Goal: Task Accomplishment & Management: Use online tool/utility

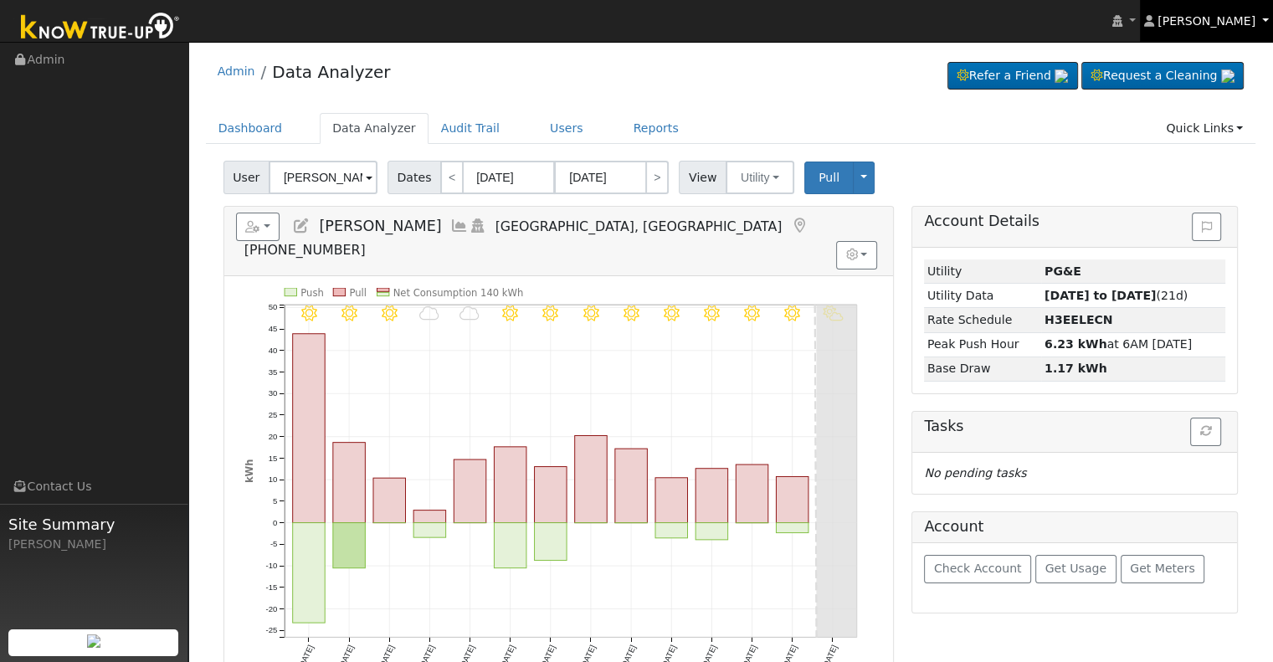
click at [1261, 18] on link "[PERSON_NAME]" at bounding box center [1207, 21] width 134 height 42
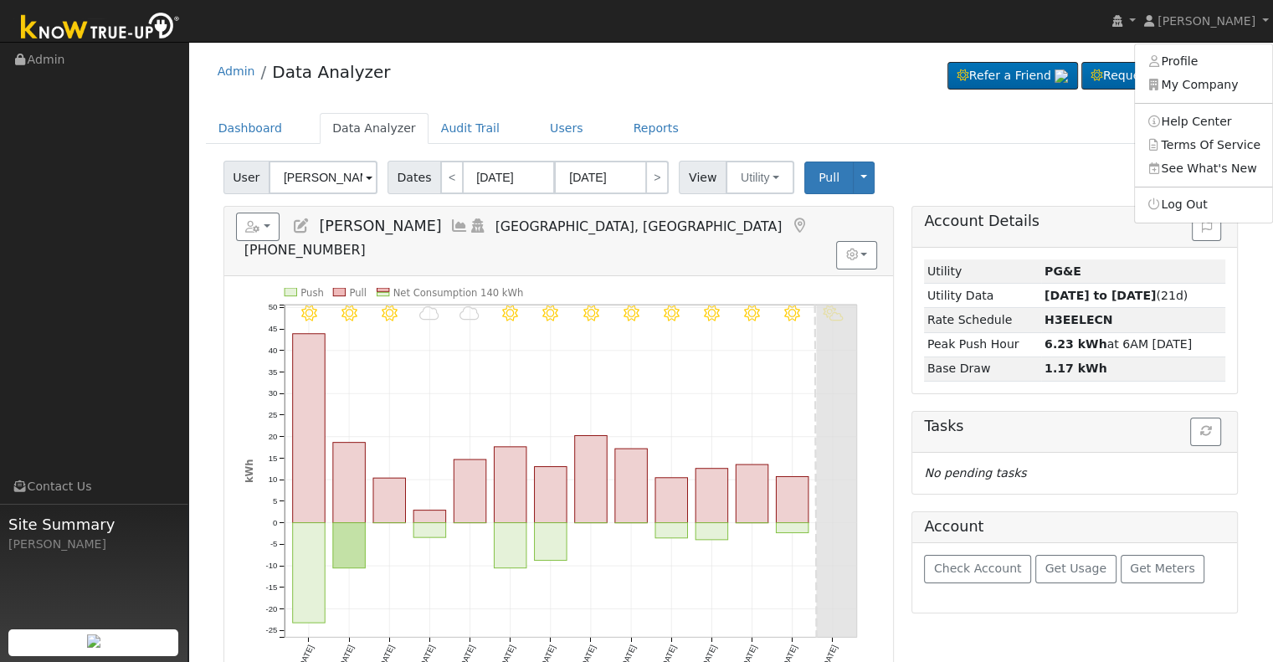
click at [779, 75] on div "Admin Data Analyzer Refer a Friend Request a Cleaning" at bounding box center [731, 75] width 1050 height 51
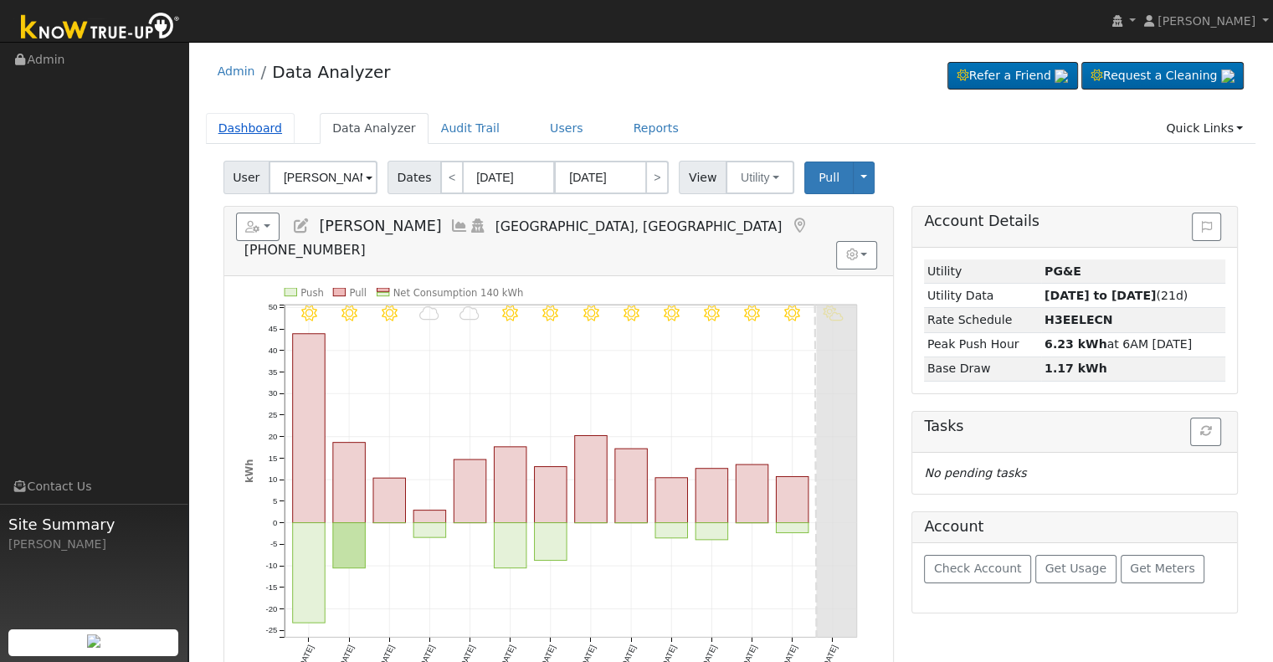
click at [257, 134] on link "Dashboard" at bounding box center [251, 128] width 90 height 31
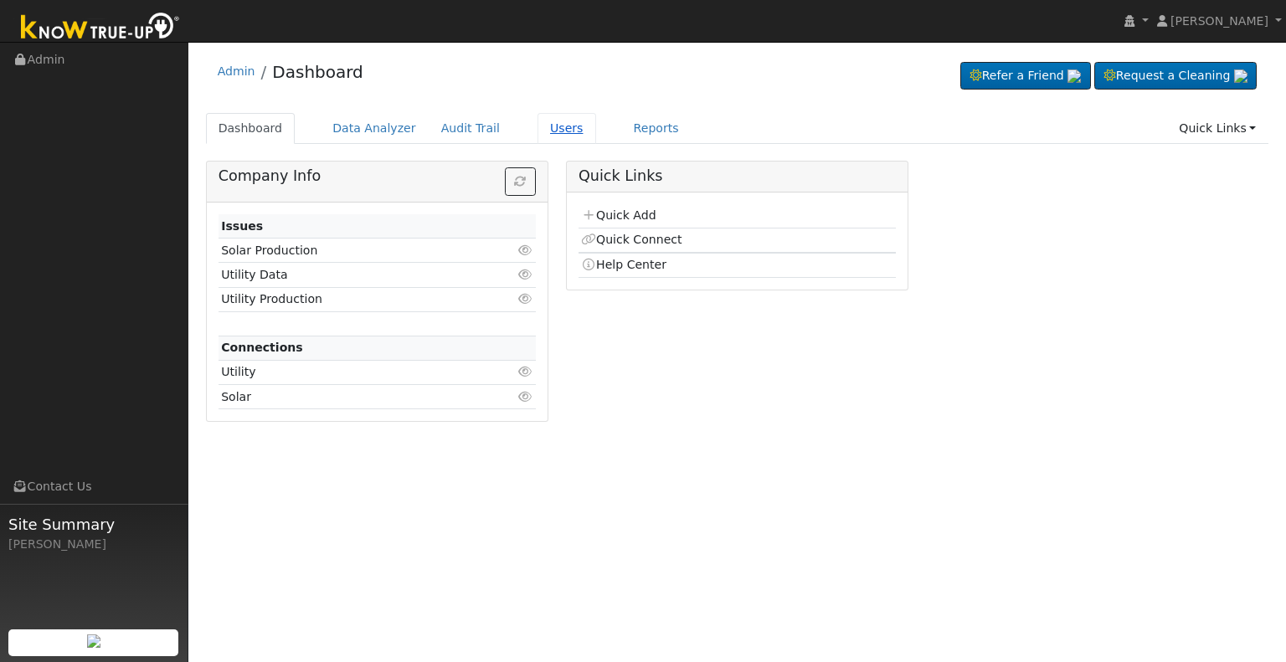
click at [546, 131] on link "Users" at bounding box center [566, 128] width 59 height 31
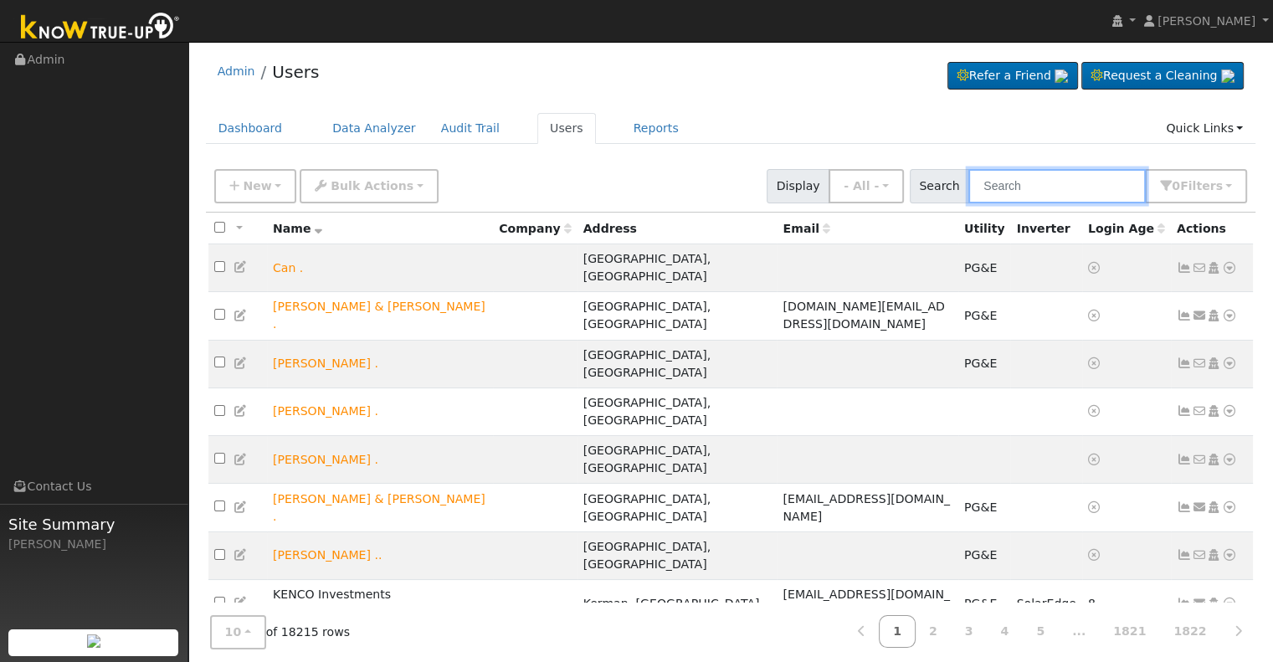
click at [1056, 185] on input "text" at bounding box center [1056, 186] width 177 height 34
paste input "Mike and Lisa Nelson"
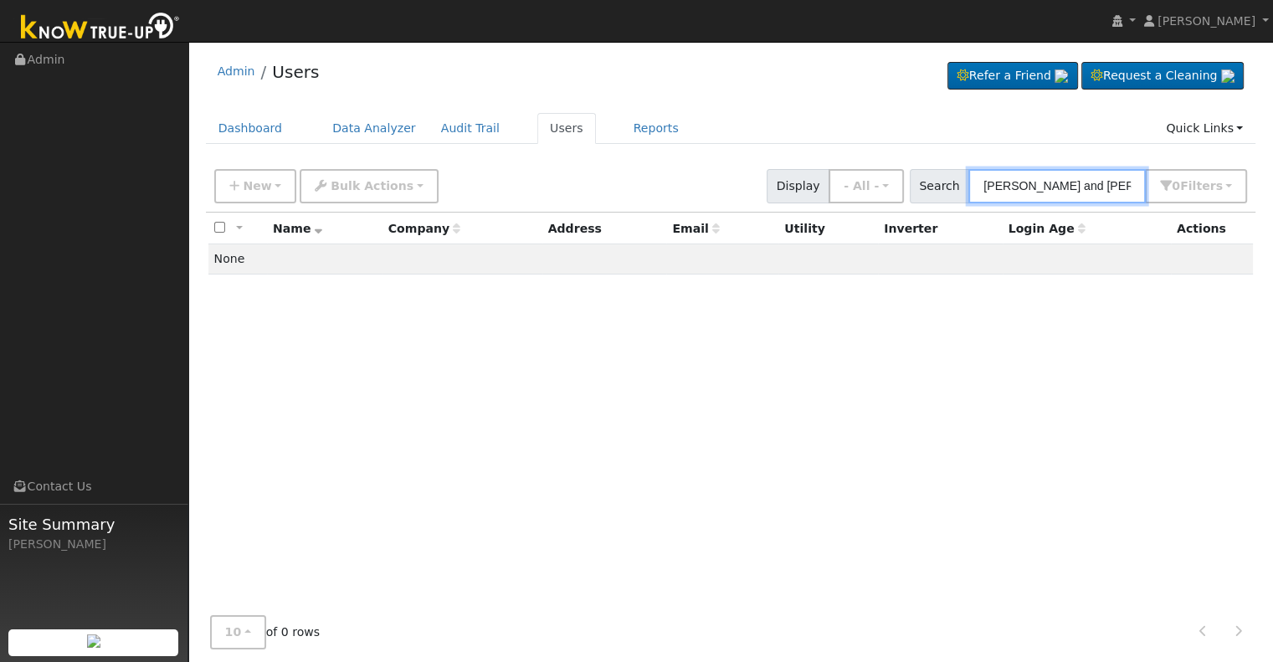
click at [1070, 182] on input "Mike and Lisa Nelson" at bounding box center [1056, 186] width 177 height 34
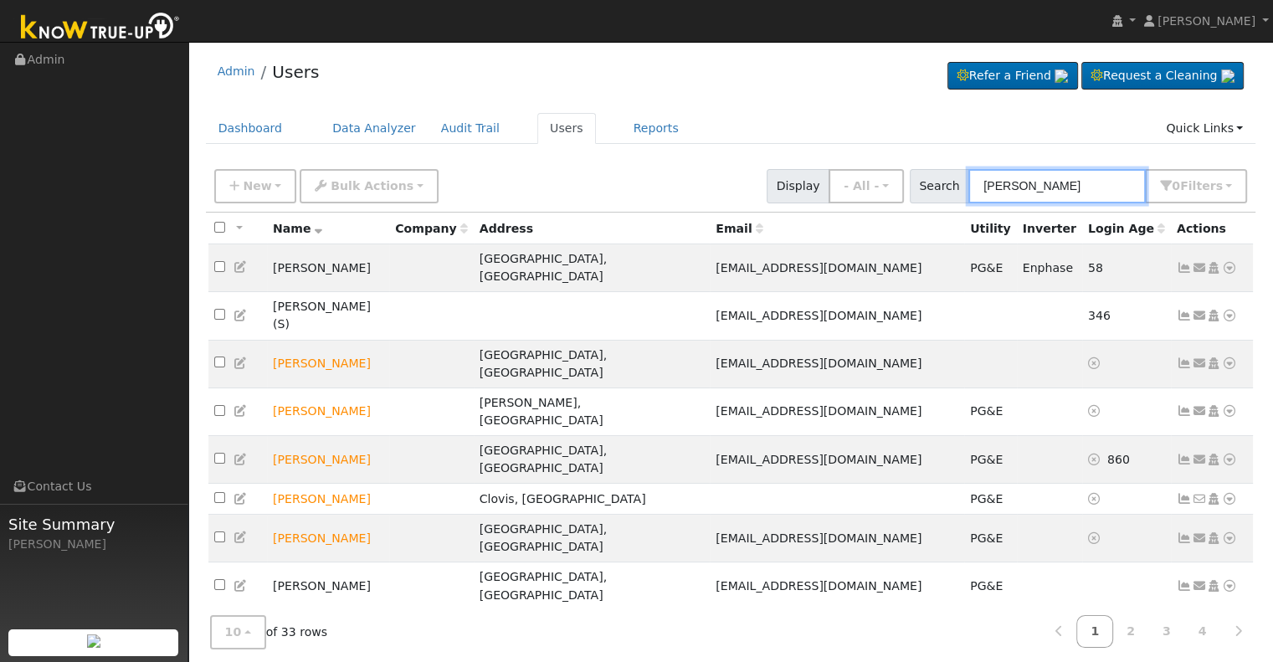
paste input "Mike and Lisa Nelson"
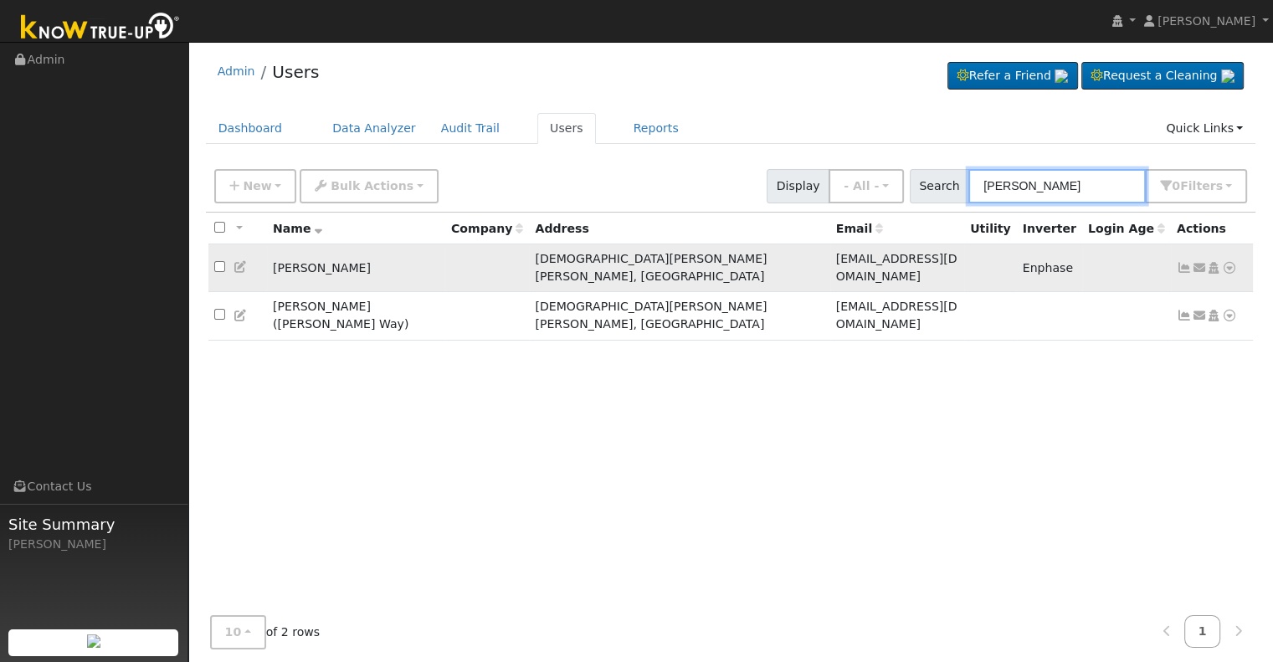
type input "Mike Nelson"
click at [1183, 262] on icon at bounding box center [1184, 268] width 15 height 12
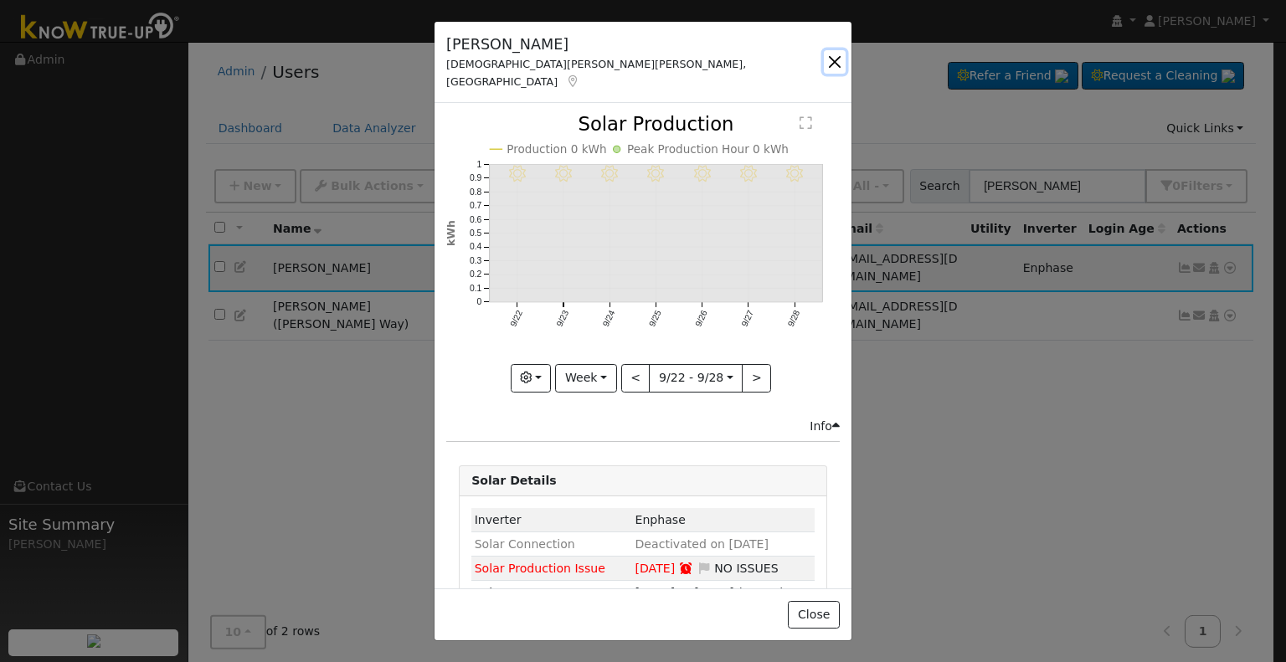
click at [830, 56] on button "button" at bounding box center [835, 61] width 22 height 23
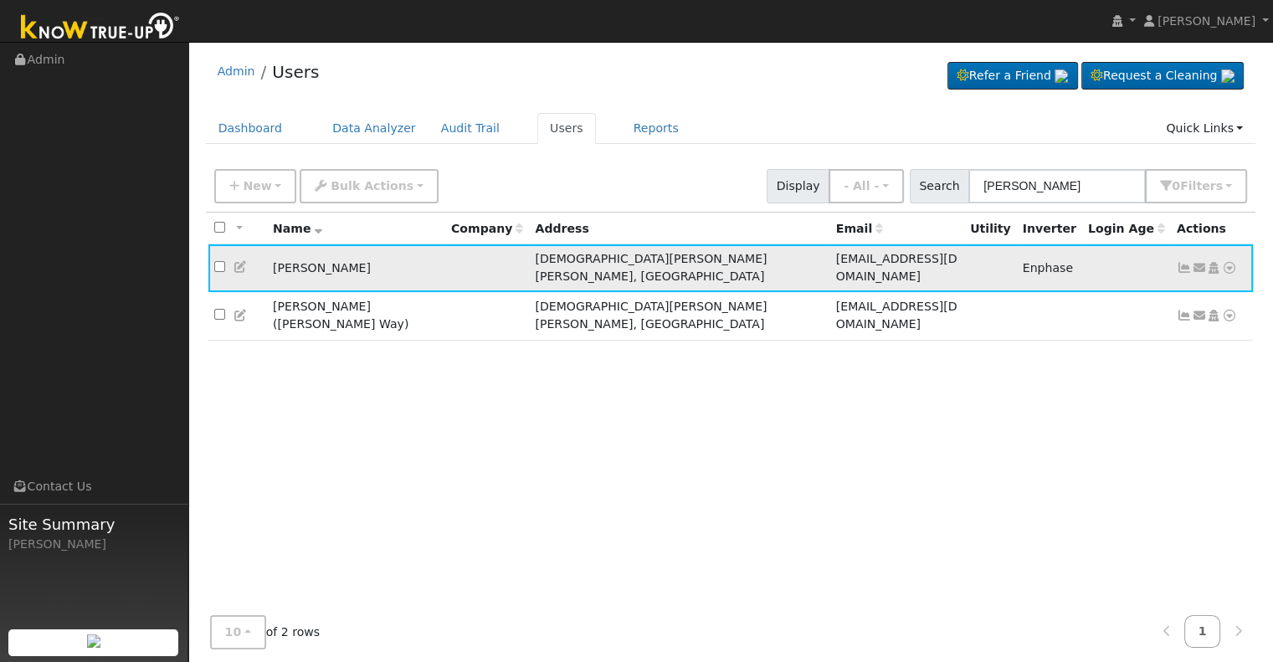
click at [1230, 262] on icon at bounding box center [1229, 268] width 15 height 12
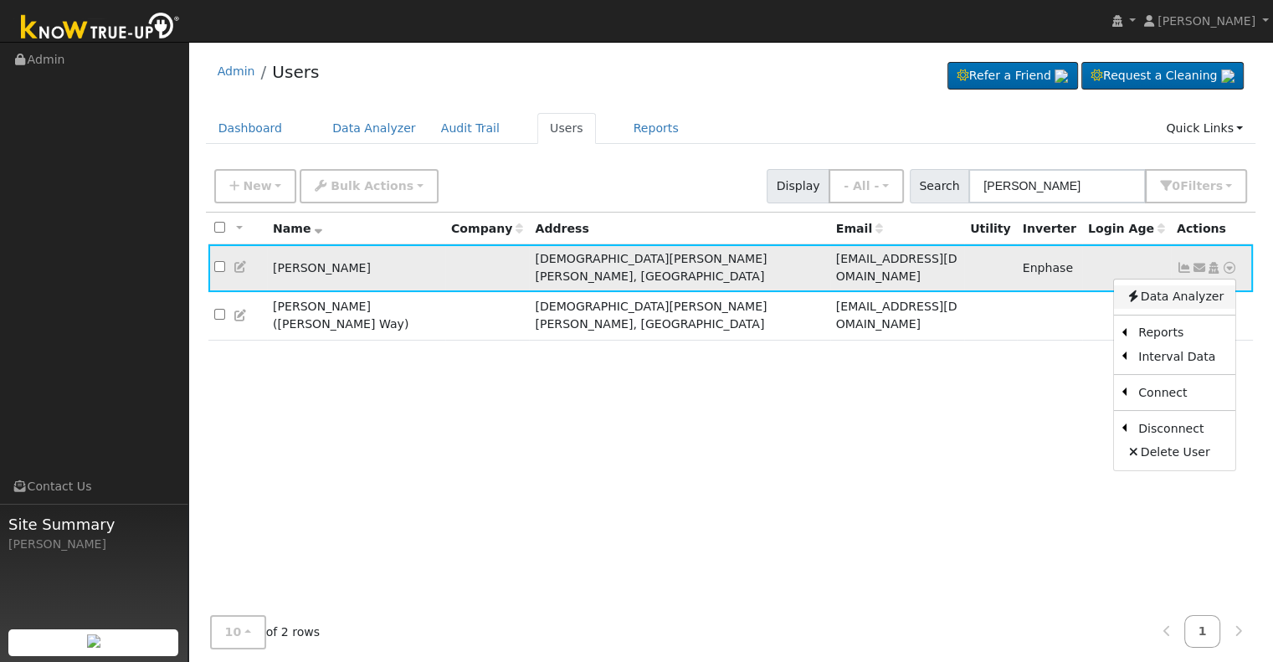
click at [1191, 289] on link "Data Analyzer" at bounding box center [1174, 296] width 121 height 23
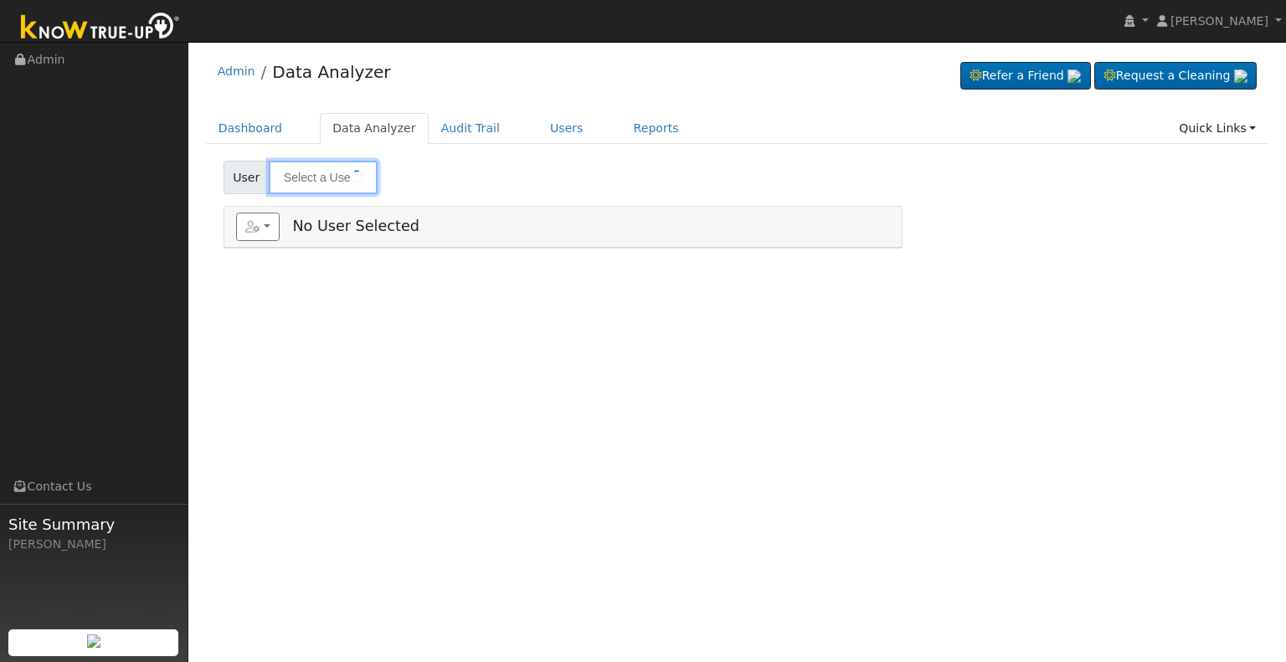
type input "[PERSON_NAME]"
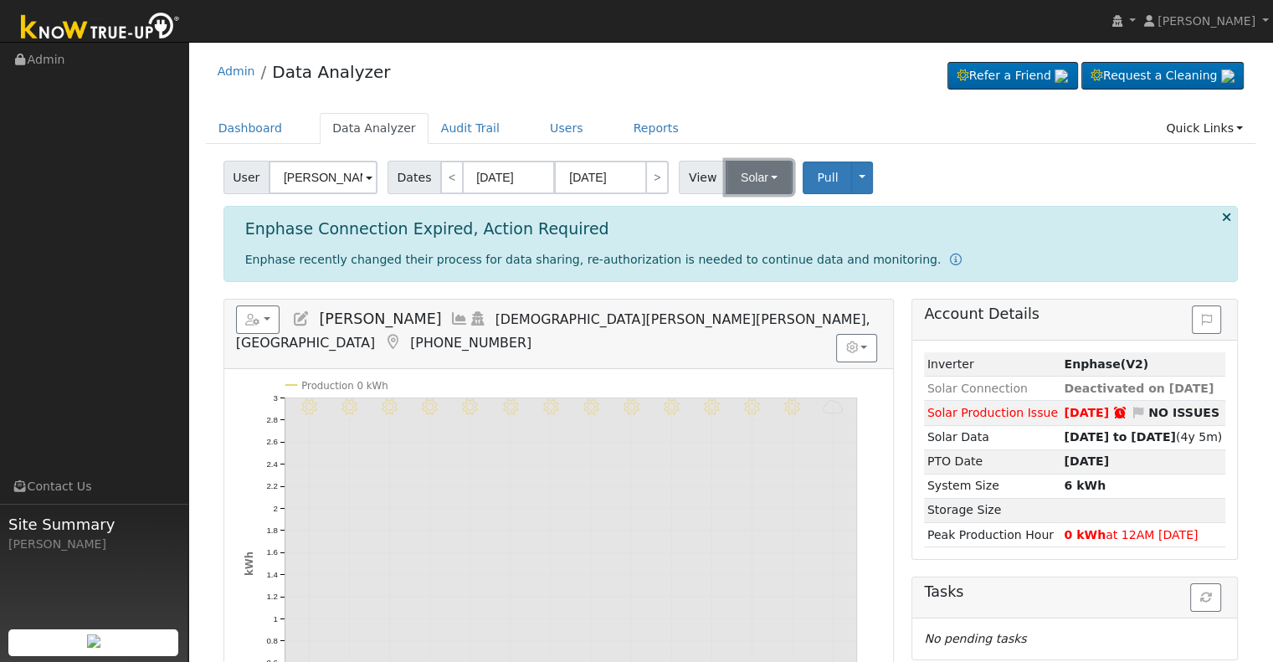
click at [760, 177] on button "Solar" at bounding box center [759, 177] width 67 height 33
click at [747, 214] on link "Utility" at bounding box center [780, 214] width 116 height 23
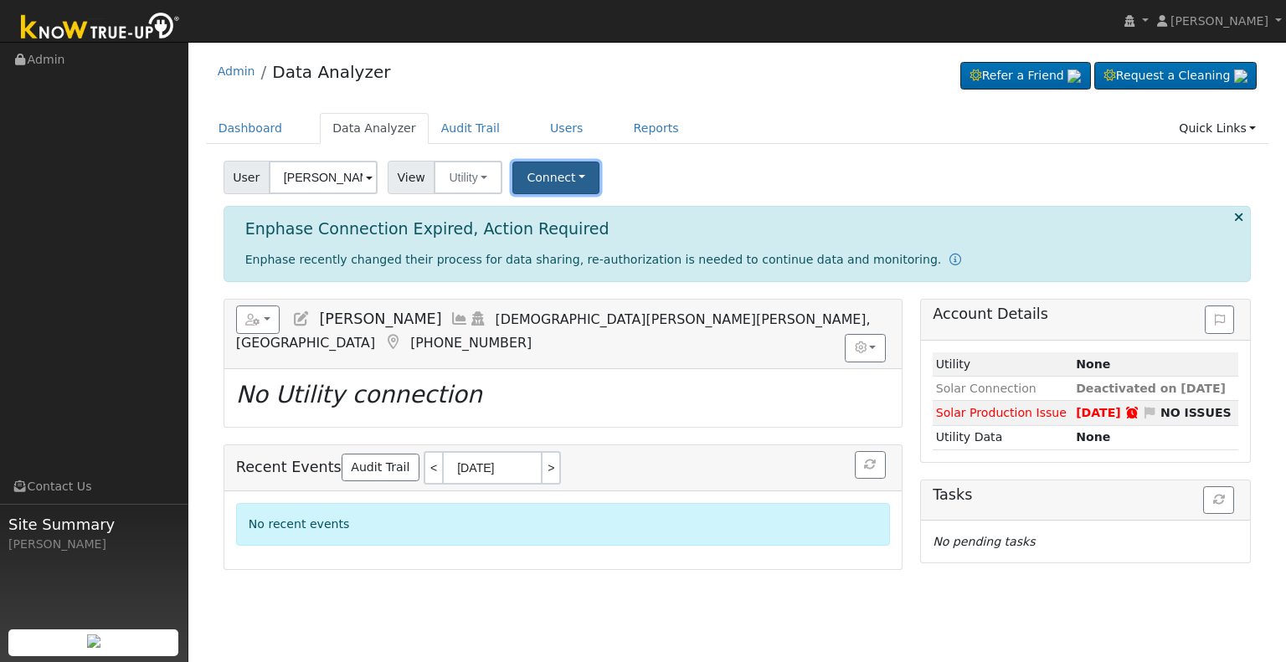
click at [555, 185] on button "Connect" at bounding box center [555, 178] width 87 height 33
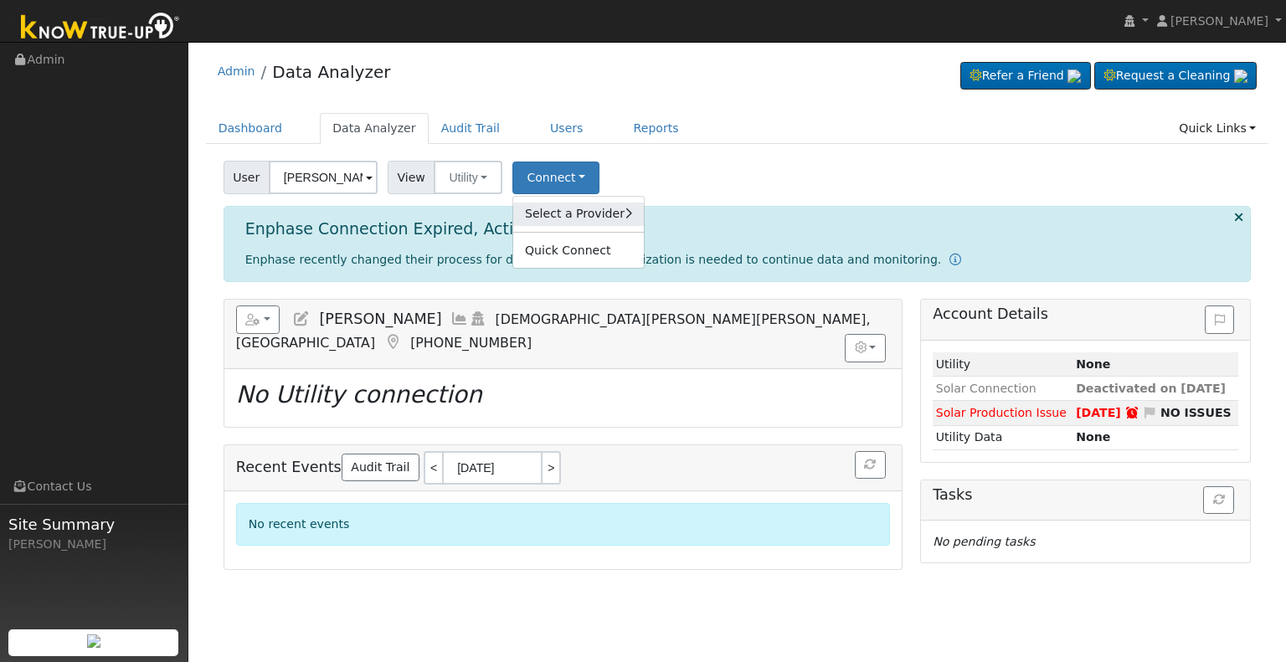
click at [548, 215] on link "Select a Provider" at bounding box center [578, 214] width 131 height 23
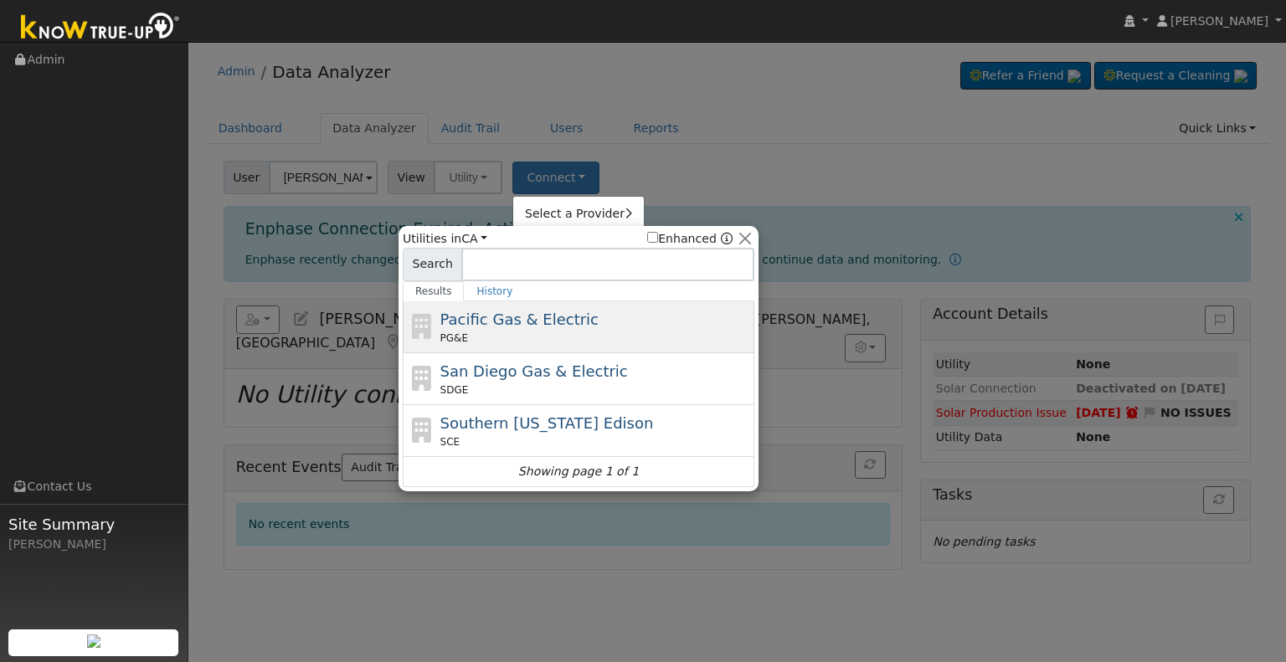
click at [496, 326] on span "Pacific Gas & Electric" at bounding box center [519, 320] width 158 height 18
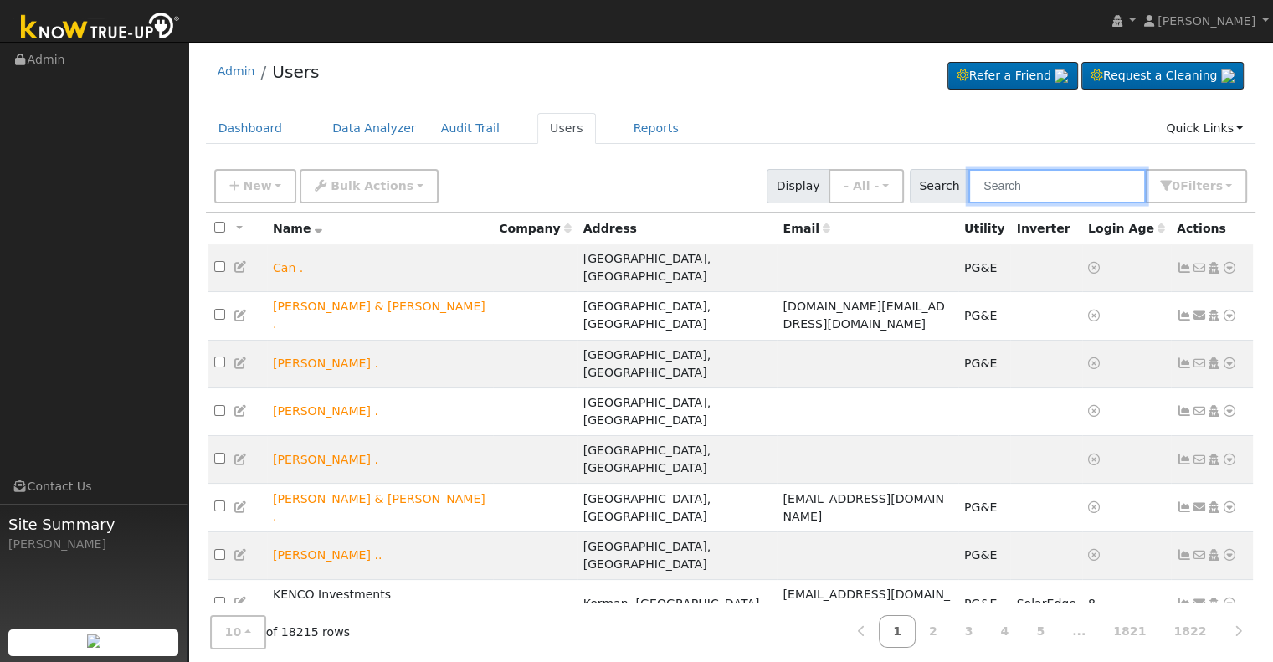
click at [1068, 183] on input "text" at bounding box center [1056, 186] width 177 height 34
paste input "7736630797-1"
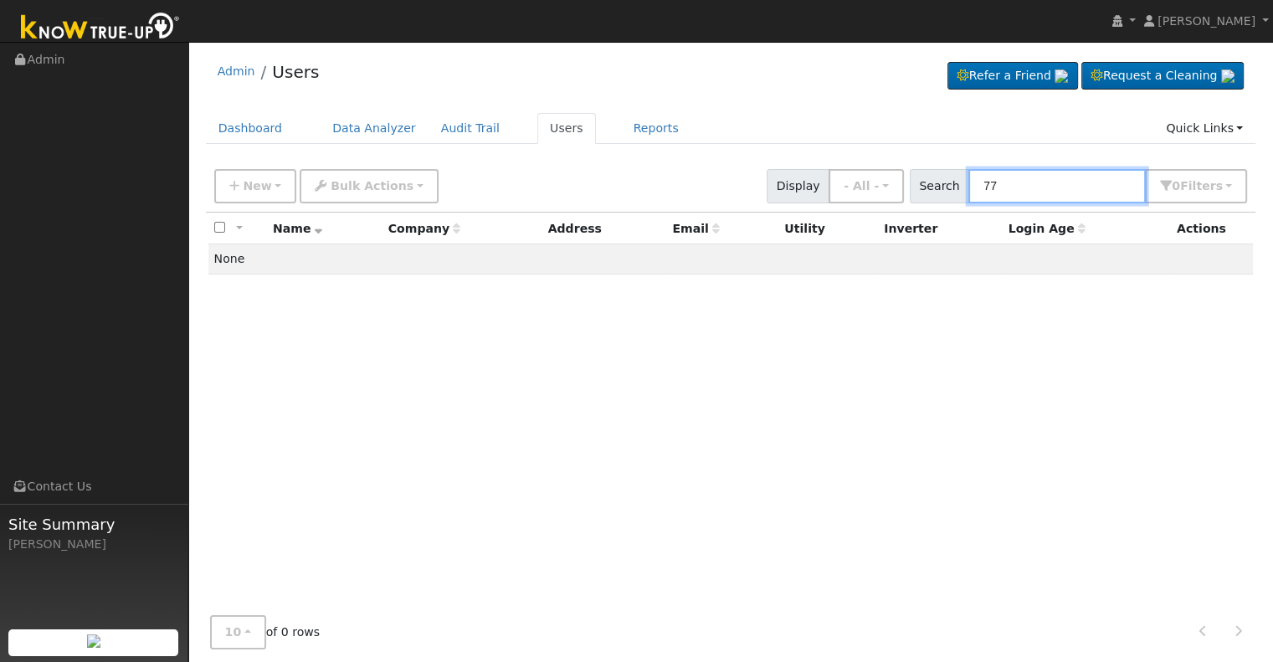
type input "7"
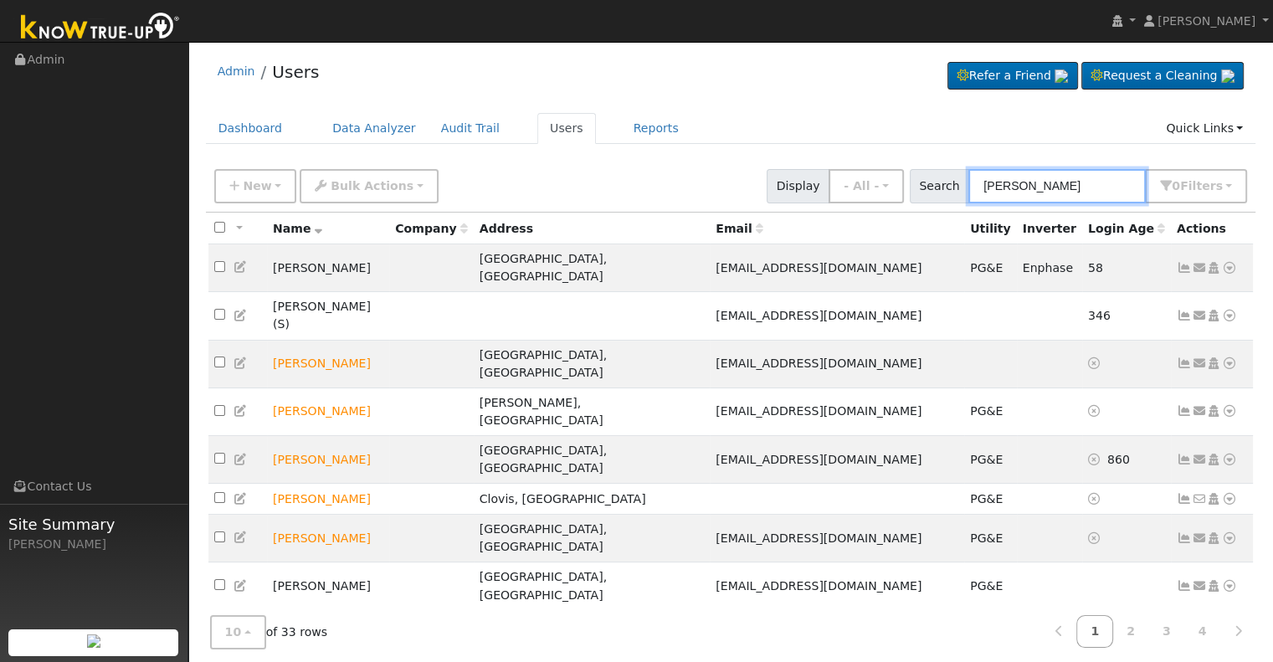
click at [990, 182] on input "Nelson" at bounding box center [1056, 186] width 177 height 34
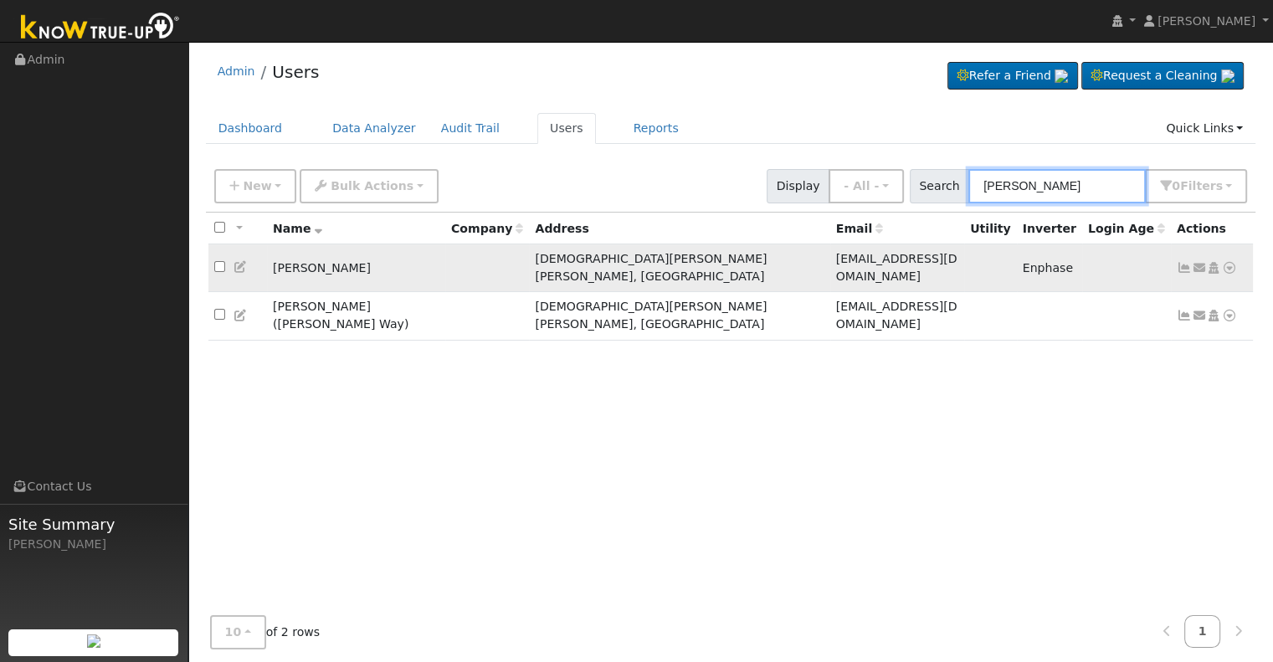
type input "Mike Nelson"
click at [1229, 262] on icon at bounding box center [1229, 268] width 15 height 12
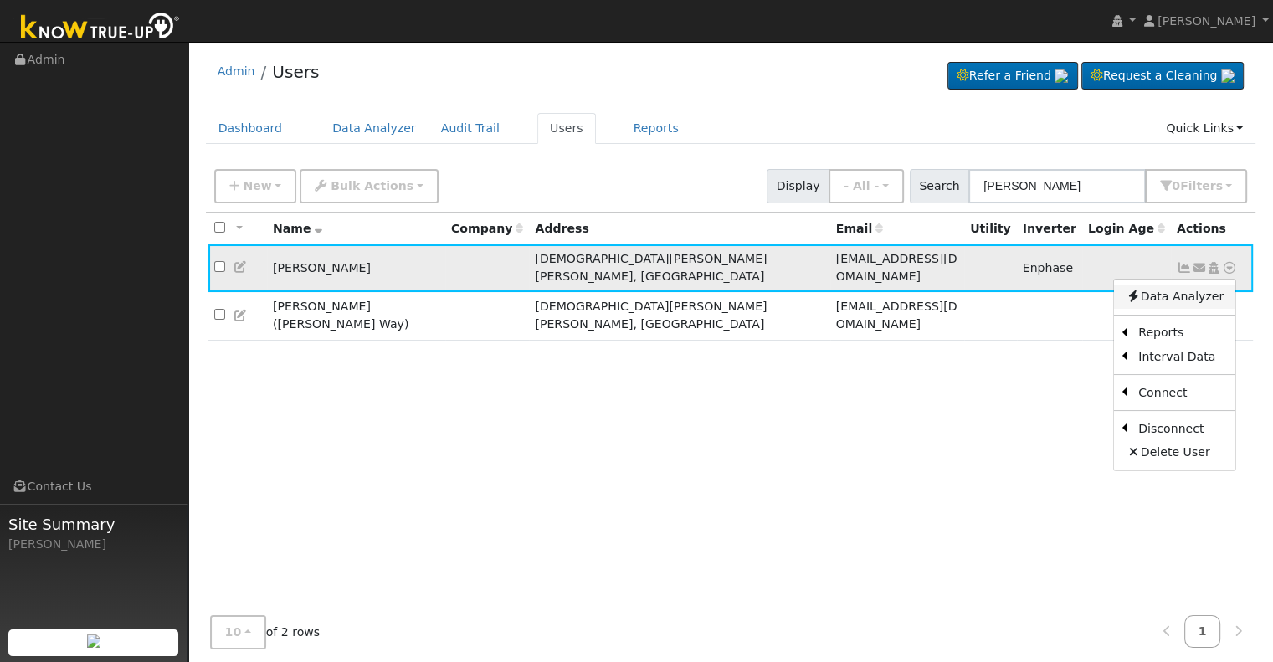
click at [1179, 287] on link "Data Analyzer" at bounding box center [1174, 296] width 121 height 23
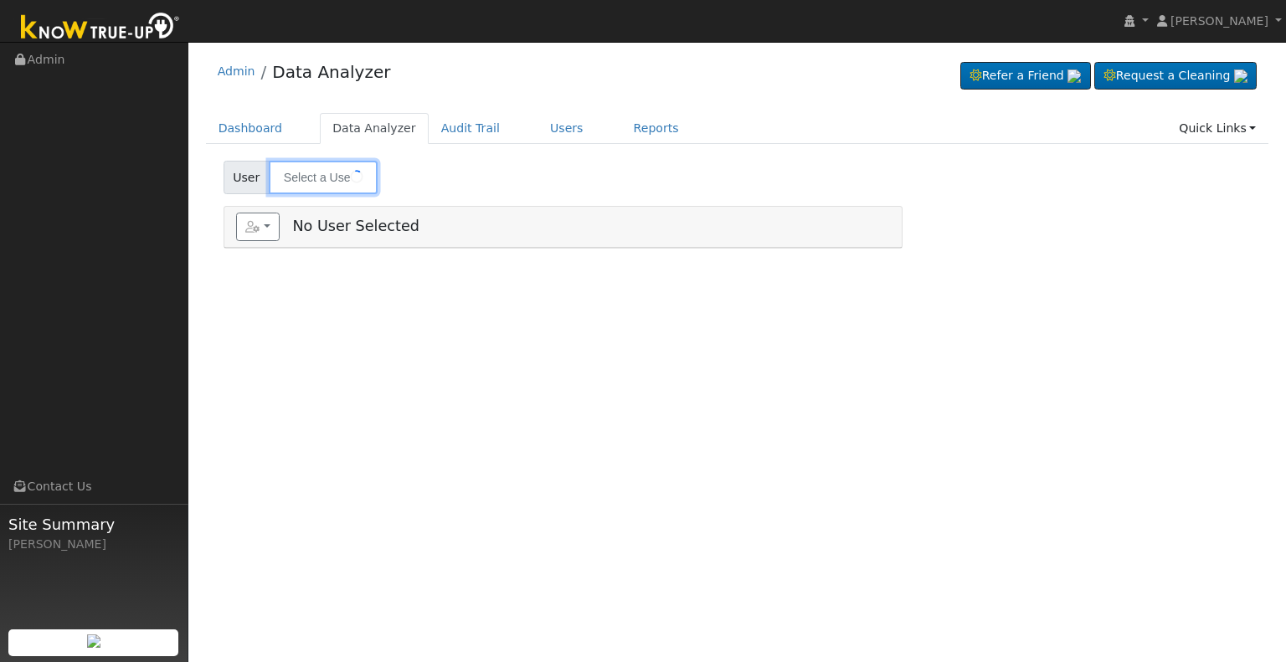
type input "[PERSON_NAME]"
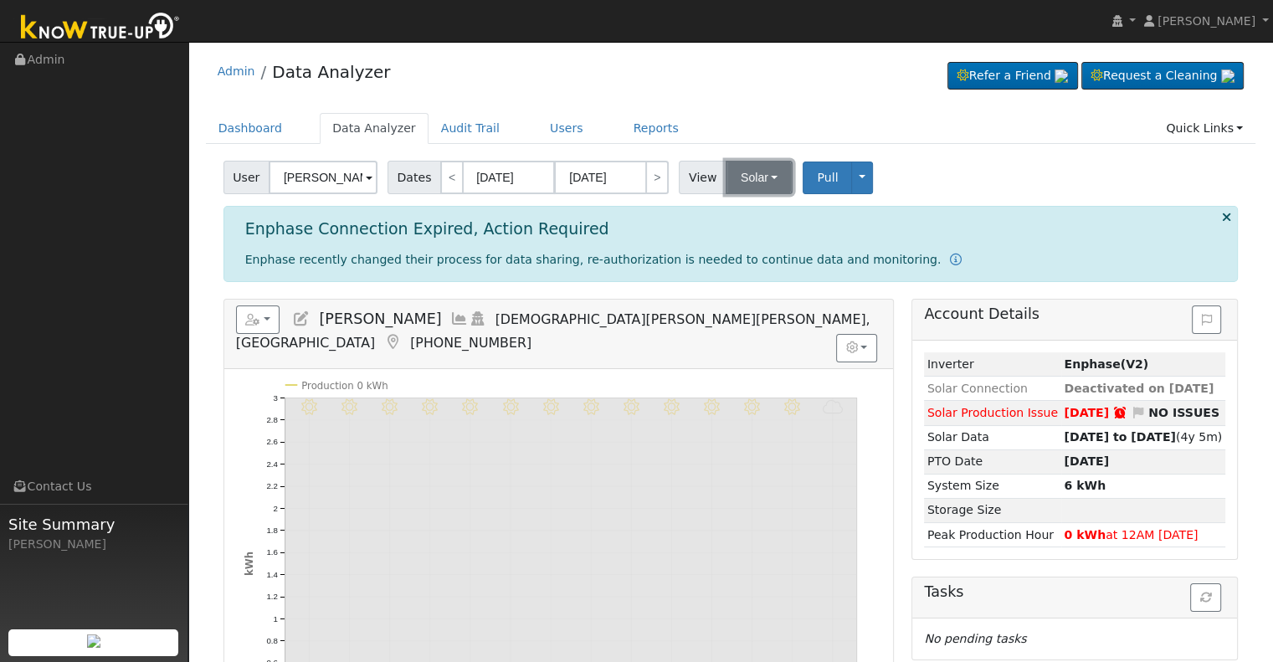
click at [753, 172] on button "Solar" at bounding box center [759, 177] width 67 height 33
click at [746, 211] on link "Utility" at bounding box center [780, 214] width 116 height 23
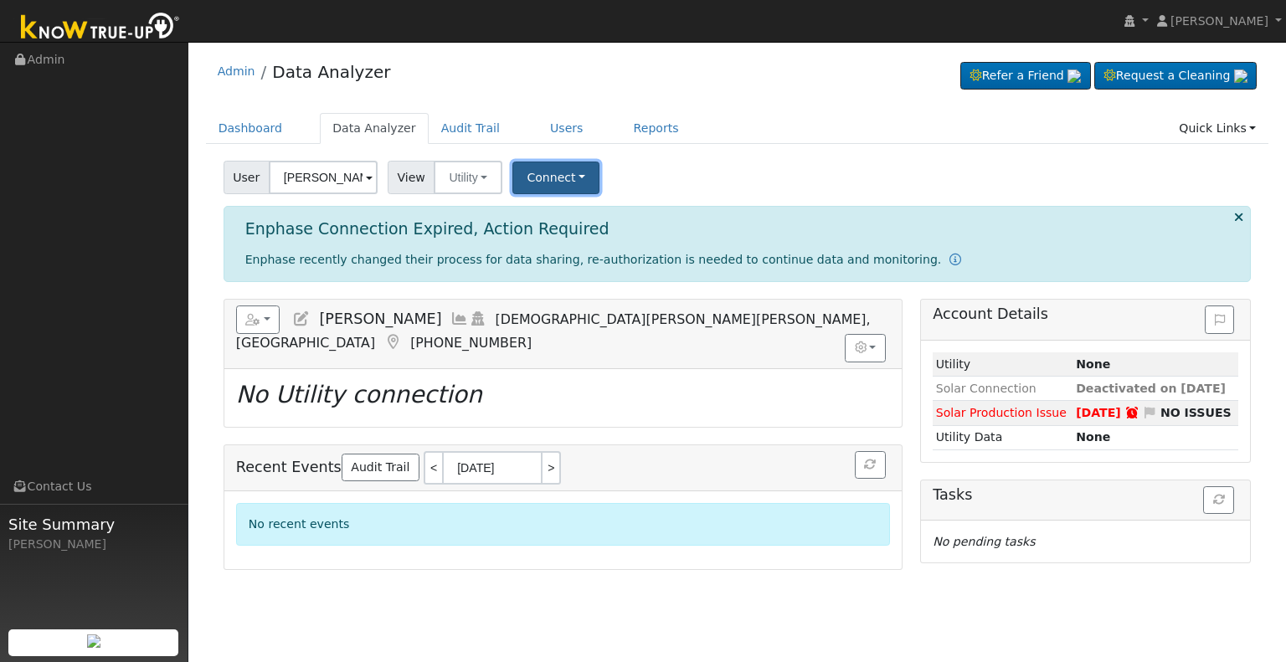
click at [523, 180] on button "Connect" at bounding box center [555, 178] width 87 height 33
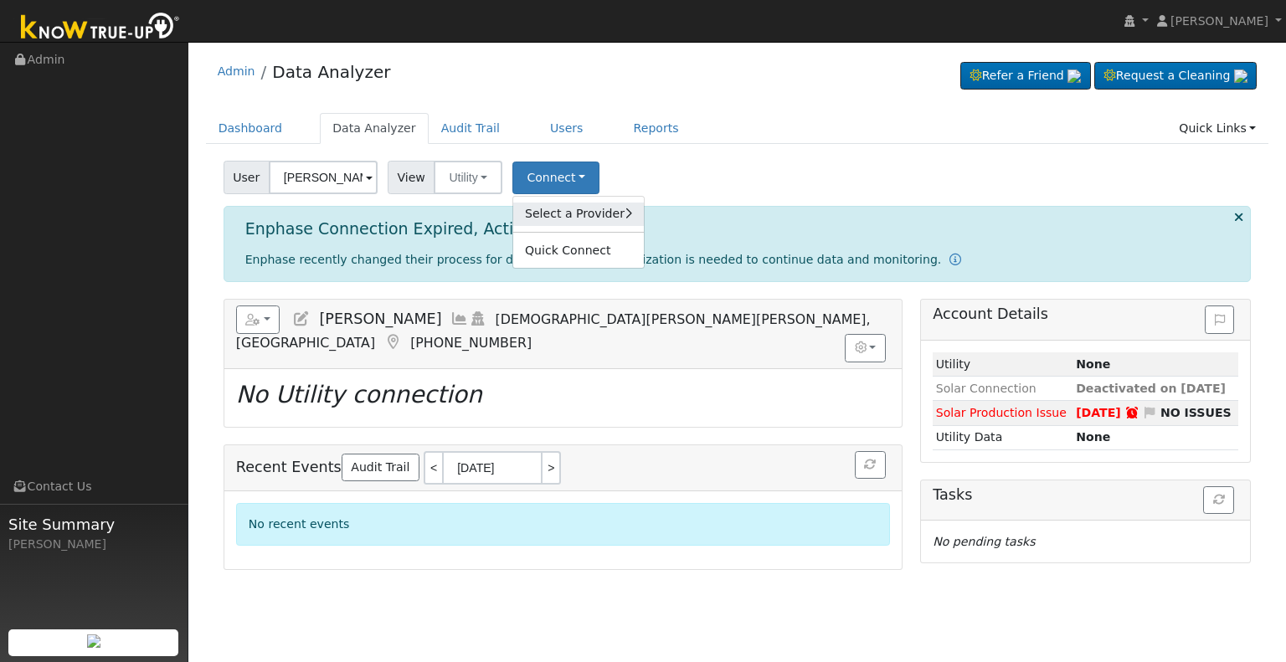
click at [524, 207] on link "Select a Provider" at bounding box center [578, 214] width 131 height 23
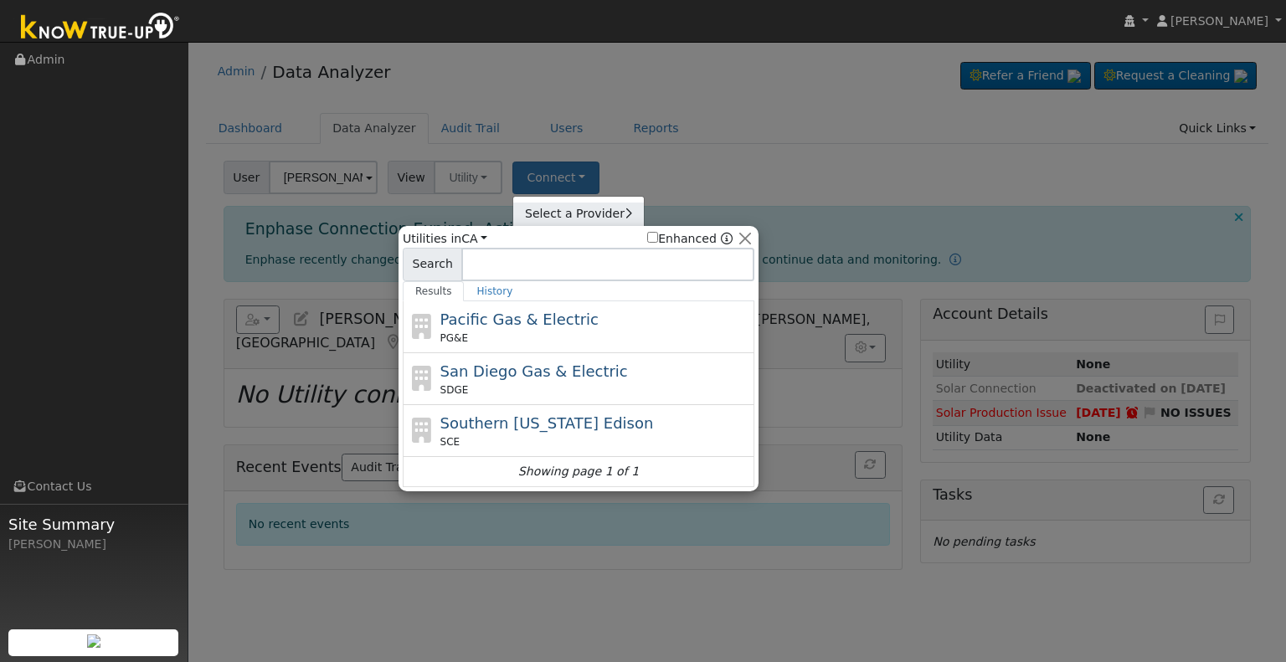
click at [524, 207] on link "Select a Provider" at bounding box center [578, 214] width 131 height 23
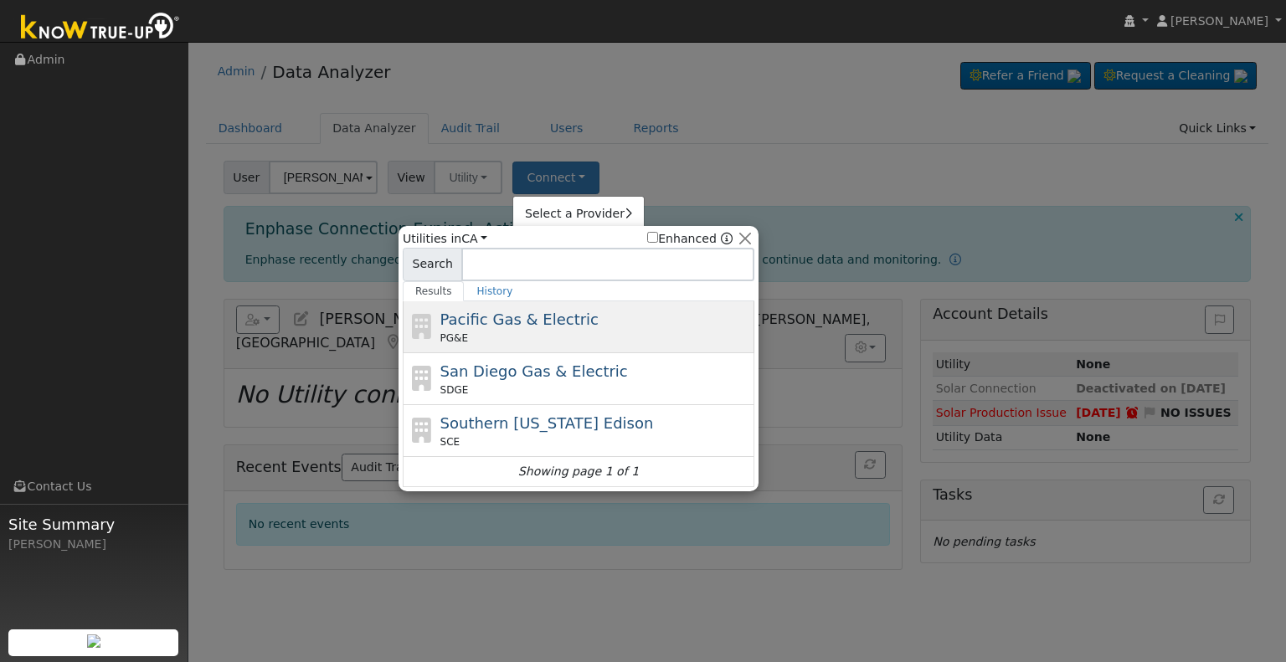
click at [445, 334] on span "PG&E" at bounding box center [454, 338] width 28 height 15
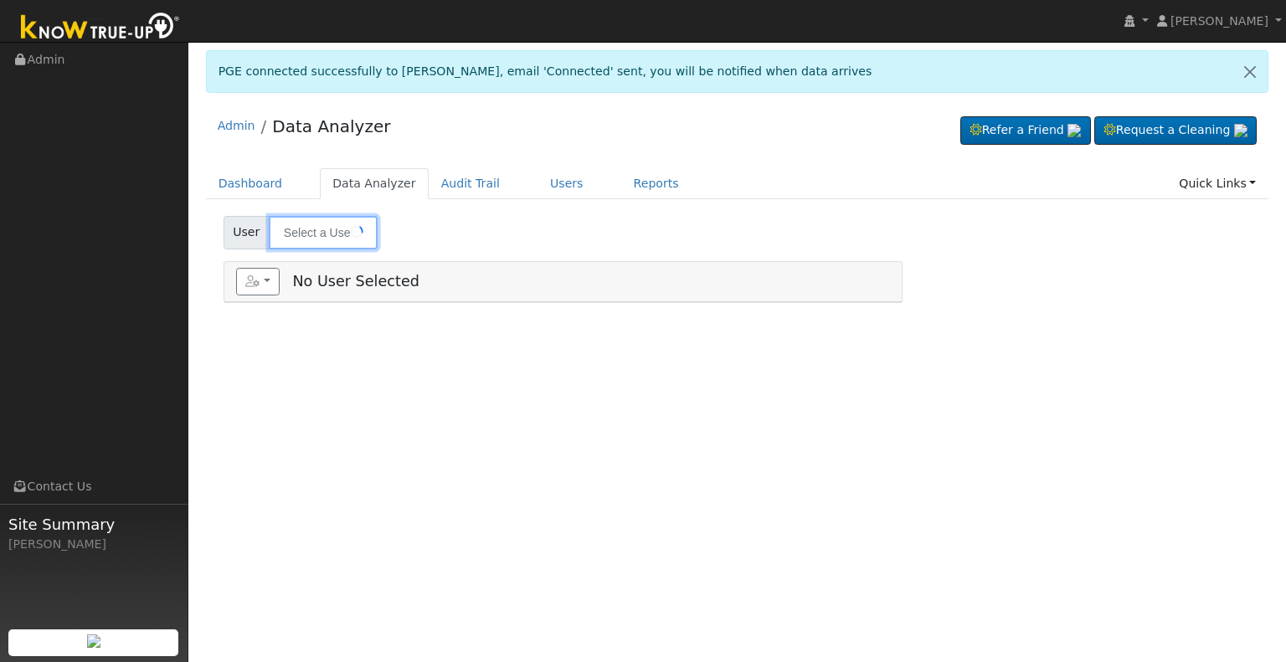
type input "[PERSON_NAME]"
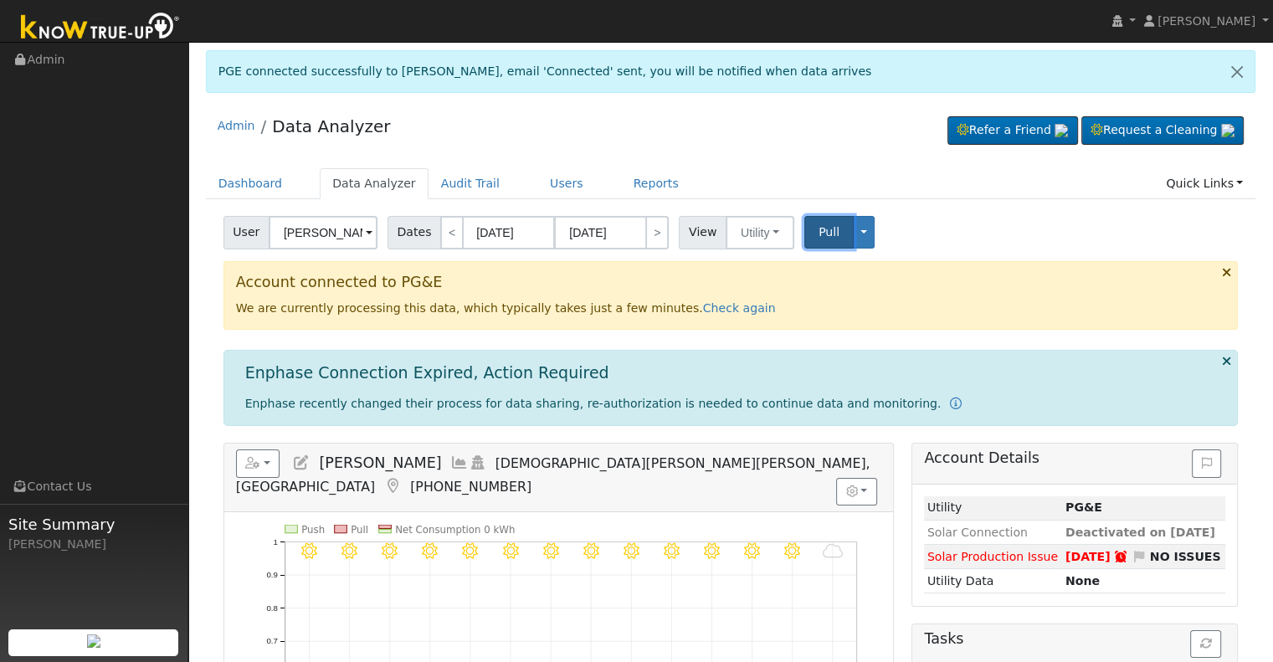
click at [819, 234] on span "Pull" at bounding box center [829, 231] width 21 height 13
click at [819, 229] on span "Pull" at bounding box center [829, 231] width 21 height 13
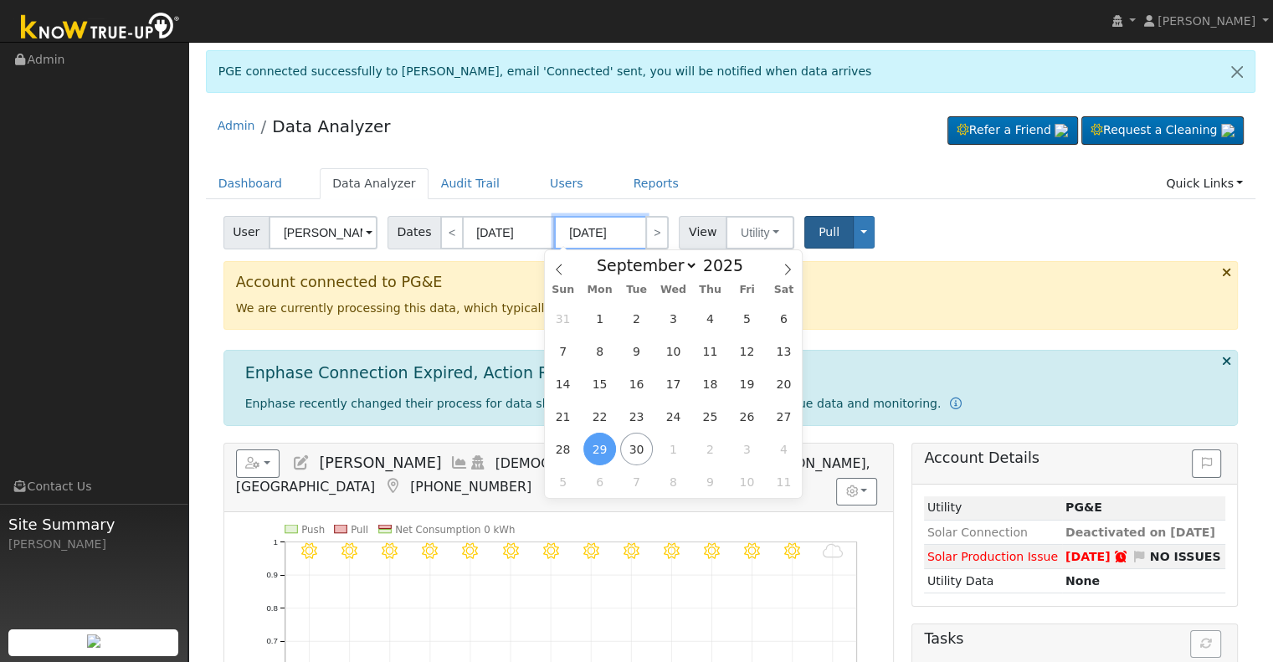
click at [589, 230] on input "09/29/2025" at bounding box center [600, 232] width 92 height 33
type input "09/07/2025"
click at [302, 462] on icon at bounding box center [301, 462] width 18 height 15
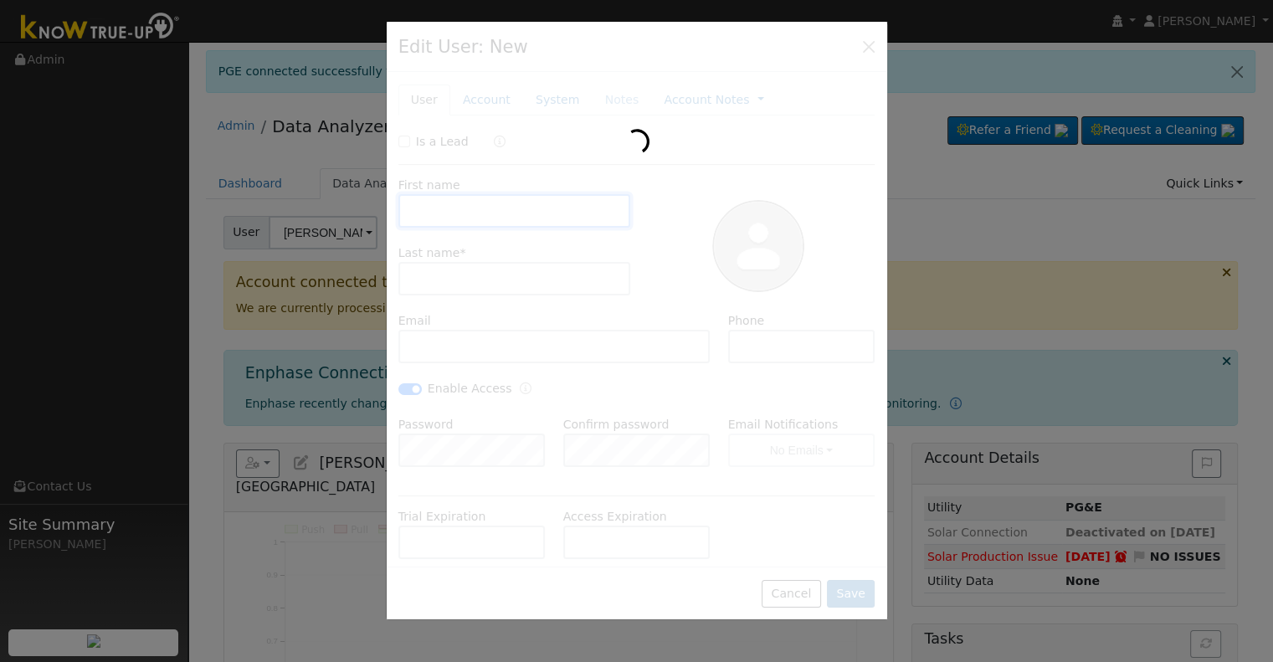
type input "MIKE"
type input "NELSON"
type input "laltizio@sbcglobal.net"
type input "831.637.8260"
checkbox input "true"
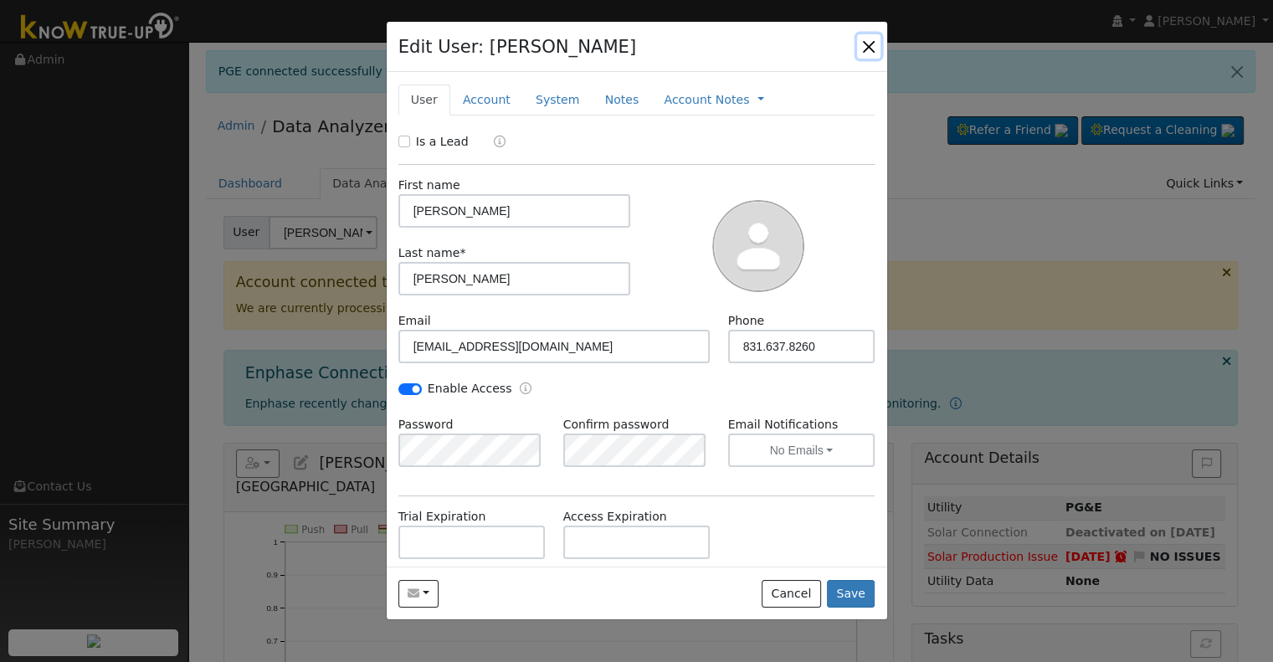
click at [871, 44] on button "button" at bounding box center [868, 45] width 23 height 23
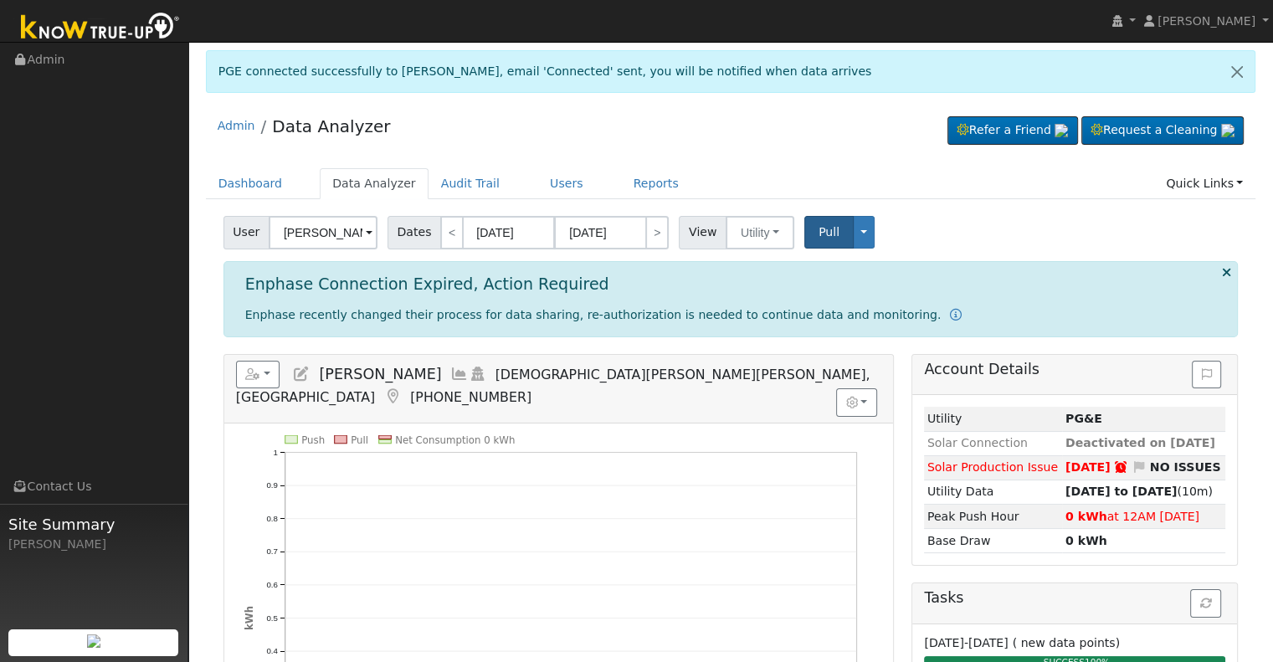
click at [450, 372] on icon at bounding box center [459, 374] width 18 height 15
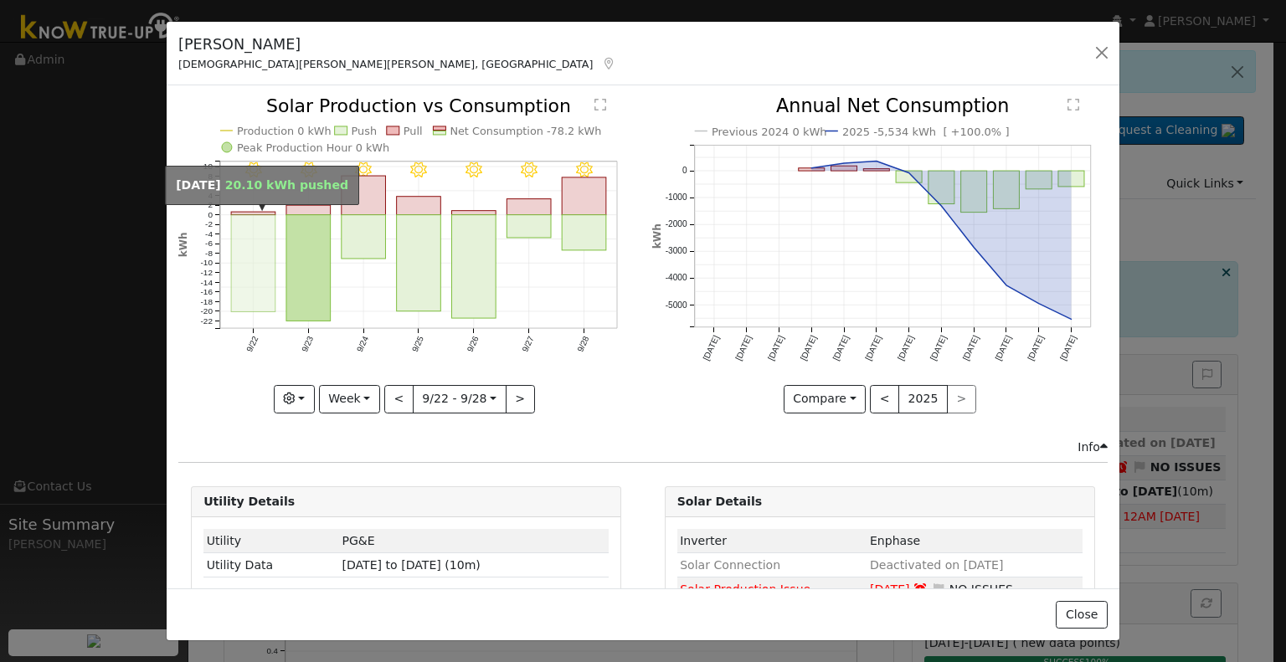
click at [253, 229] on rect "onclick=""" at bounding box center [253, 263] width 44 height 97
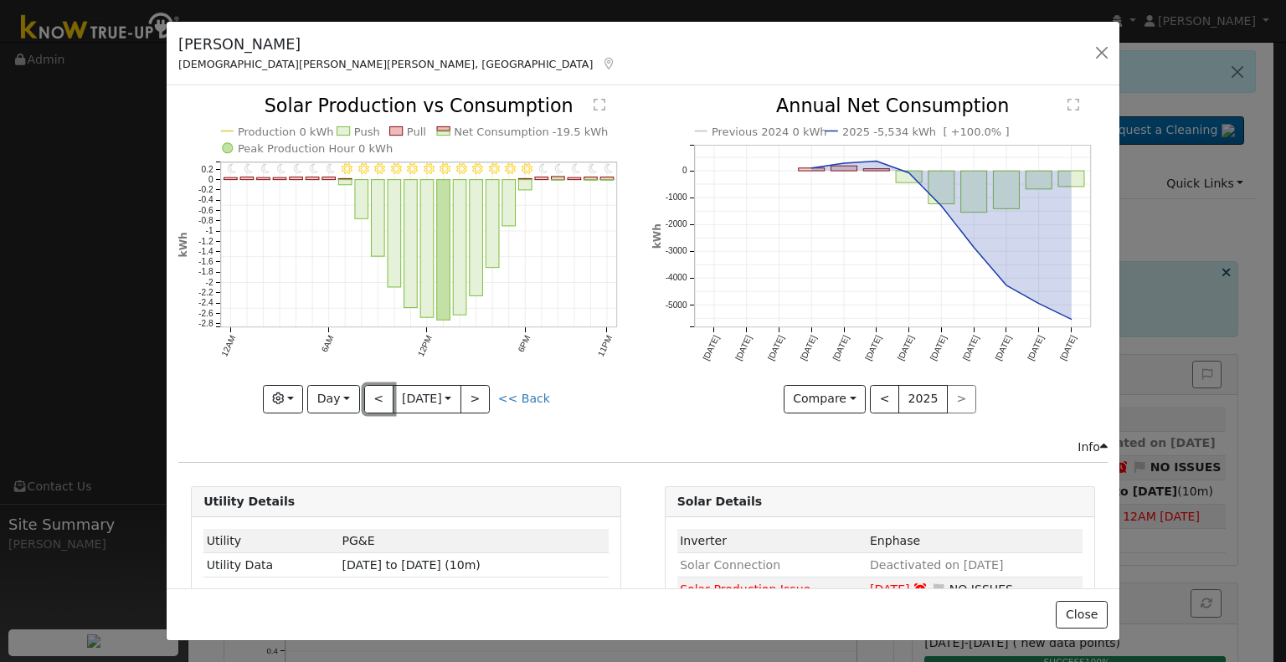
click at [382, 390] on button "<" at bounding box center [378, 399] width 29 height 28
type input "[DATE]"
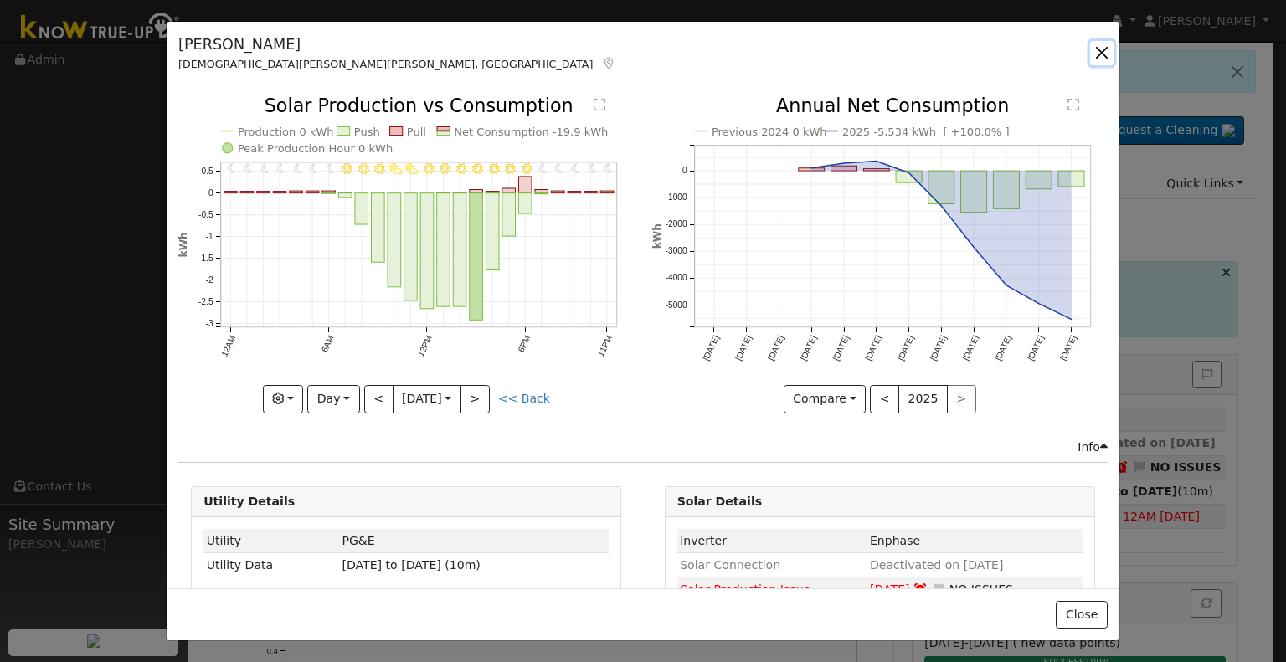
click at [1097, 51] on button "button" at bounding box center [1101, 52] width 23 height 23
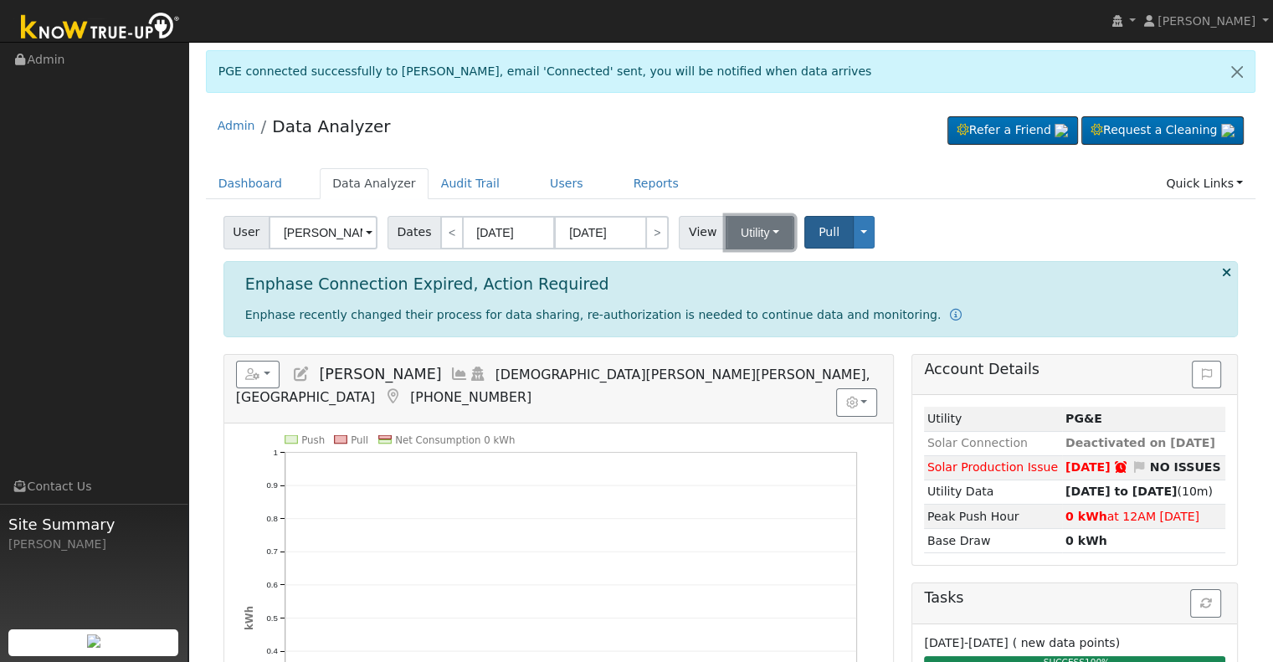
click at [763, 233] on button "Utility" at bounding box center [760, 232] width 69 height 33
click at [760, 286] on link "Solar" at bounding box center [780, 292] width 116 height 23
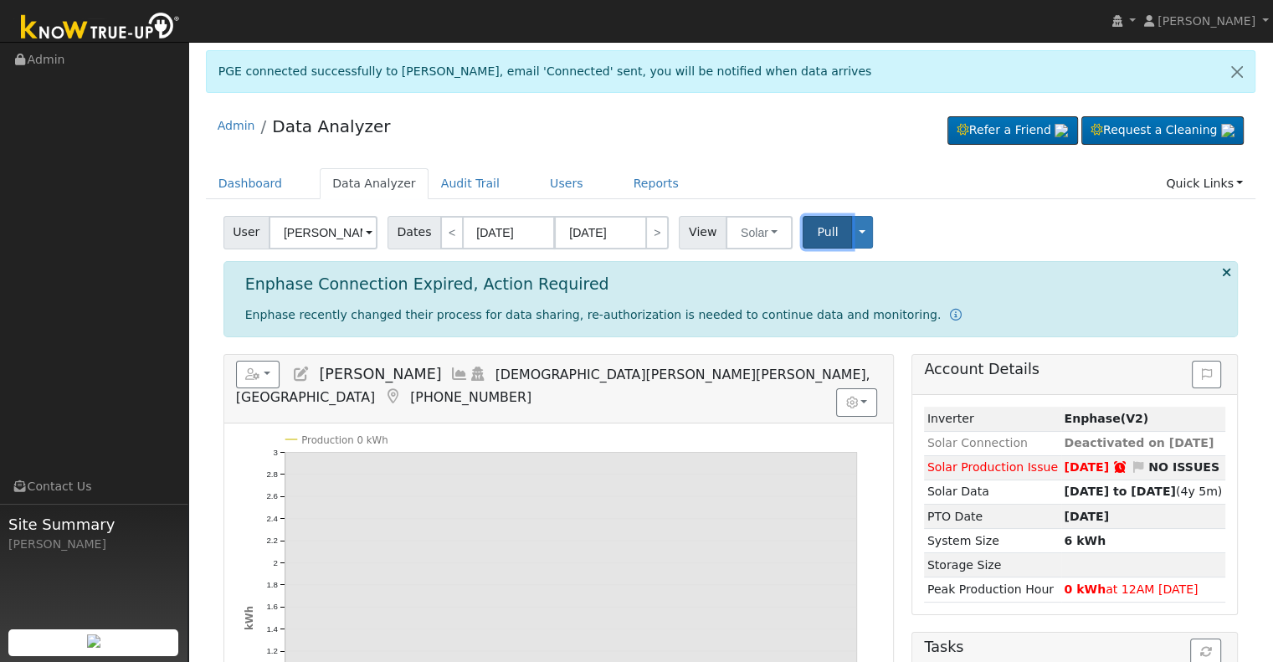
click at [821, 227] on button "Pull" at bounding box center [827, 232] width 49 height 33
click at [586, 229] on input "[DATE]" at bounding box center [600, 232] width 92 height 33
click at [817, 231] on span "Pull" at bounding box center [827, 231] width 21 height 13
click at [851, 231] on button "Toggle Dropdown" at bounding box center [862, 232] width 22 height 33
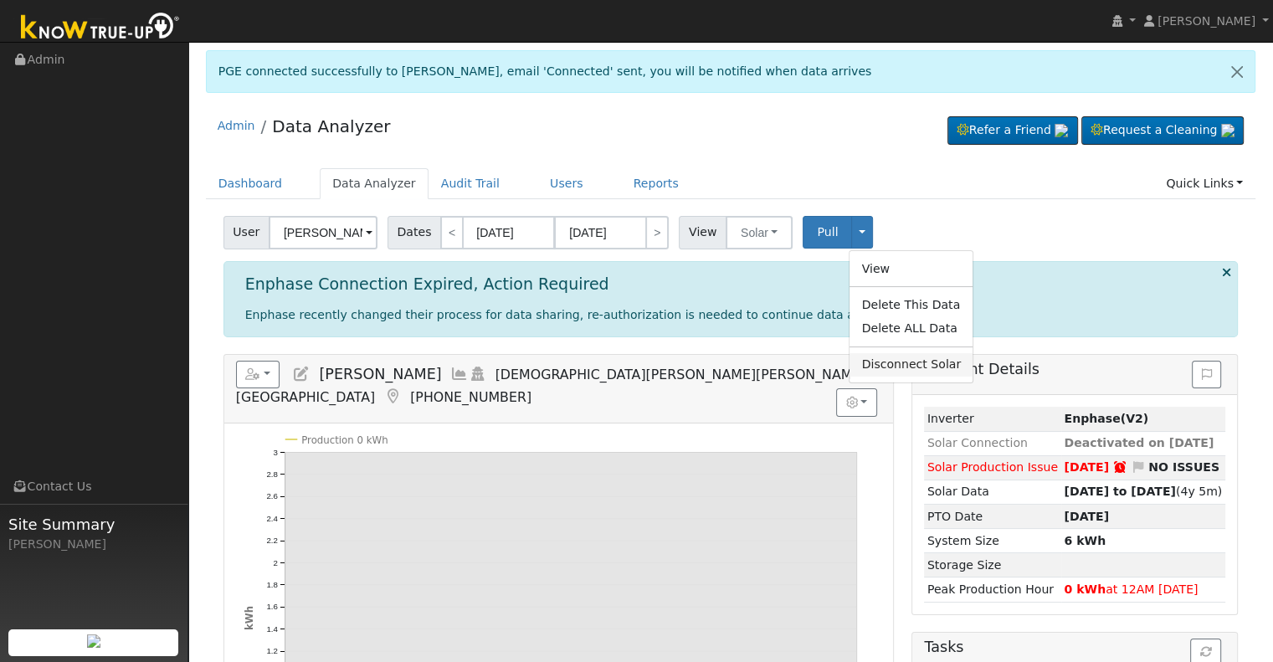
click at [880, 367] on link "Disconnect Solar" at bounding box center [911, 364] width 123 height 23
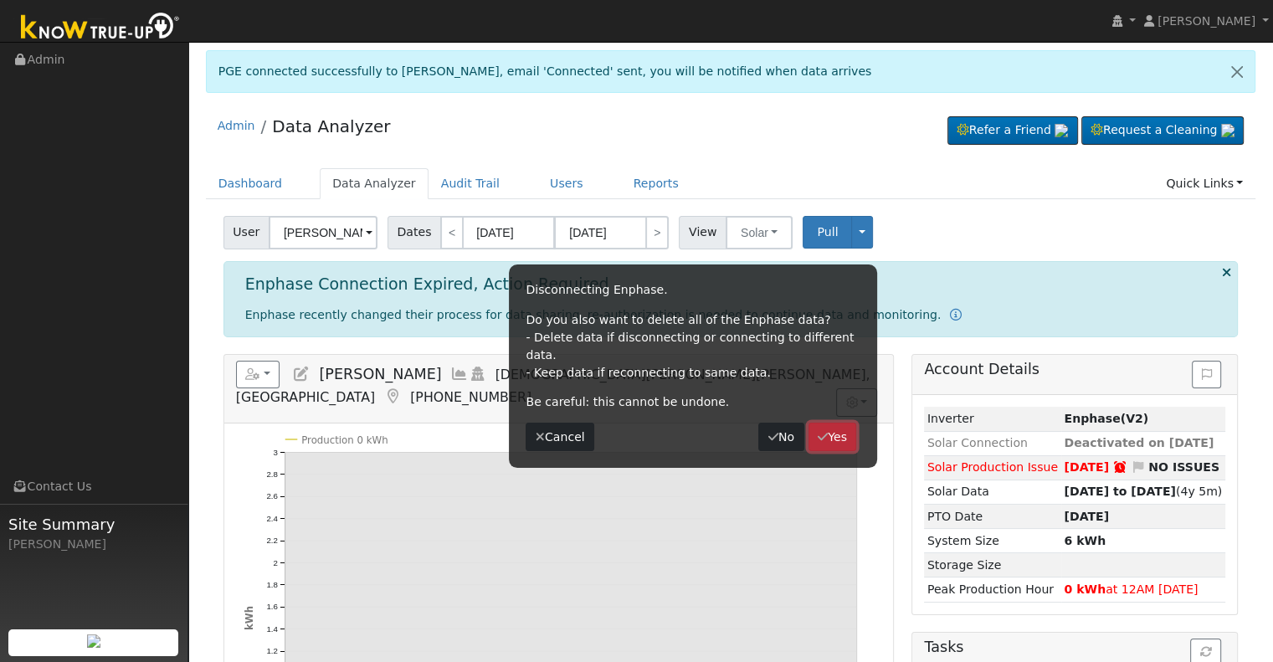
click at [829, 423] on button "Yes" at bounding box center [833, 437] width 49 height 28
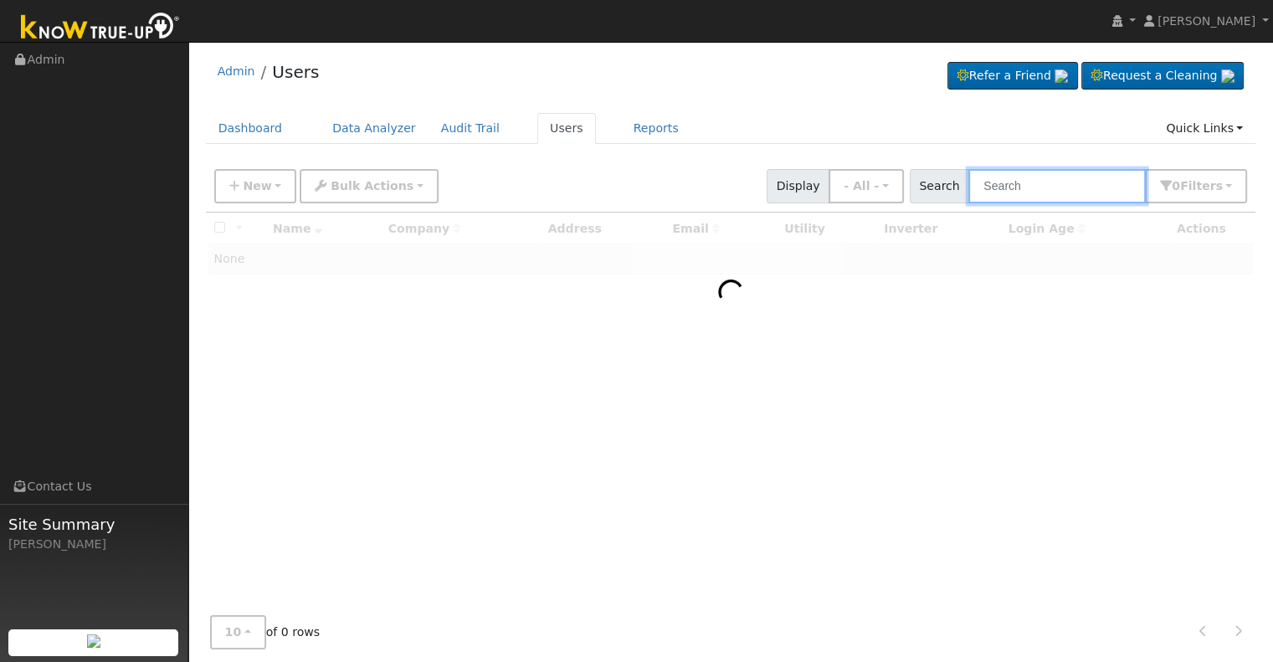
click at [1028, 182] on input "text" at bounding box center [1056, 186] width 177 height 34
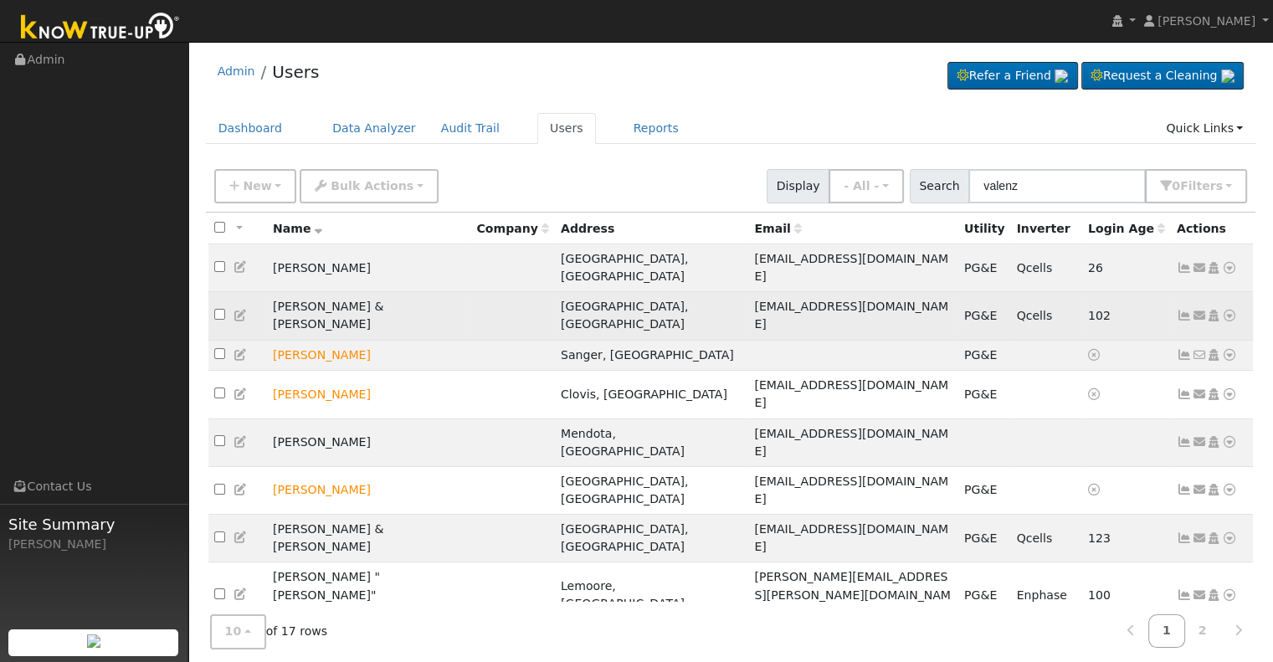
click at [1182, 310] on icon at bounding box center [1184, 316] width 15 height 12
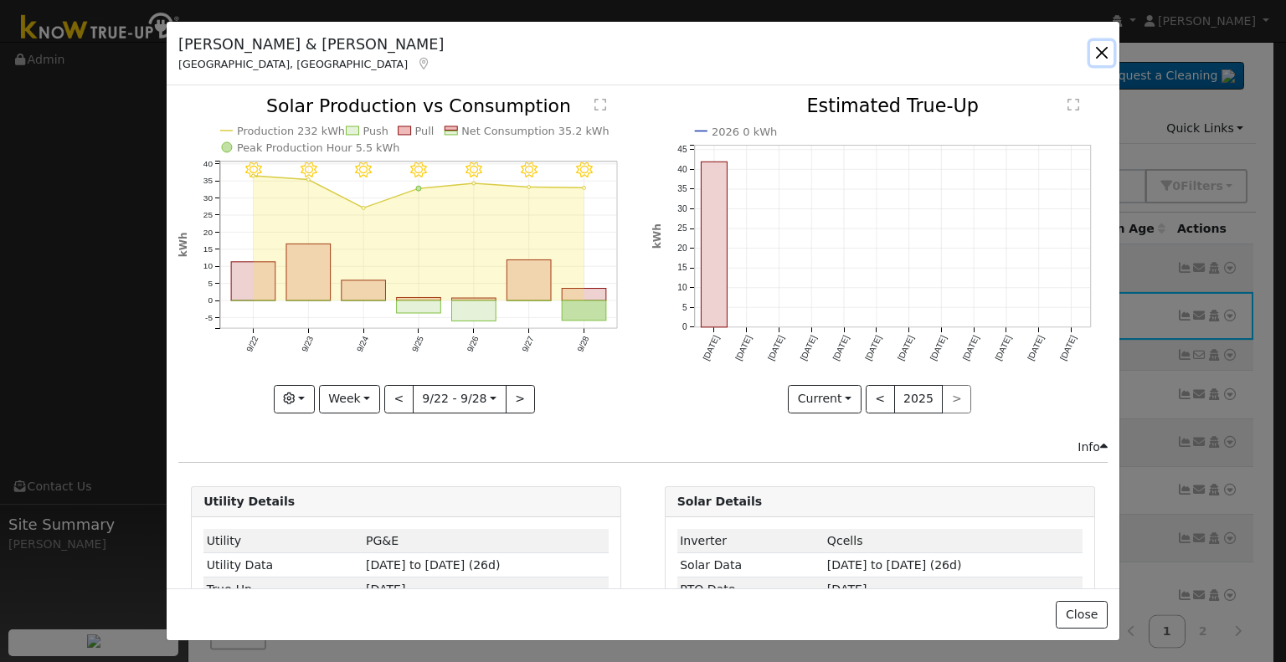
click at [1105, 54] on button "button" at bounding box center [1101, 52] width 23 height 23
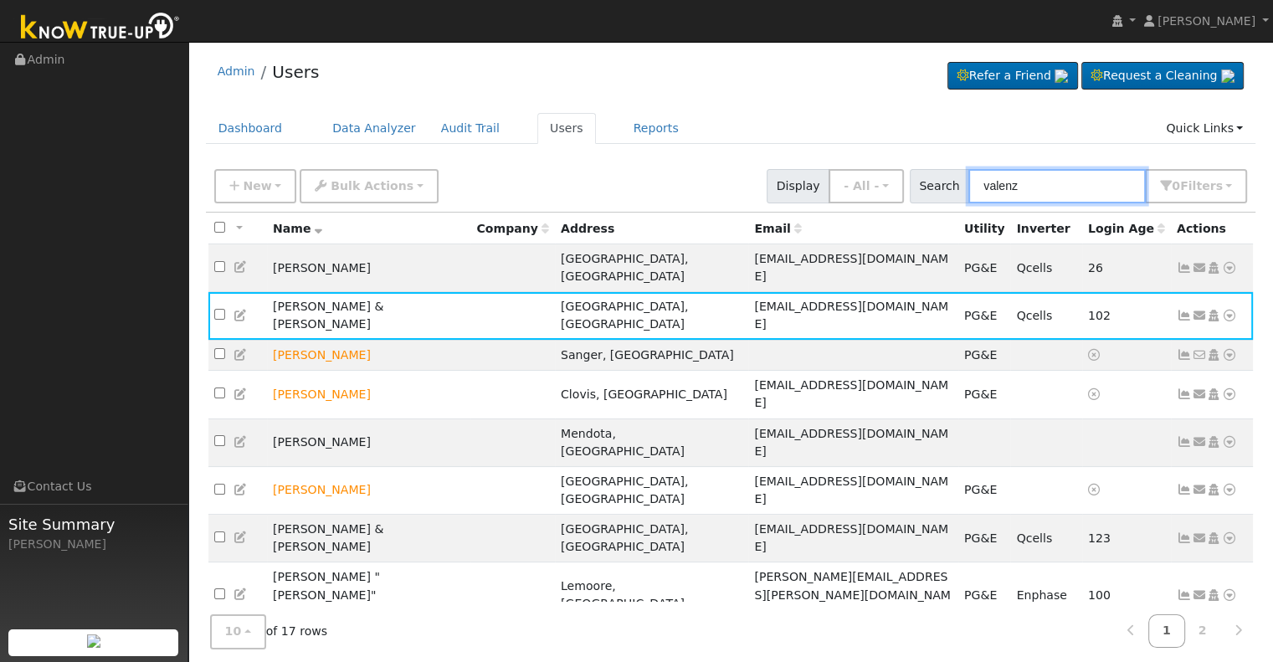
drag, startPoint x: 1050, startPoint y: 183, endPoint x: 948, endPoint y: 185, distance: 103.0
click at [948, 185] on div "Search valenz 0 Filter s Role Show - All - Show Leads Admin Billing Admin Accou…" at bounding box center [1079, 186] width 338 height 34
paste input "[PERSON_NAME]"
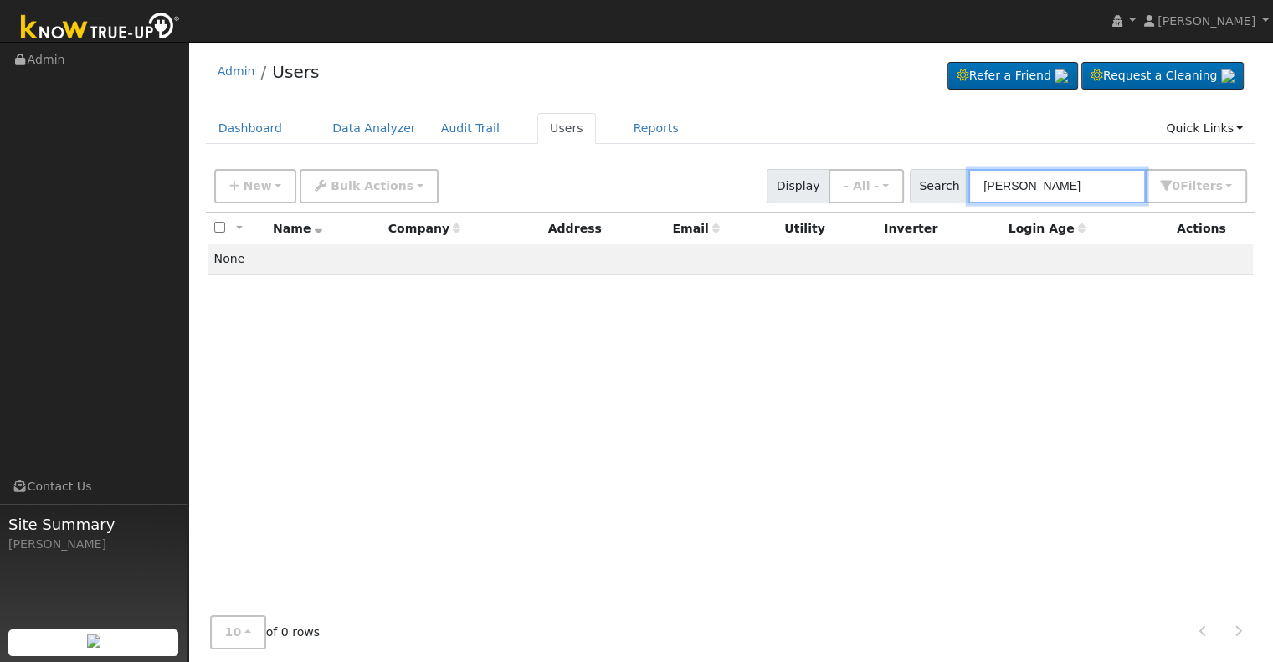
click at [1033, 180] on input "Balista, Gunder" at bounding box center [1056, 186] width 177 height 34
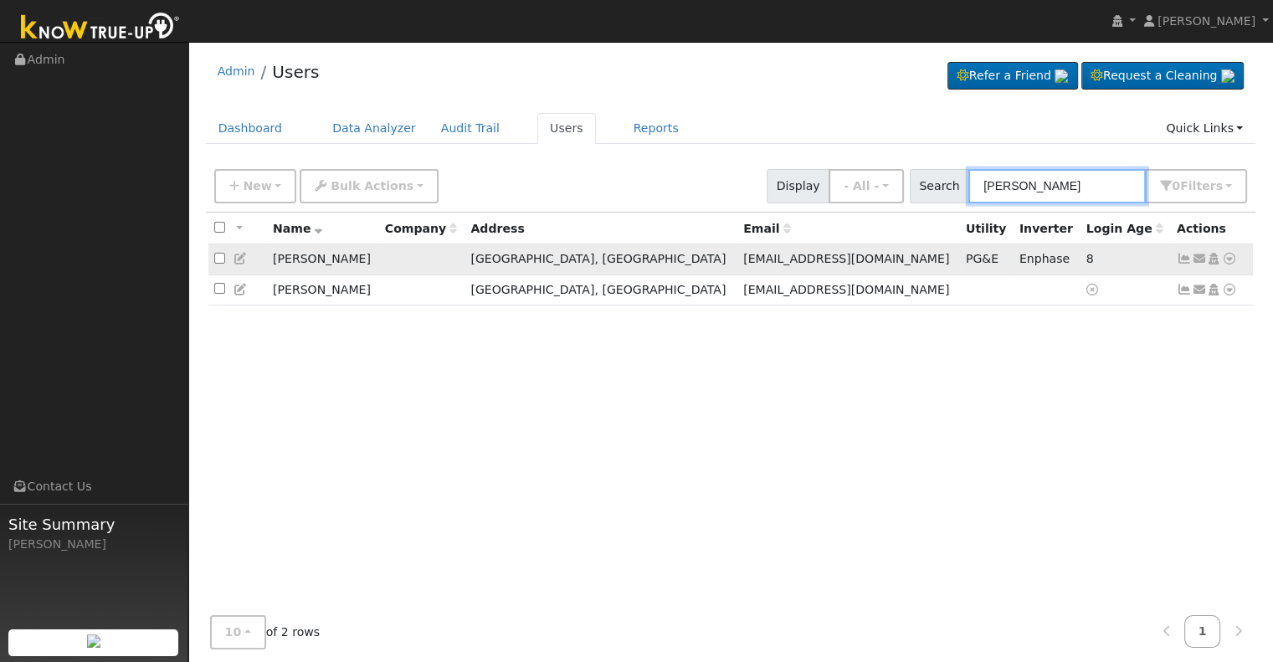
type input "Gunder"
click at [1181, 259] on icon at bounding box center [1184, 259] width 15 height 12
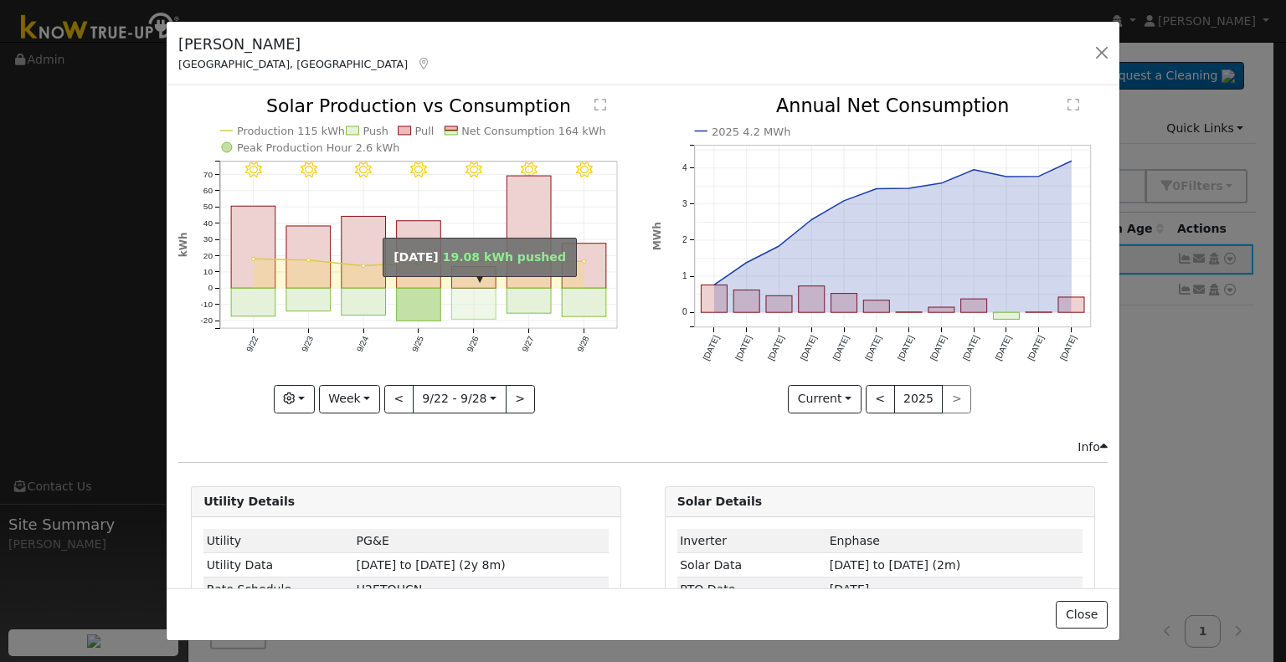
click at [474, 300] on rect "onclick=""" at bounding box center [474, 304] width 44 height 31
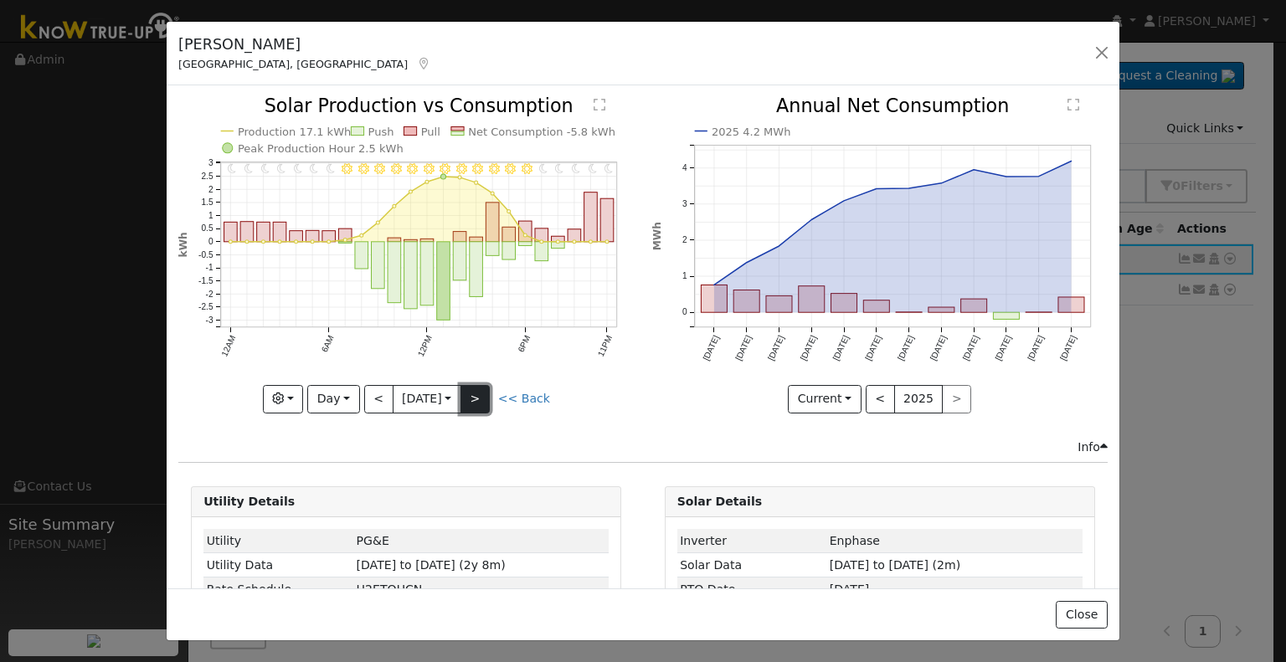
click at [475, 394] on button ">" at bounding box center [474, 399] width 29 height 28
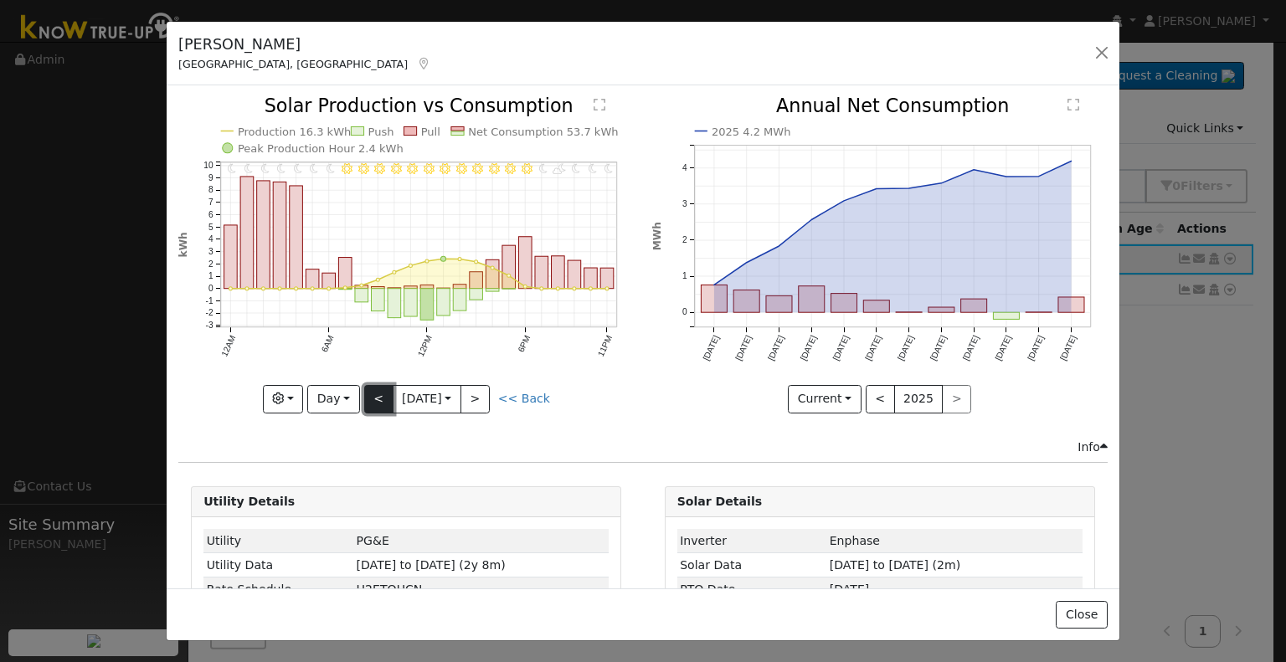
click at [372, 395] on button "<" at bounding box center [378, 399] width 29 height 28
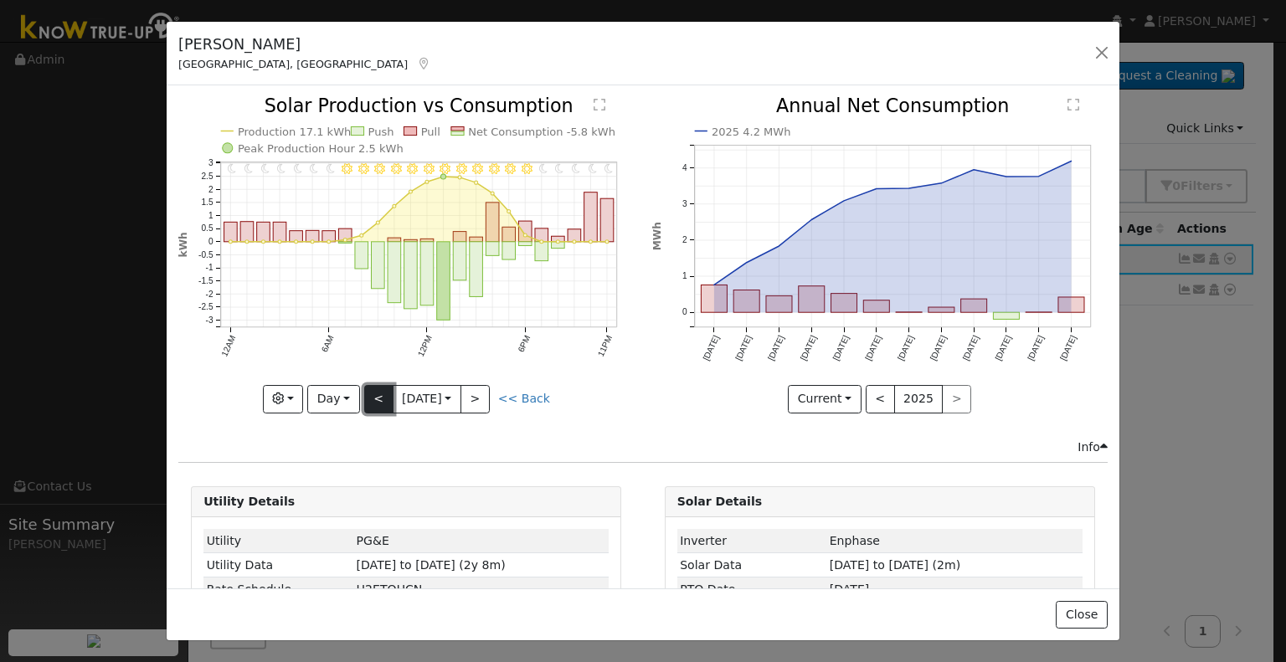
click at [378, 394] on button "<" at bounding box center [378, 399] width 29 height 28
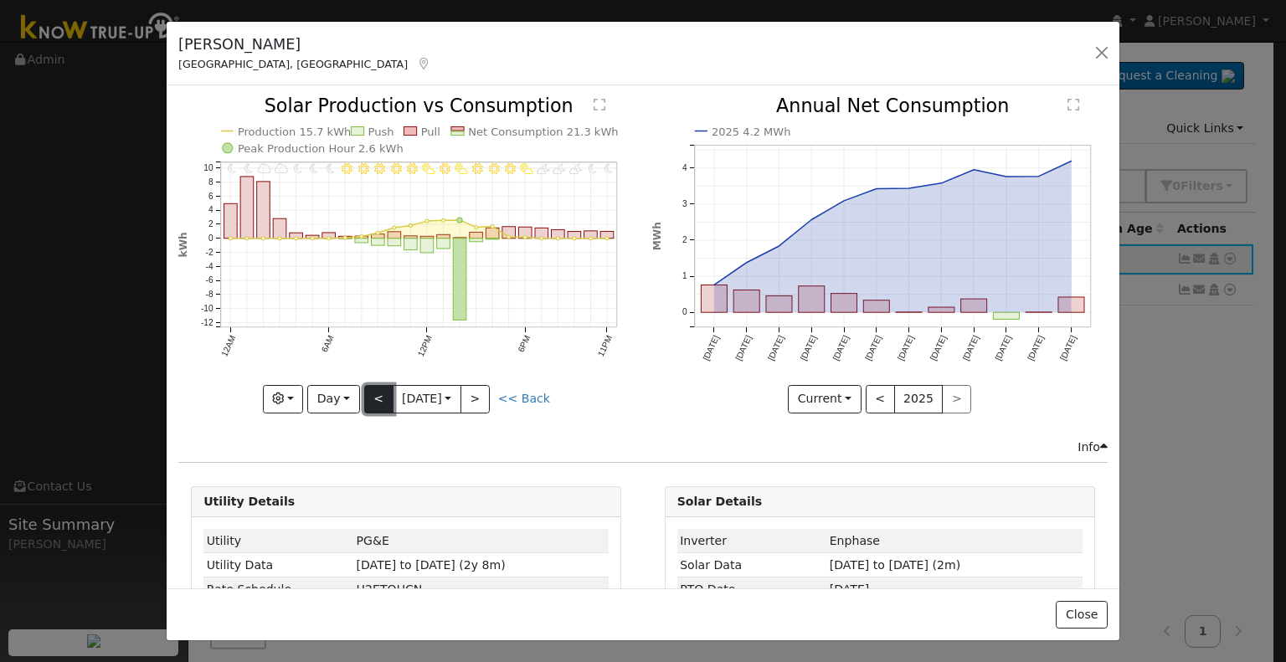
click at [377, 388] on button "<" at bounding box center [378, 399] width 29 height 28
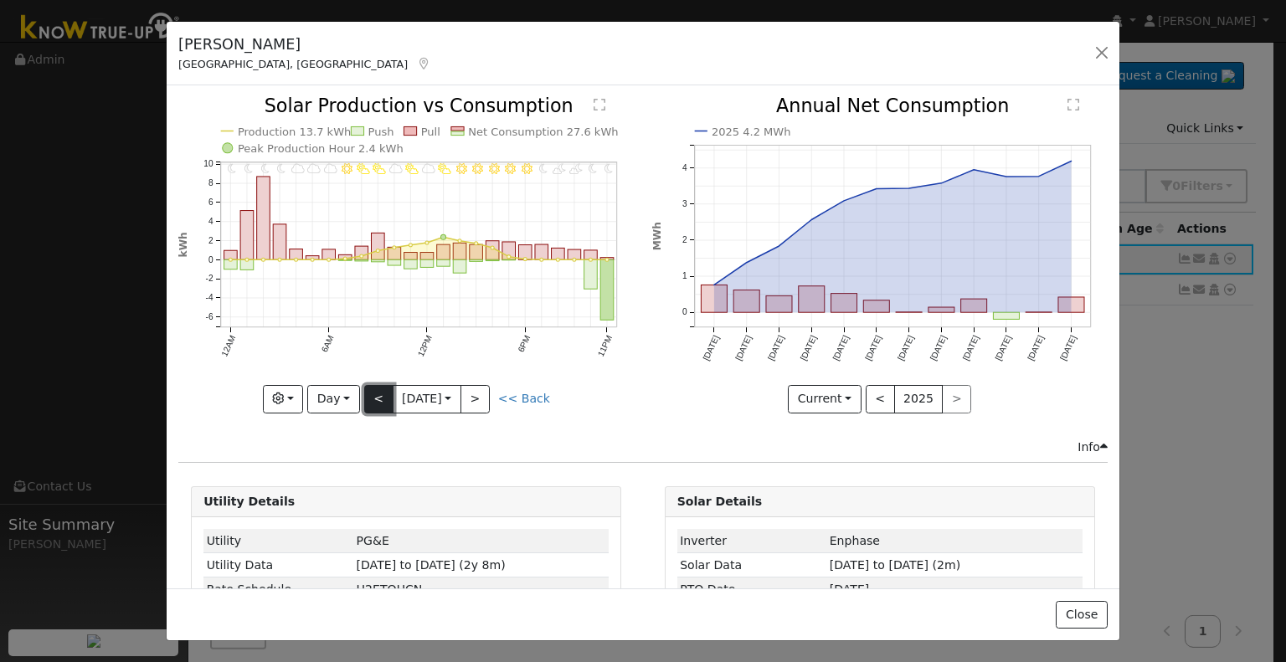
click at [372, 390] on button "<" at bounding box center [378, 399] width 29 height 28
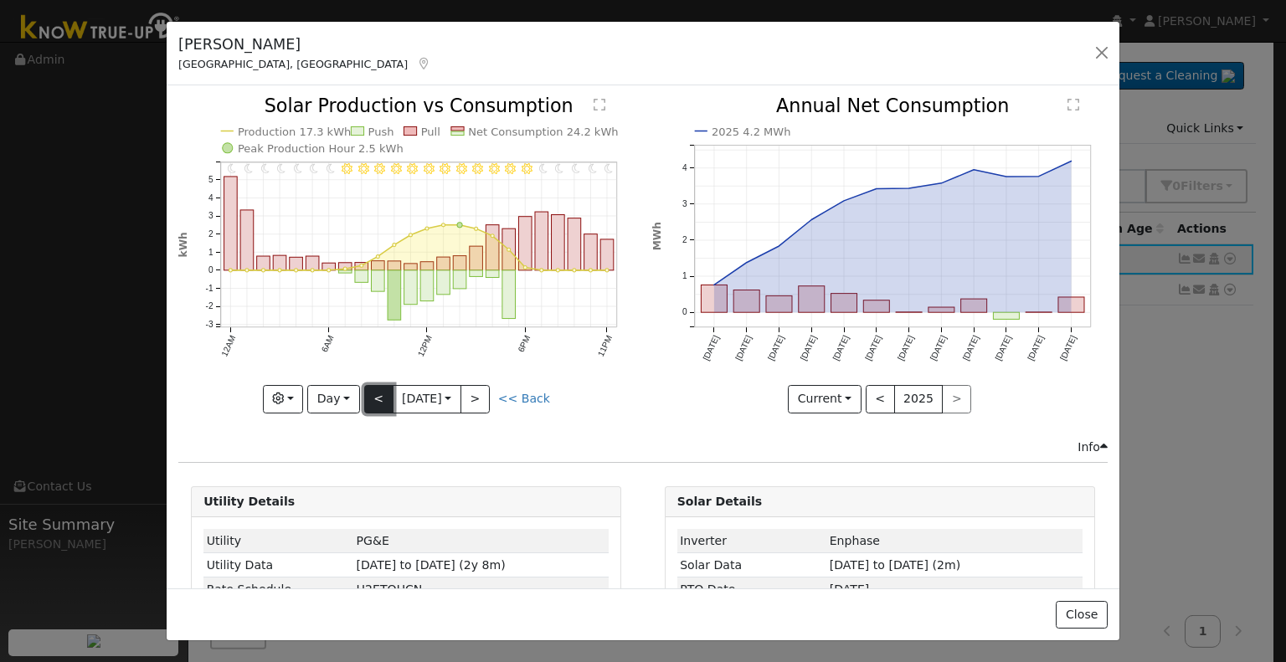
click at [372, 390] on button "<" at bounding box center [378, 399] width 29 height 28
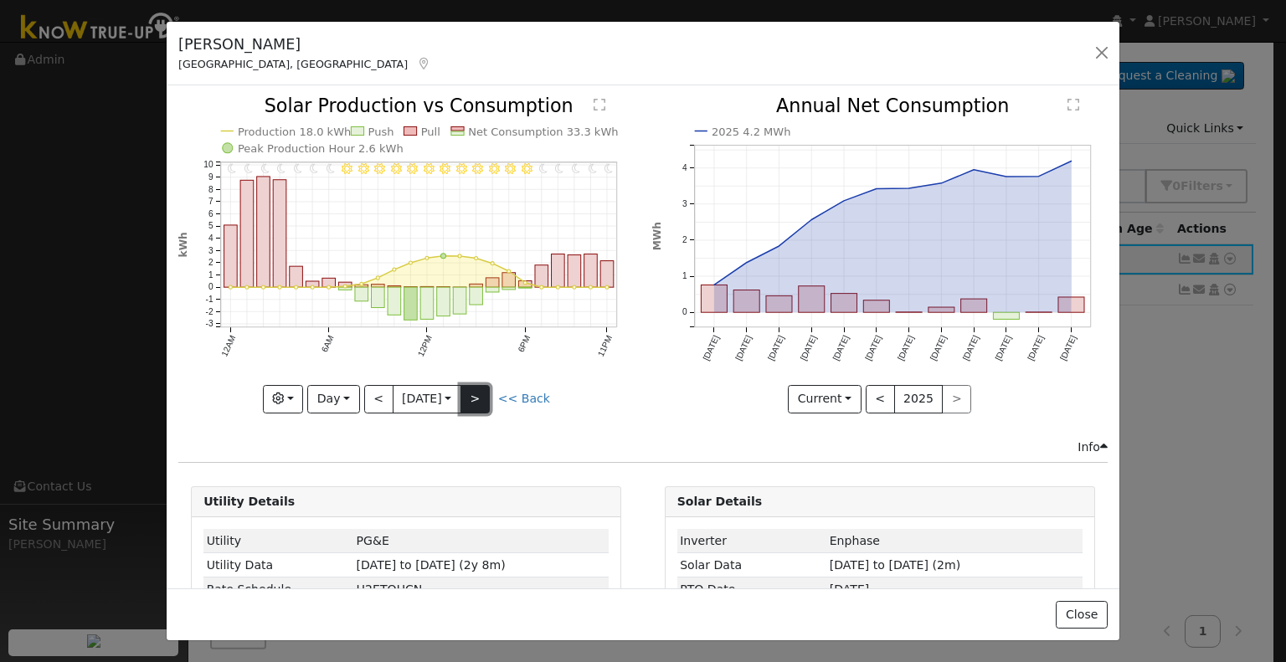
click at [487, 388] on button ">" at bounding box center [474, 399] width 29 height 28
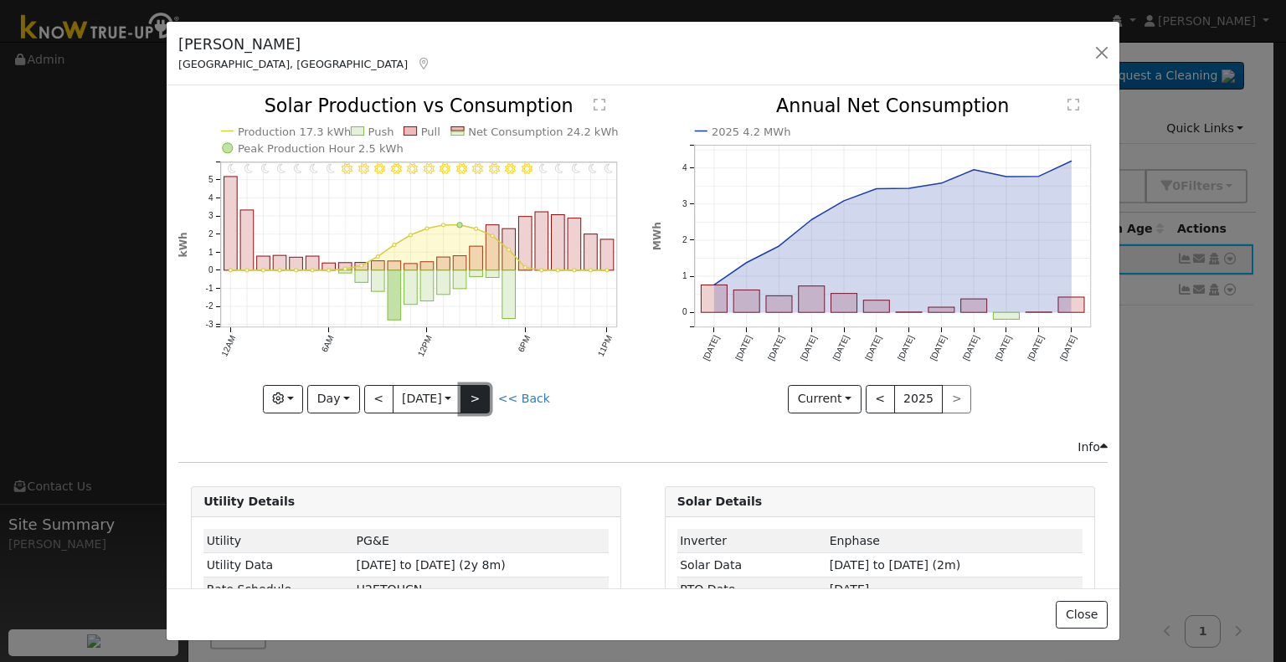
click at [487, 388] on button ">" at bounding box center [474, 399] width 29 height 28
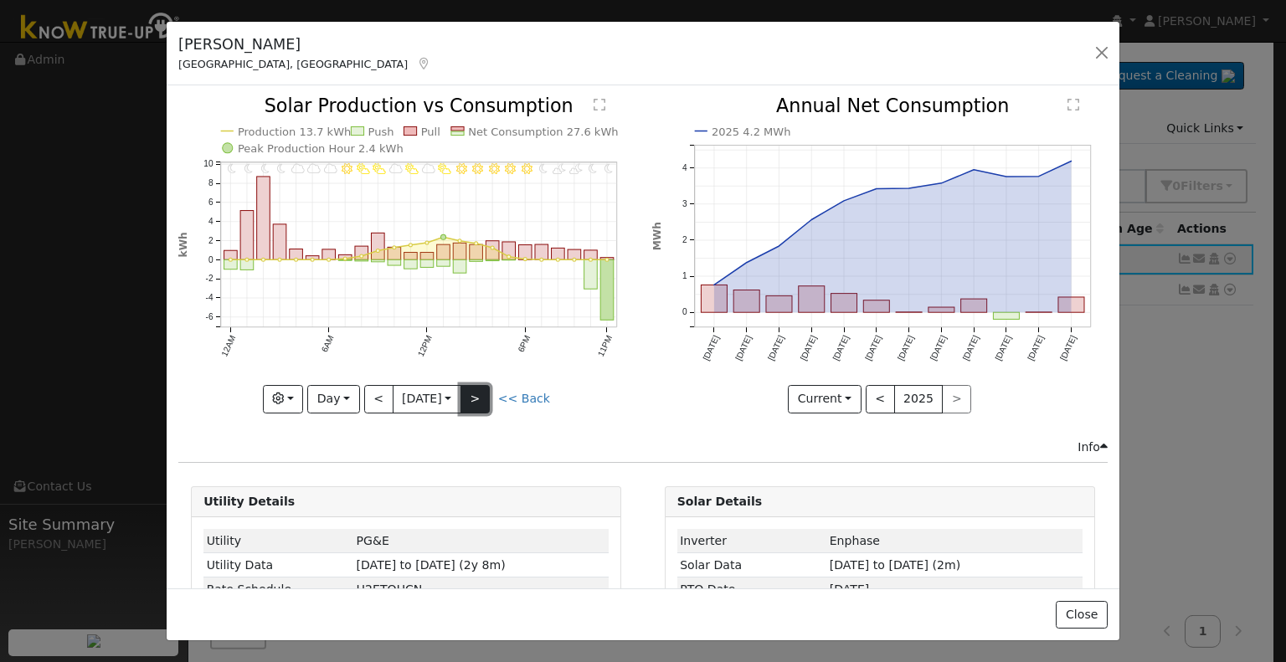
click at [487, 388] on button ">" at bounding box center [474, 399] width 29 height 28
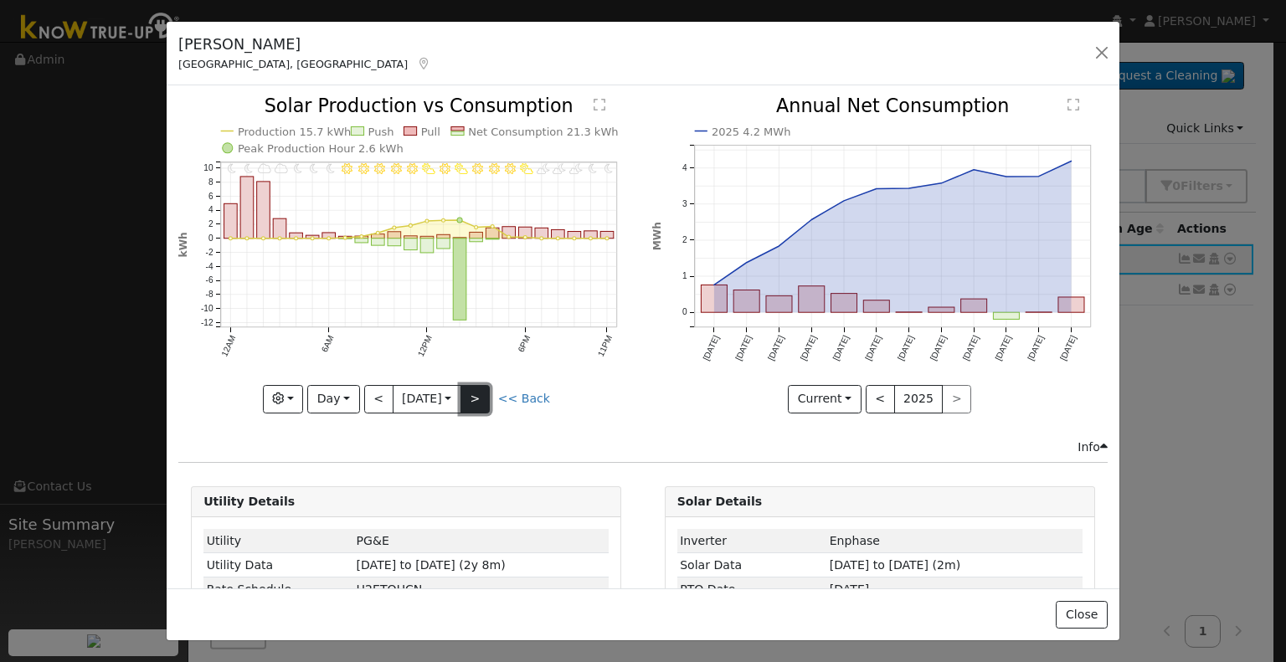
click at [487, 388] on button ">" at bounding box center [474, 399] width 29 height 28
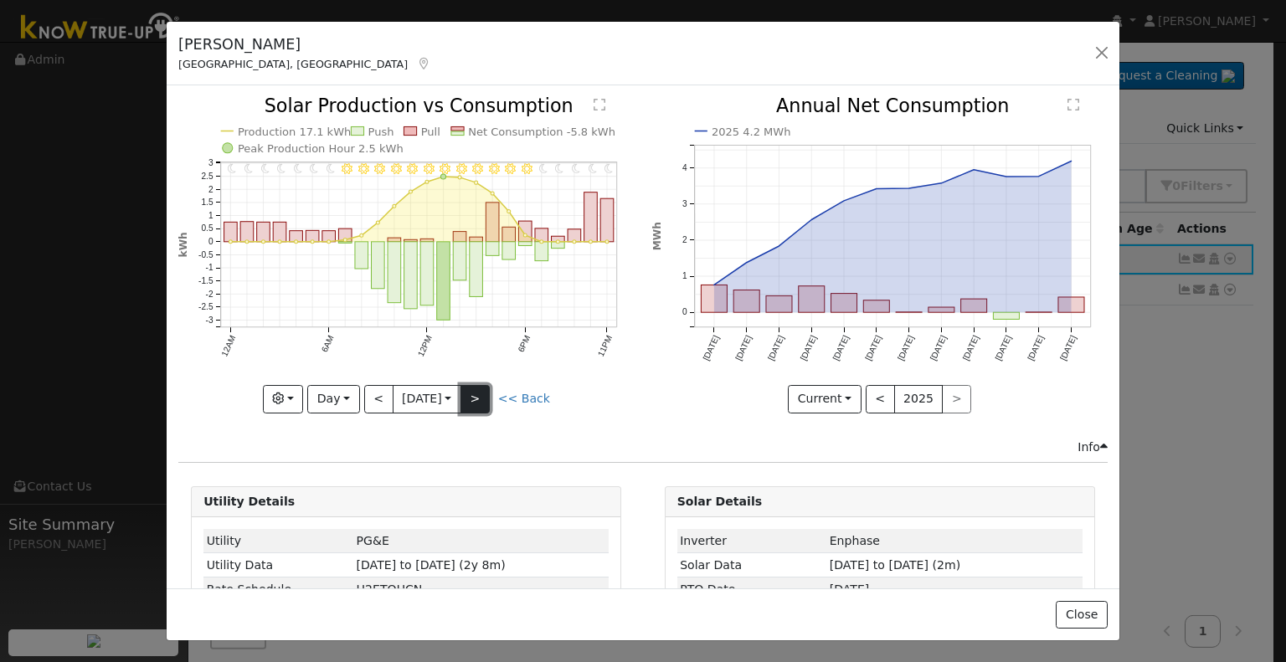
click at [487, 388] on button ">" at bounding box center [474, 399] width 29 height 28
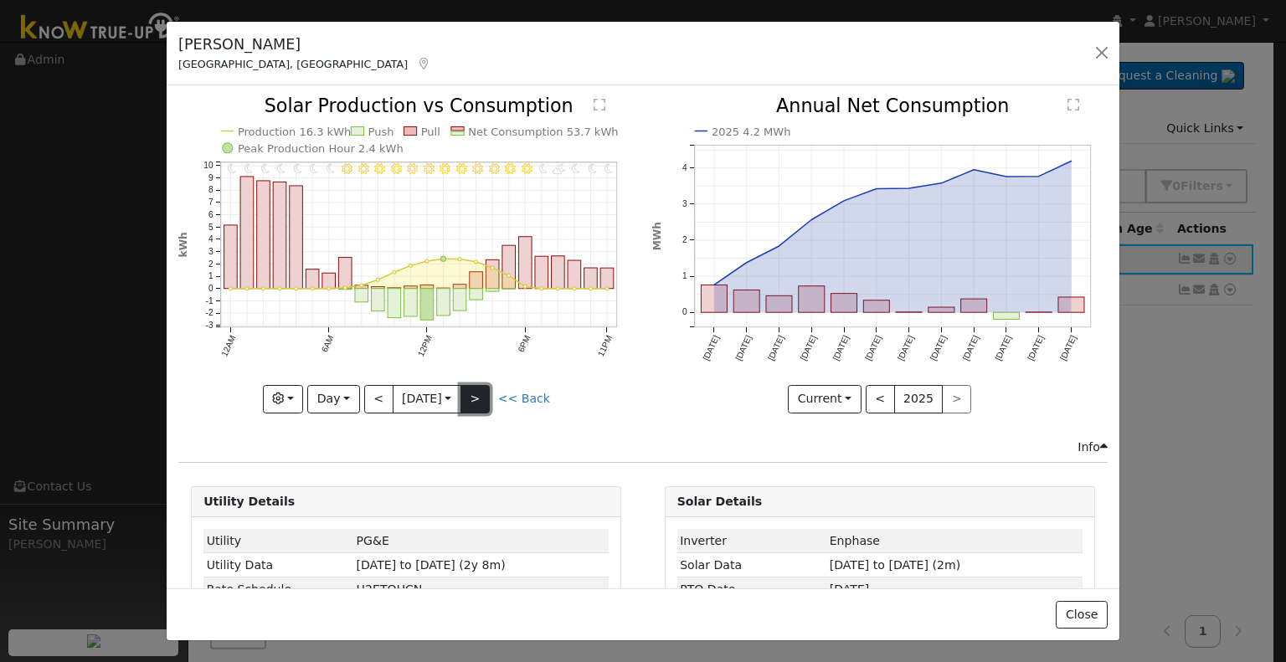
click at [487, 388] on button ">" at bounding box center [474, 399] width 29 height 28
type input "[DATE]"
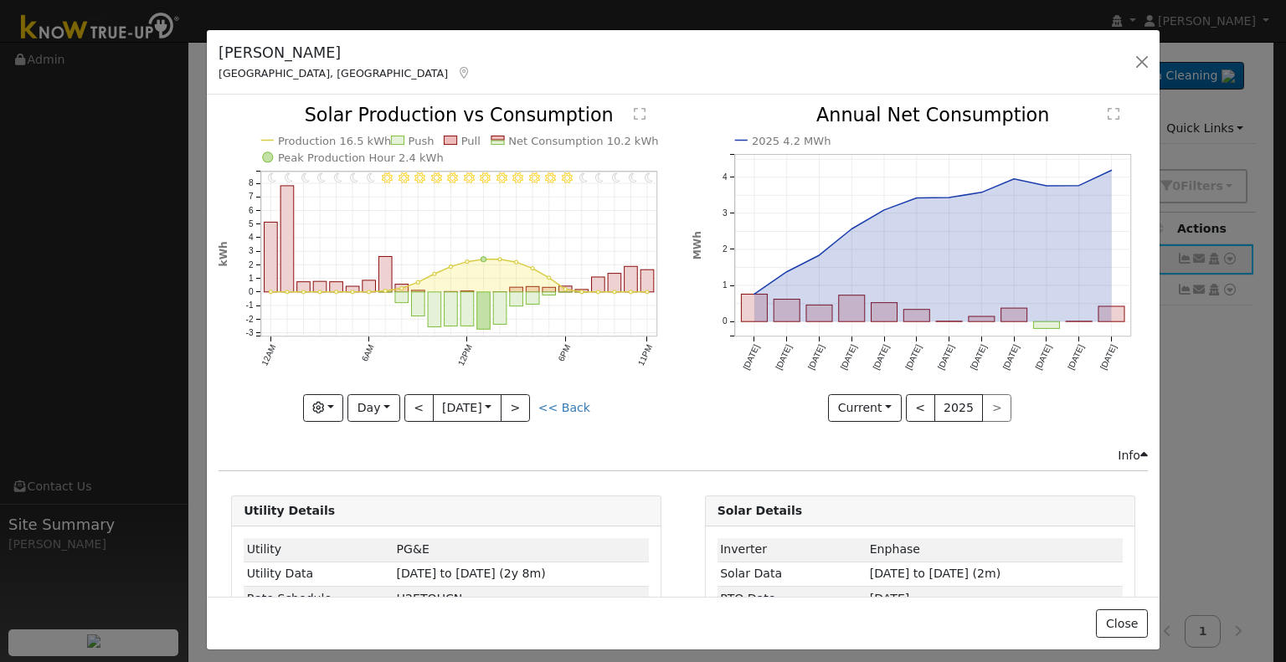
drag, startPoint x: 181, startPoint y: 39, endPoint x: 221, endPoint y: 47, distance: 41.0
click at [221, 47] on h5 "Gunder Balista" at bounding box center [344, 53] width 253 height 22
click at [1141, 59] on button "button" at bounding box center [1141, 61] width 23 height 23
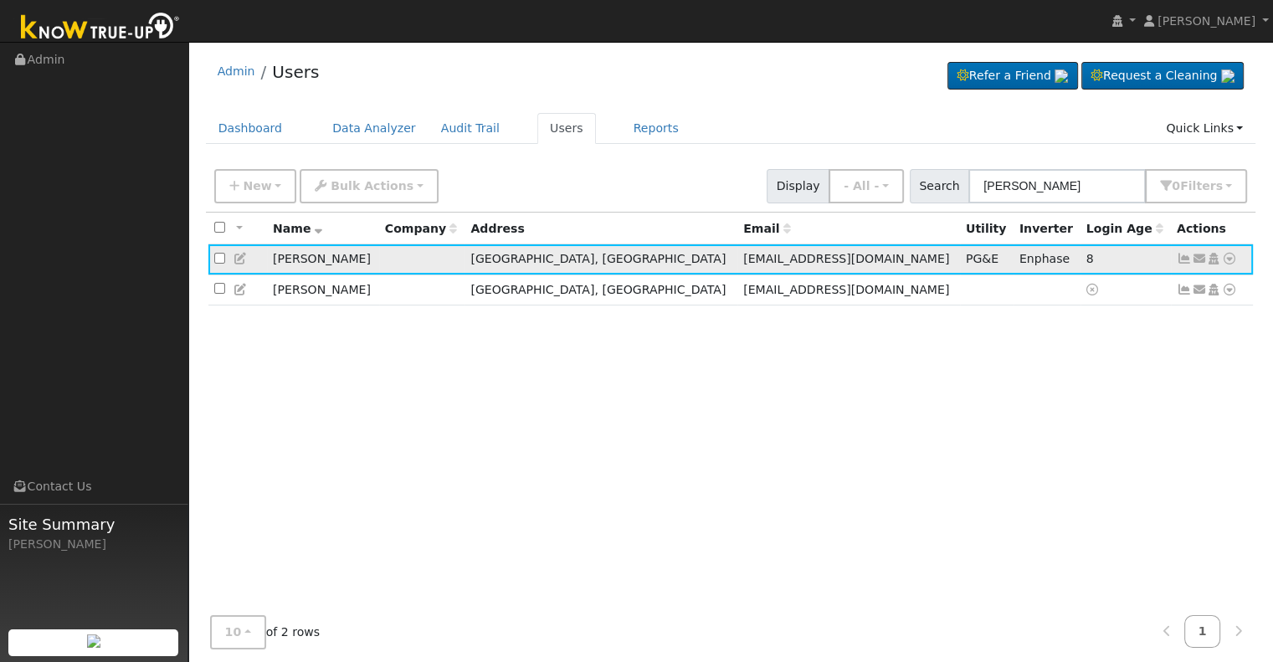
click at [1184, 256] on icon at bounding box center [1184, 259] width 15 height 12
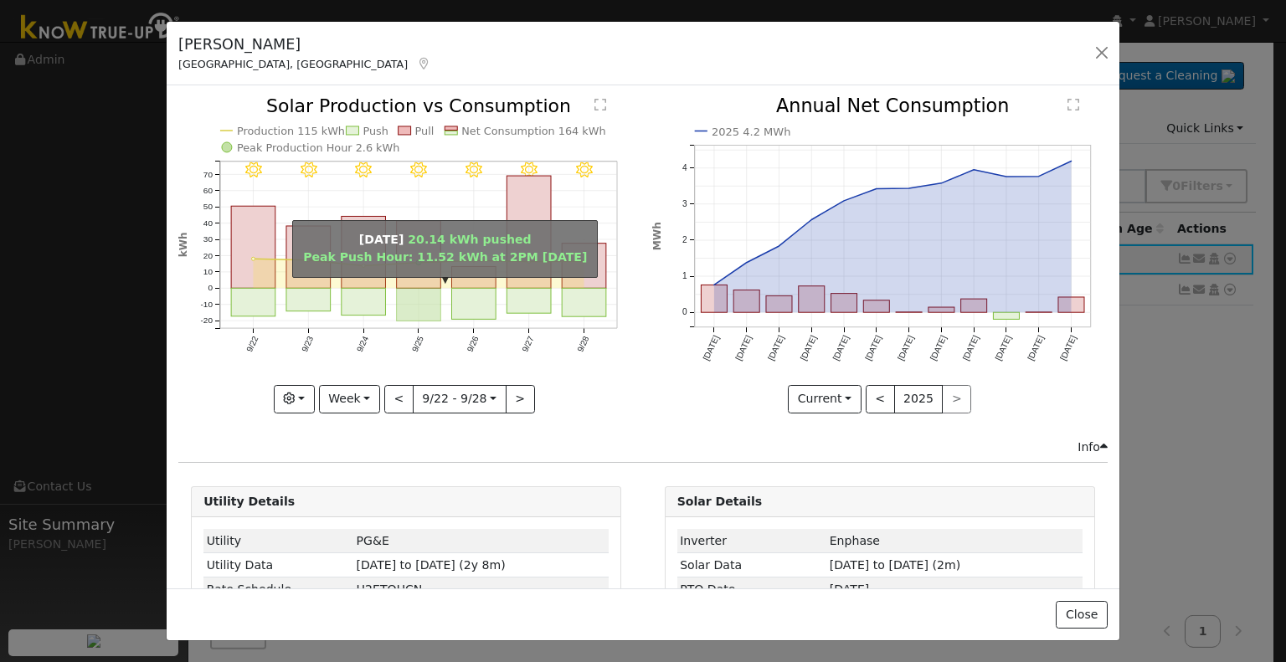
click at [413, 301] on rect "onclick=""" at bounding box center [419, 305] width 44 height 33
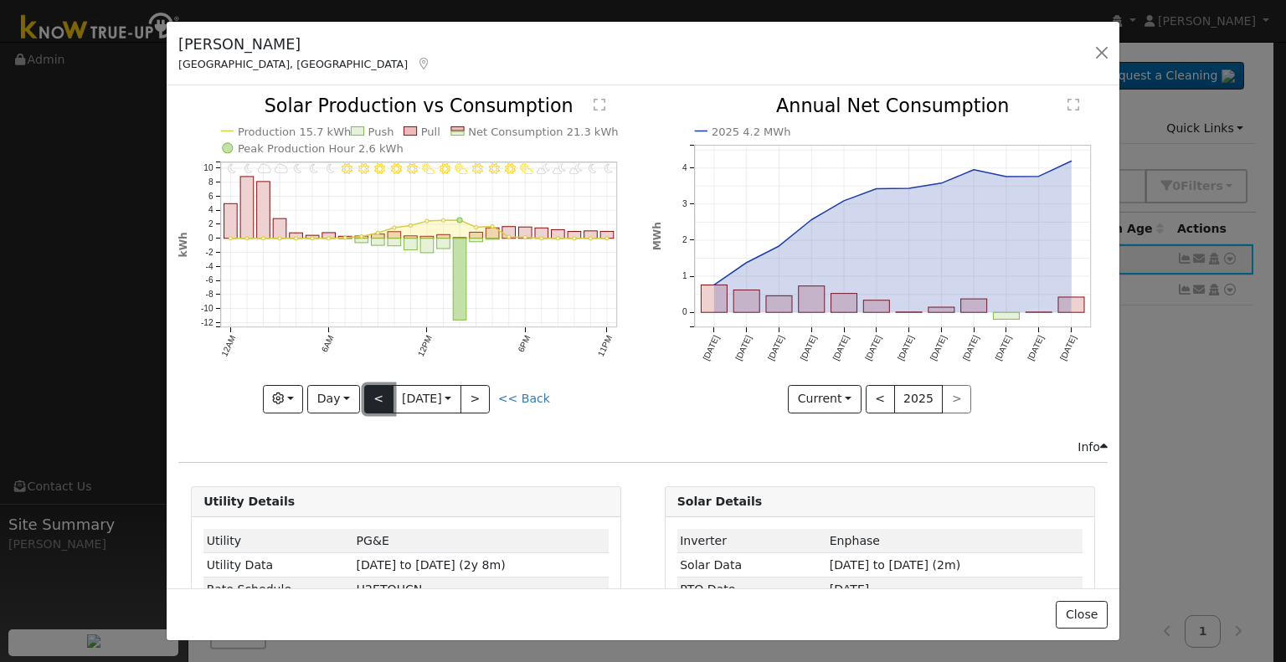
click at [375, 390] on button "<" at bounding box center [378, 399] width 29 height 28
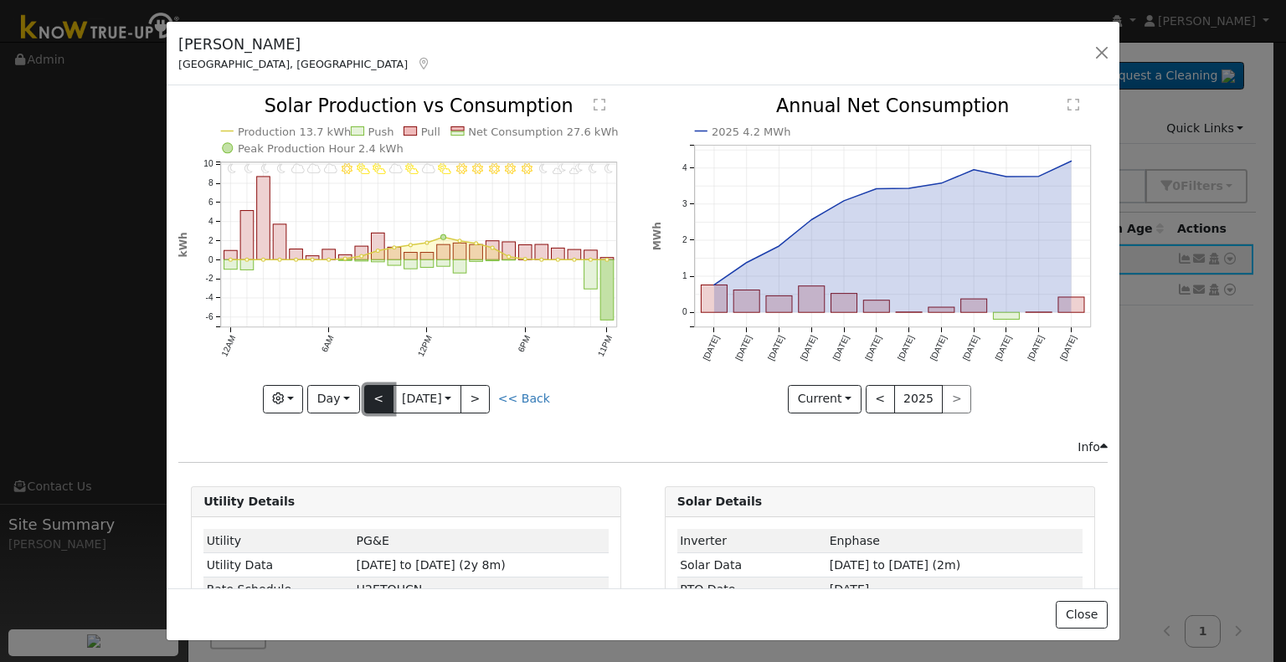
click at [368, 395] on button "<" at bounding box center [378, 399] width 29 height 28
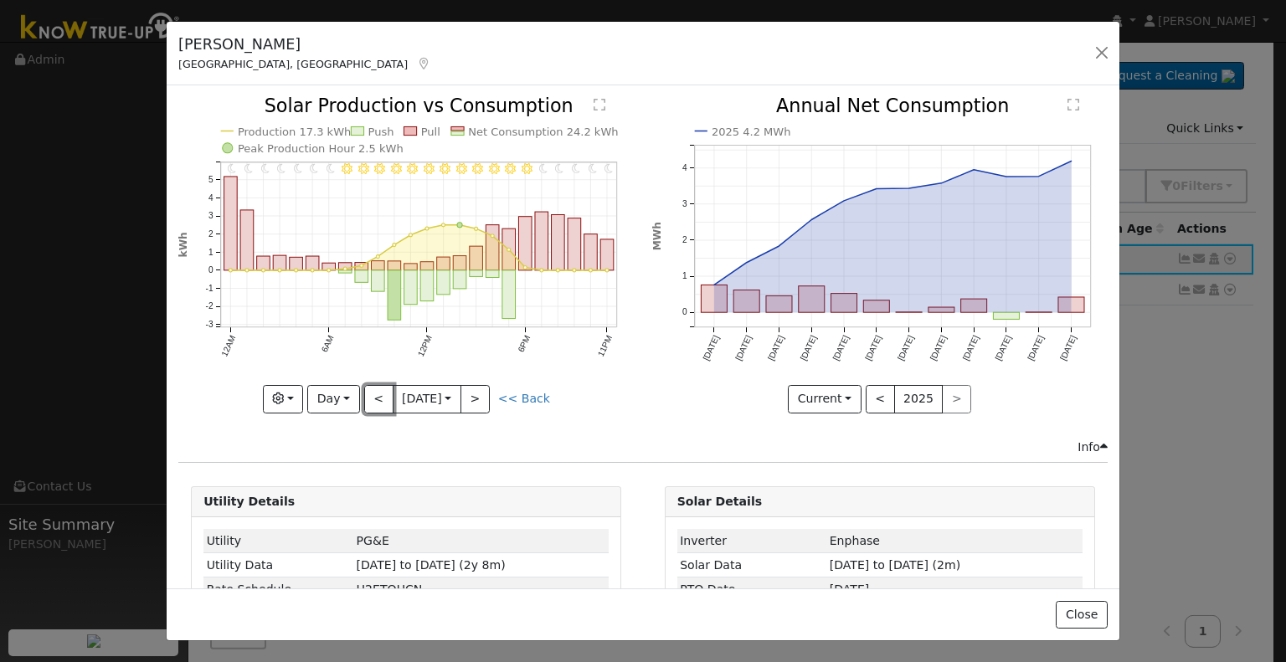
click at [368, 394] on button "<" at bounding box center [378, 399] width 29 height 28
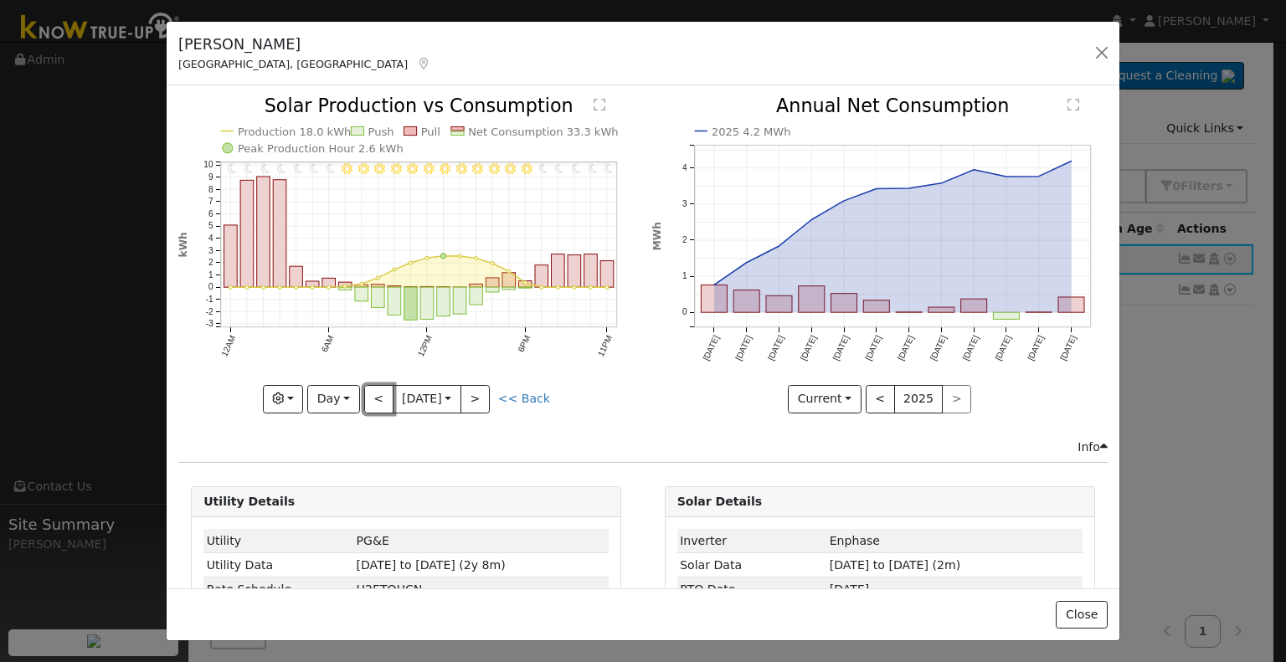
click at [368, 394] on button "<" at bounding box center [378, 399] width 29 height 28
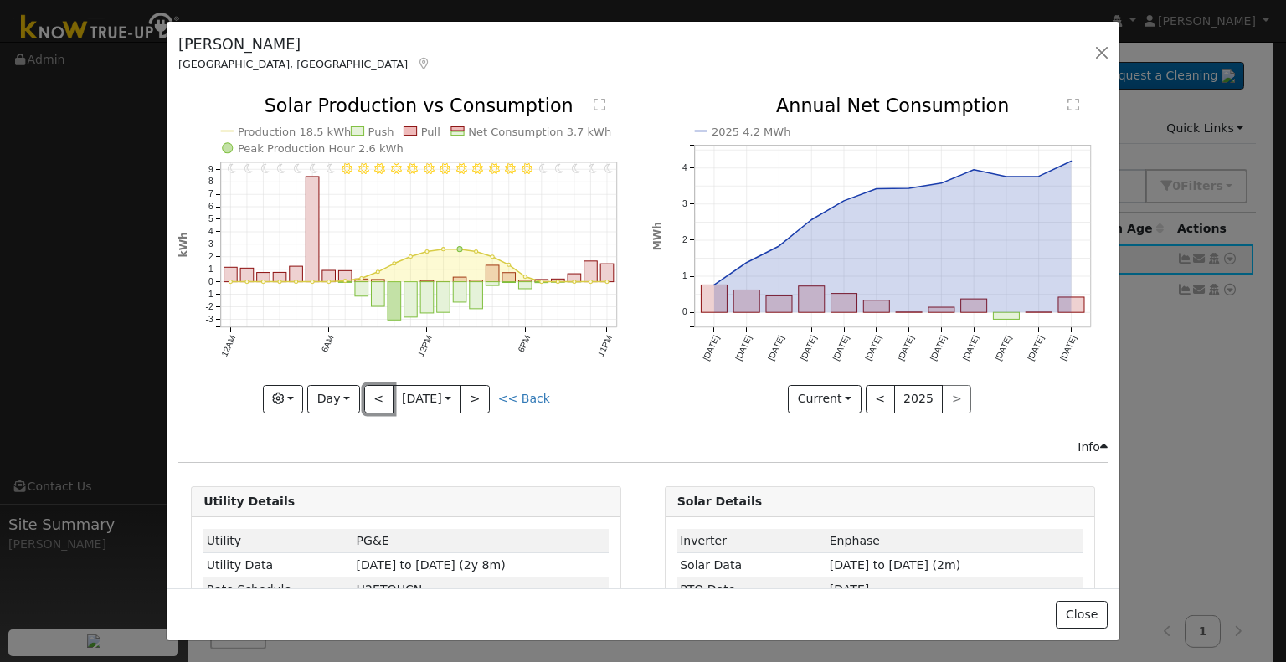
click at [368, 394] on button "<" at bounding box center [378, 399] width 29 height 28
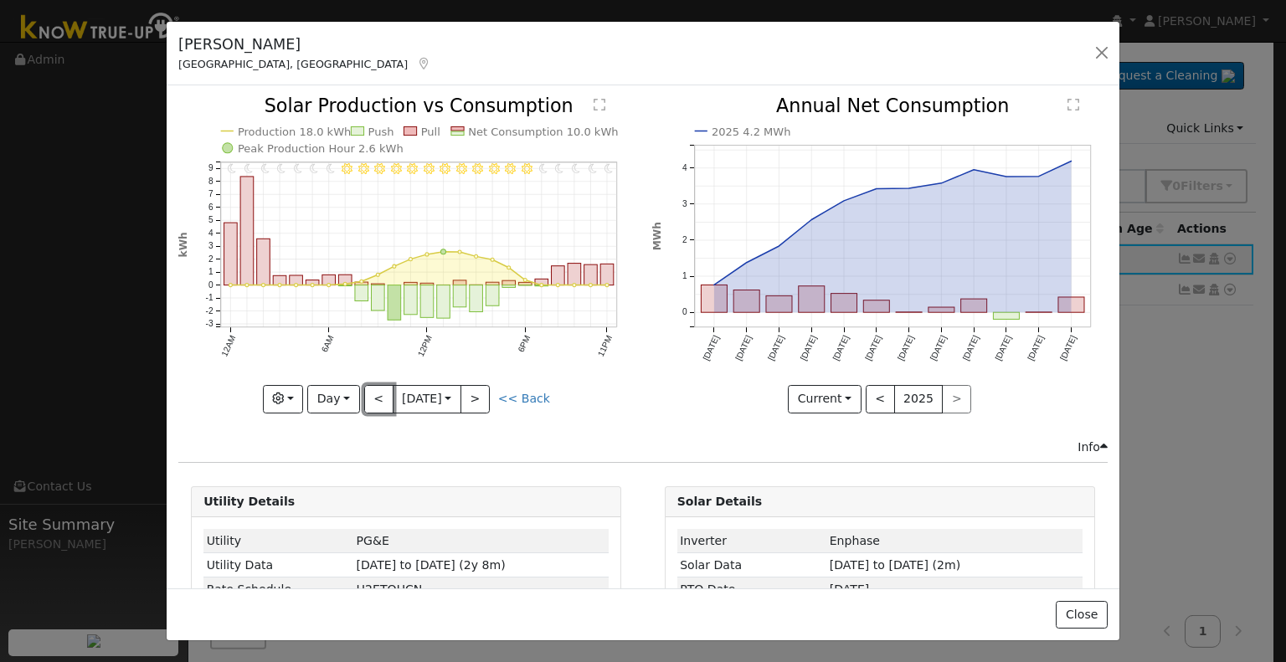
click at [368, 394] on button "<" at bounding box center [378, 399] width 29 height 28
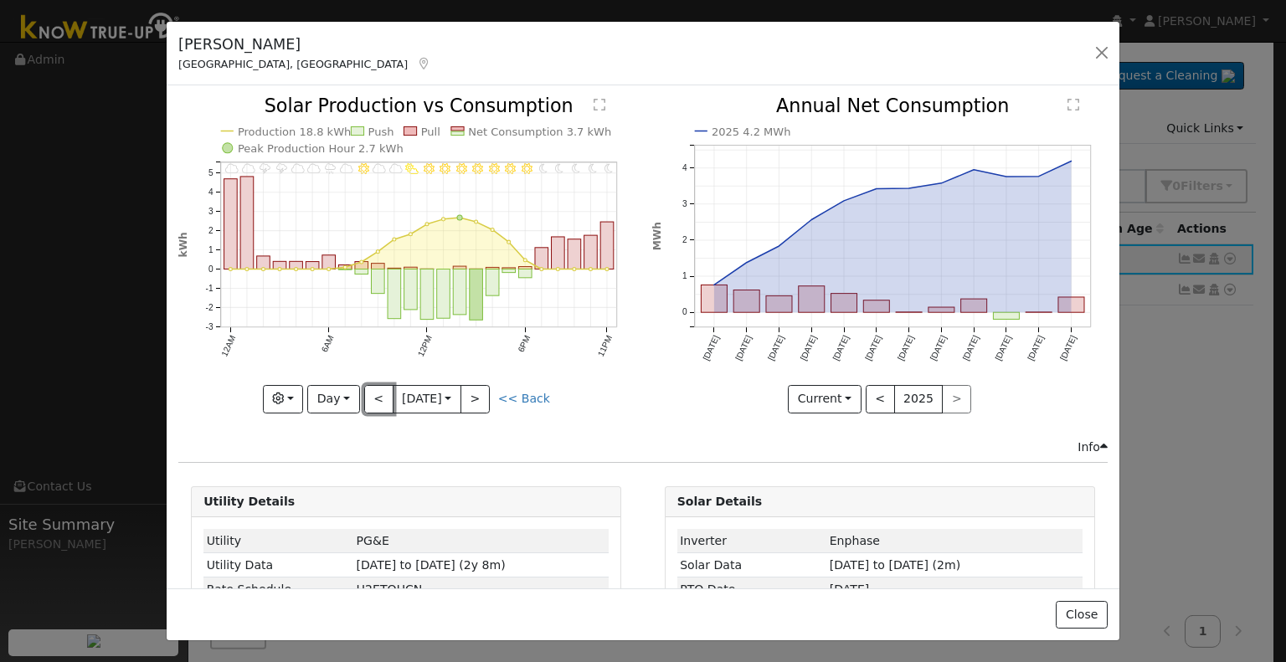
click at [368, 394] on button "<" at bounding box center [378, 399] width 29 height 28
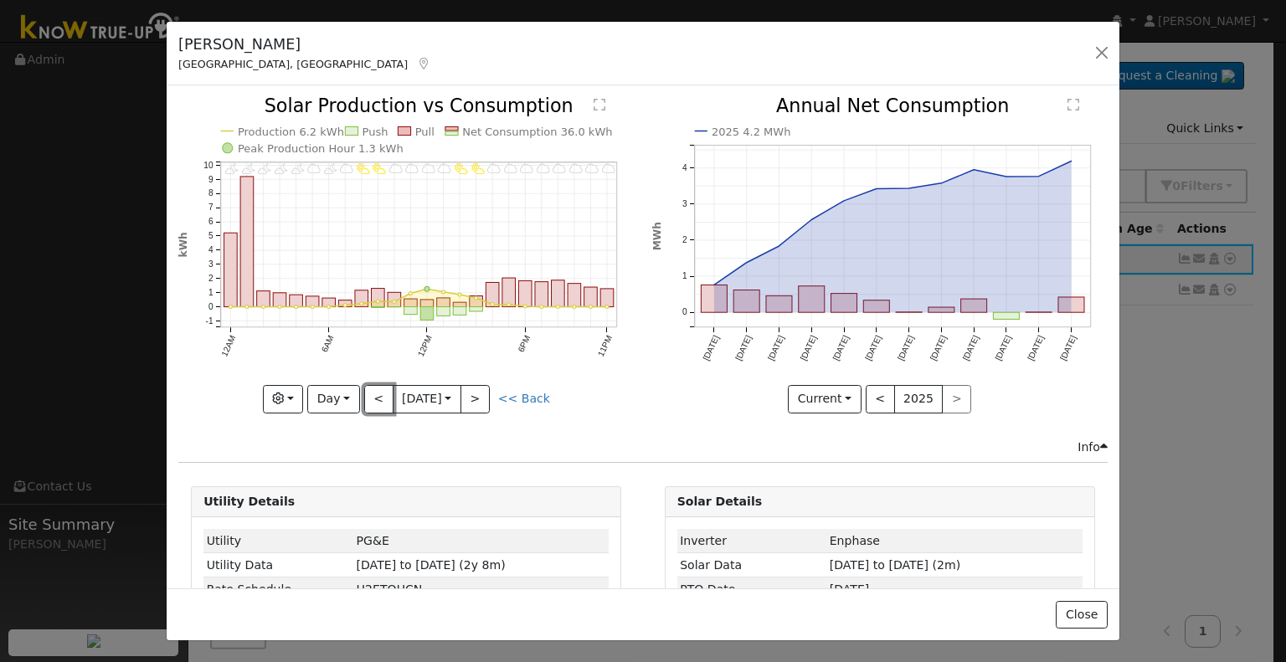
click at [368, 394] on button "<" at bounding box center [378, 399] width 29 height 28
type input "2025-09-17"
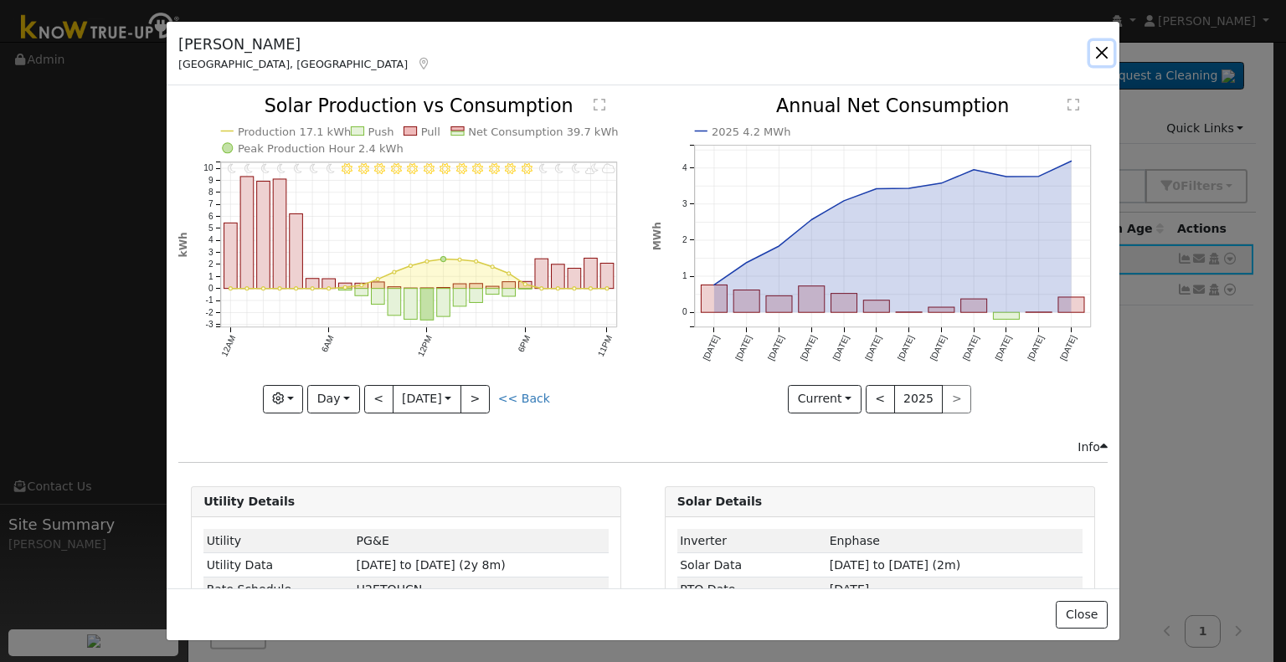
click at [1102, 52] on button "button" at bounding box center [1101, 52] width 23 height 23
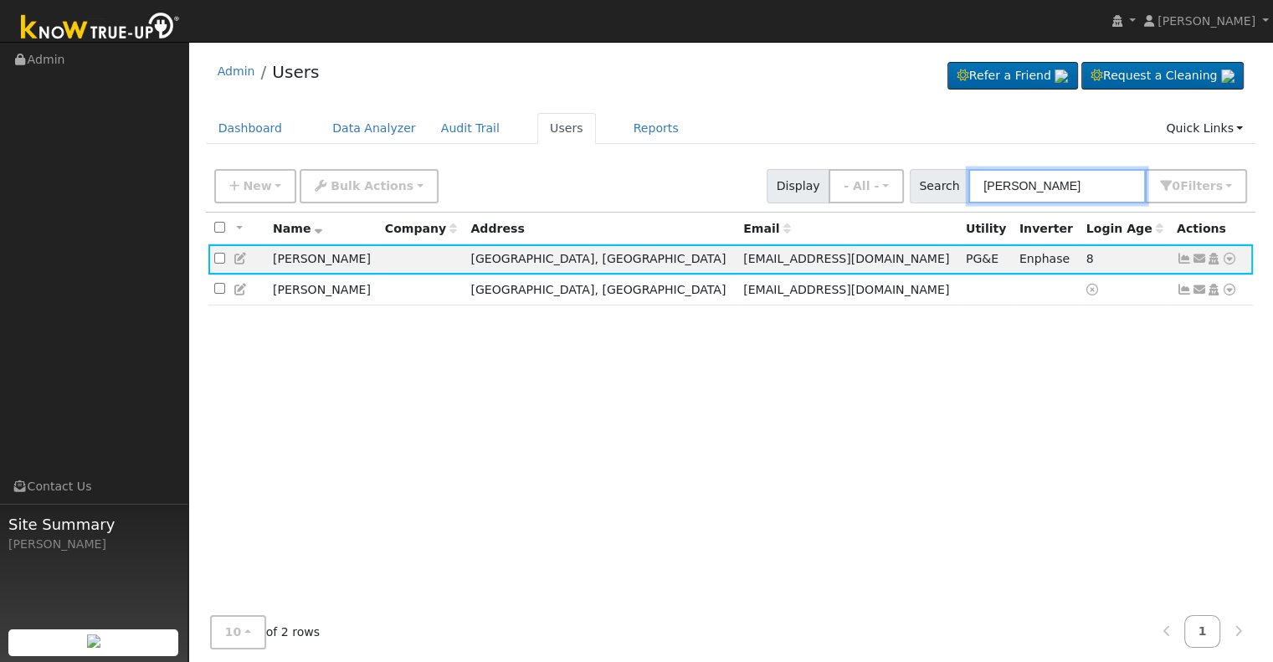
drag, startPoint x: 1041, startPoint y: 189, endPoint x: 971, endPoint y: 178, distance: 71.1
click at [971, 178] on div "Search Gunder 0 Filter s Role Show - All - Show Leads Admin Billing Admin Accou…" at bounding box center [1079, 186] width 338 height 34
paste input "Randy & Lori Welch"
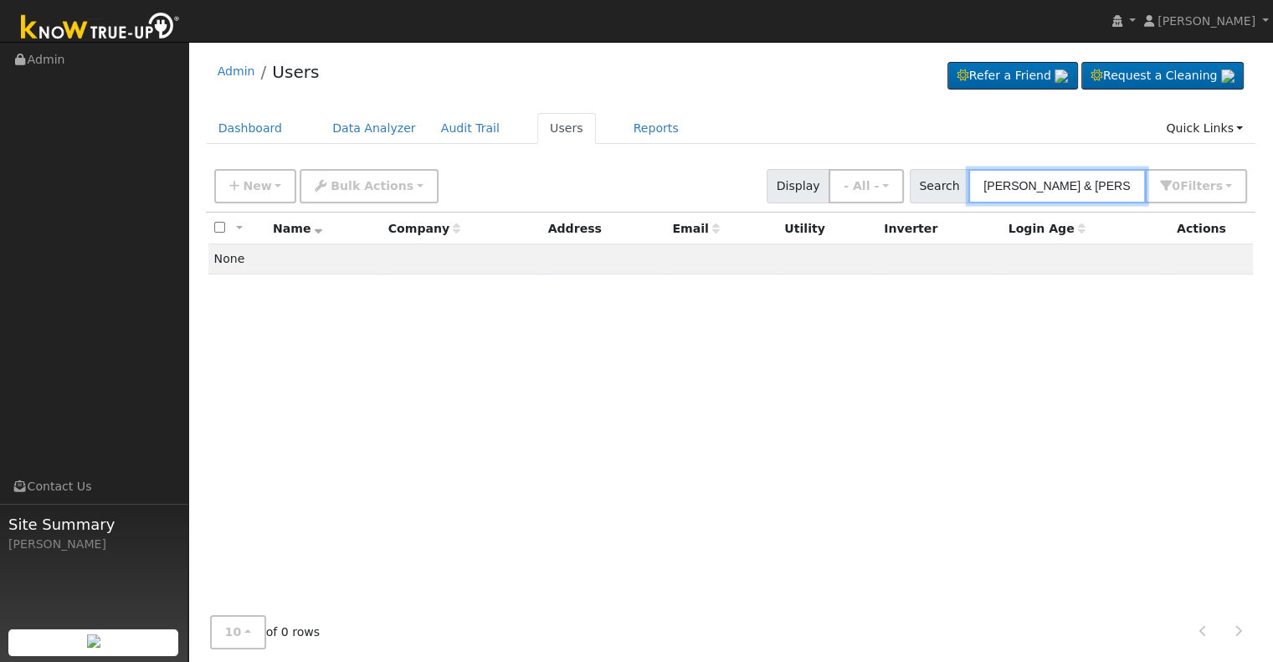
click at [1064, 180] on input "Randy & Lori Welch" at bounding box center [1056, 186] width 177 height 34
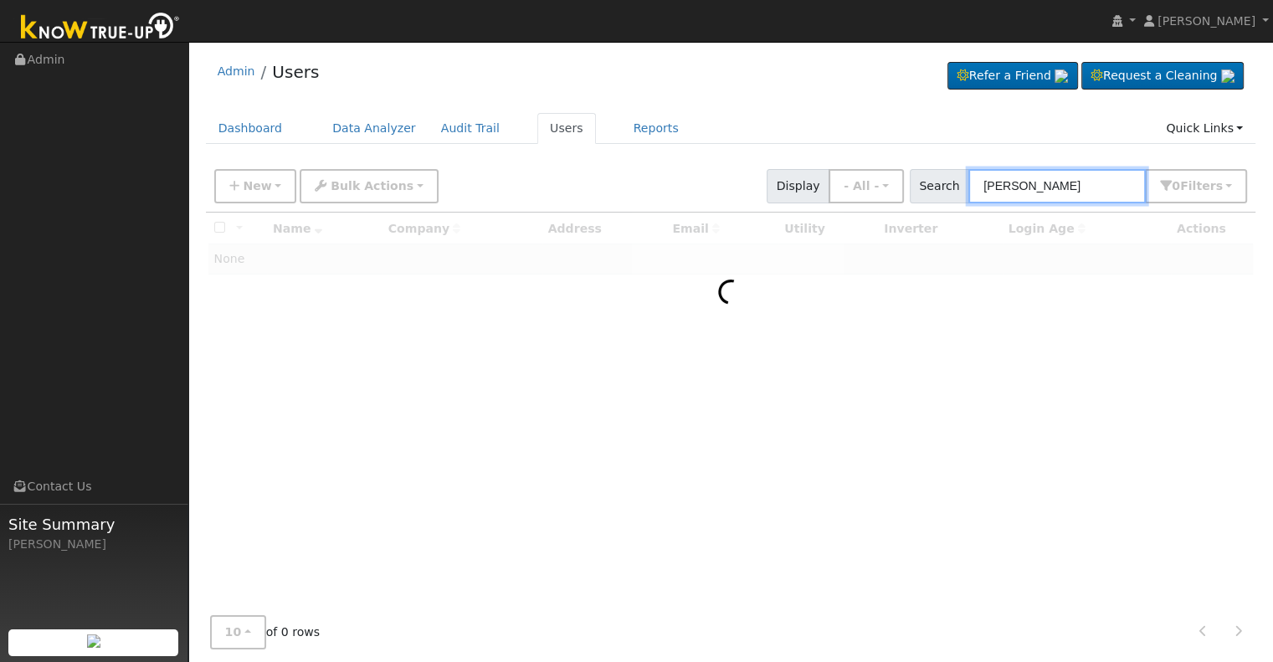
type input "Welch"
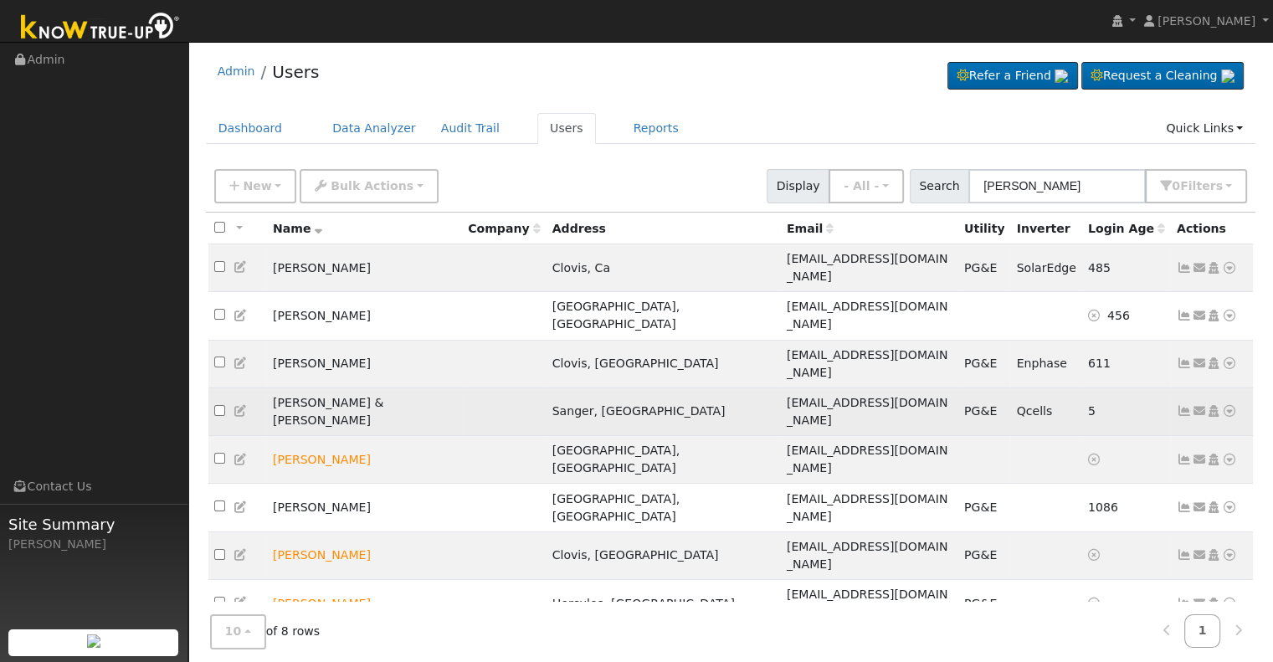
click at [1183, 405] on icon at bounding box center [1184, 411] width 15 height 12
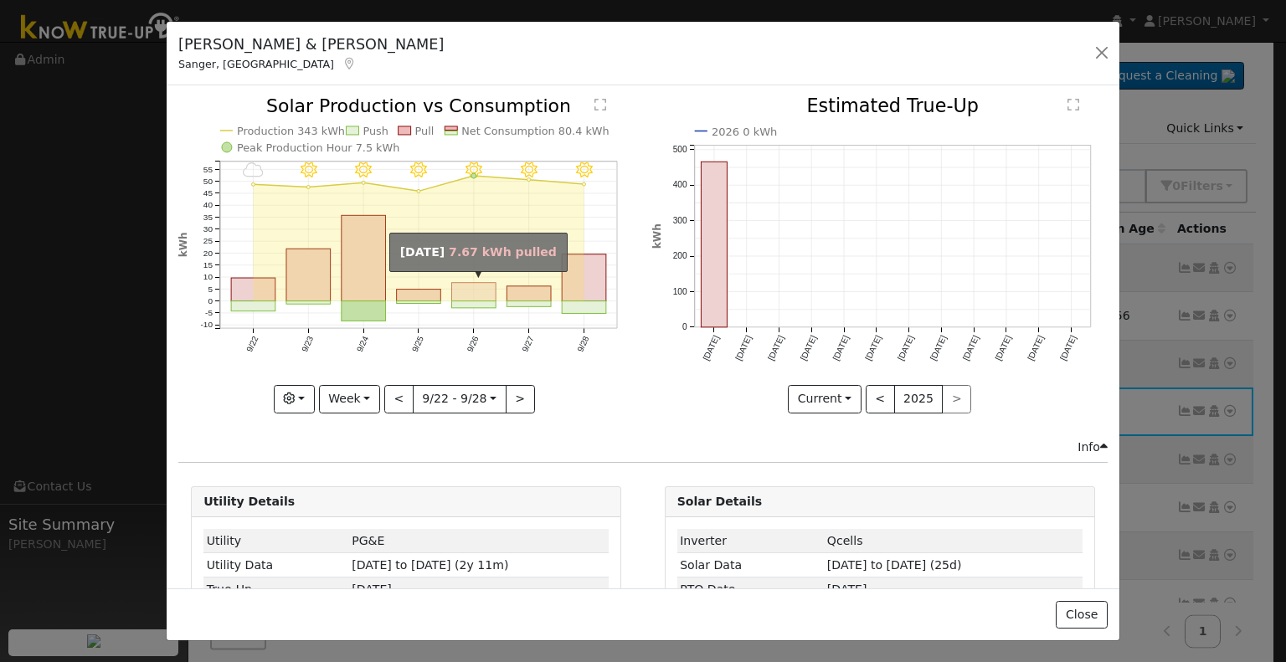
click at [480, 285] on rect "onclick=""" at bounding box center [474, 292] width 44 height 18
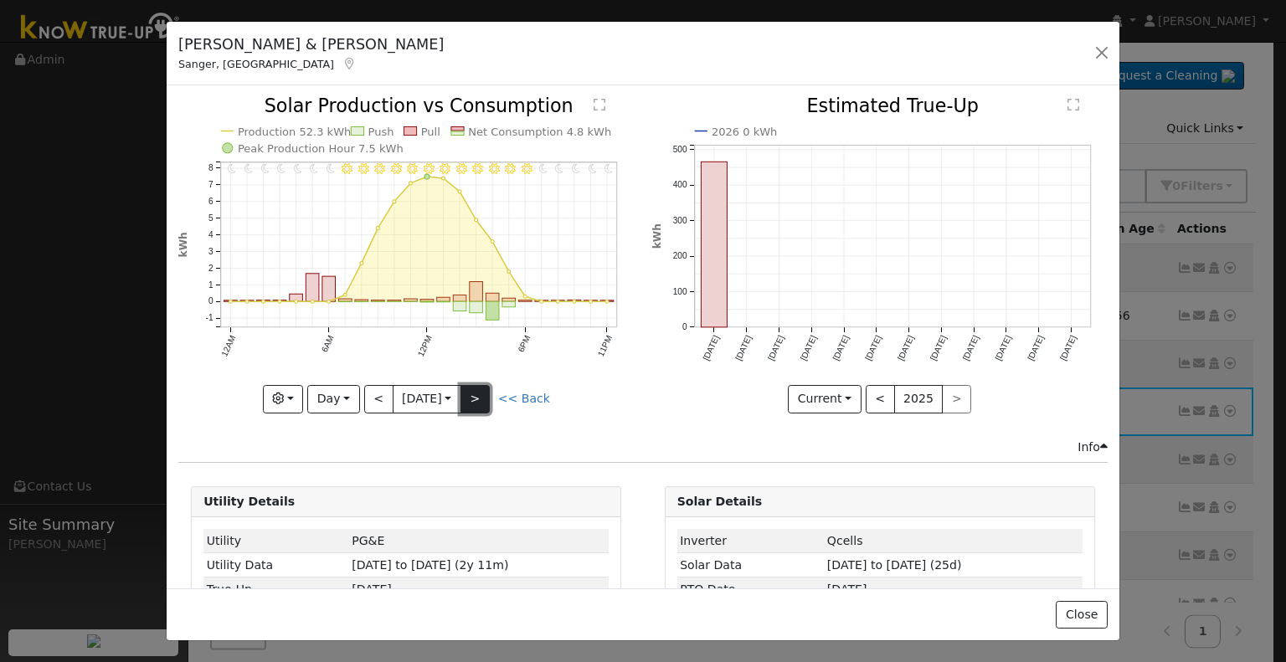
click at [475, 390] on button ">" at bounding box center [474, 399] width 29 height 28
click at [473, 391] on button ">" at bounding box center [474, 399] width 29 height 28
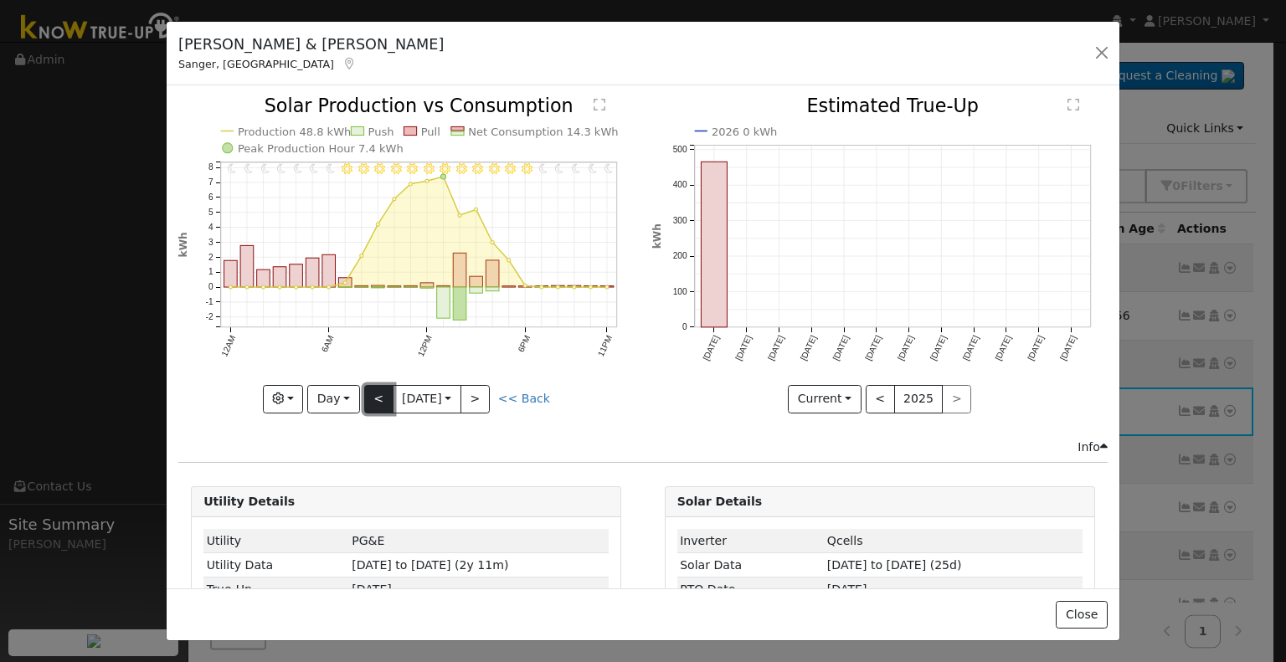
click at [375, 391] on button "<" at bounding box center [378, 399] width 29 height 28
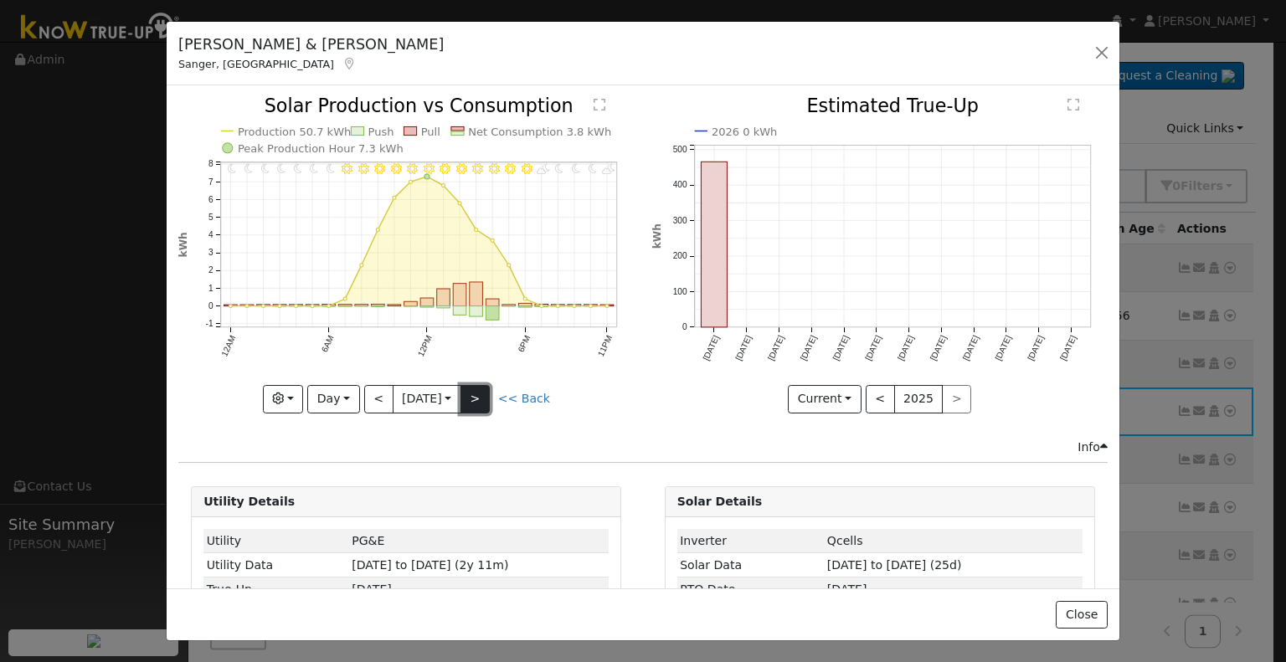
click at [479, 401] on button ">" at bounding box center [474, 399] width 29 height 28
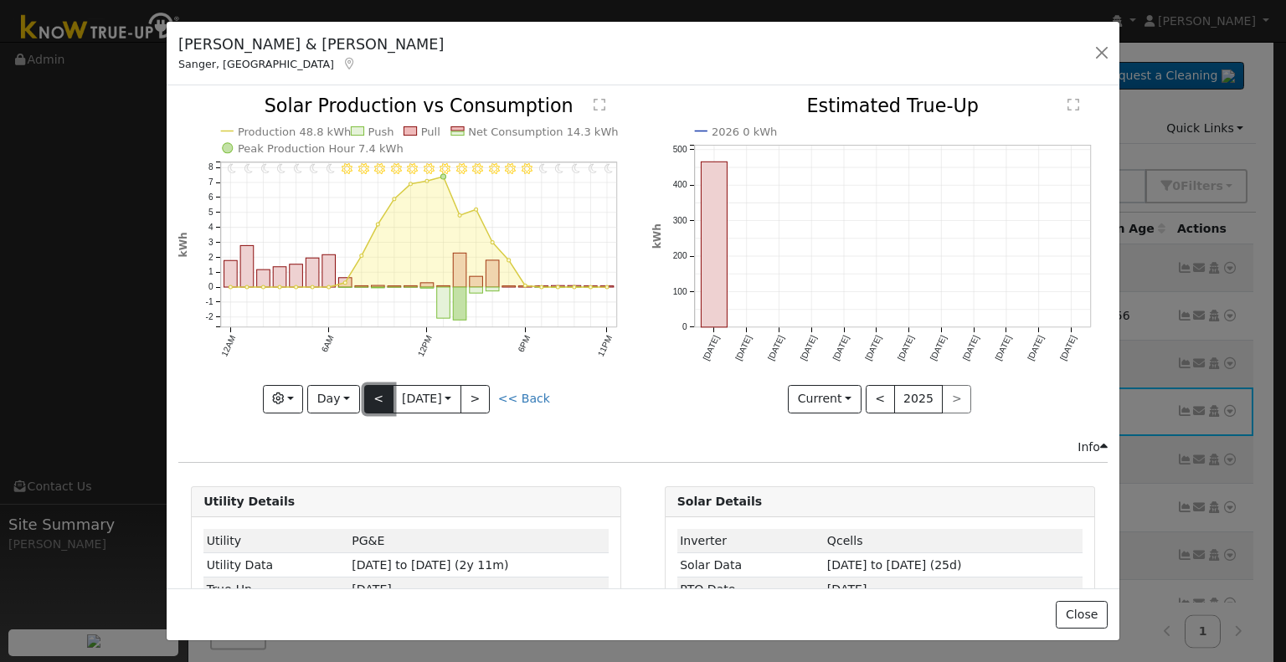
click at [376, 396] on button "<" at bounding box center [378, 399] width 29 height 28
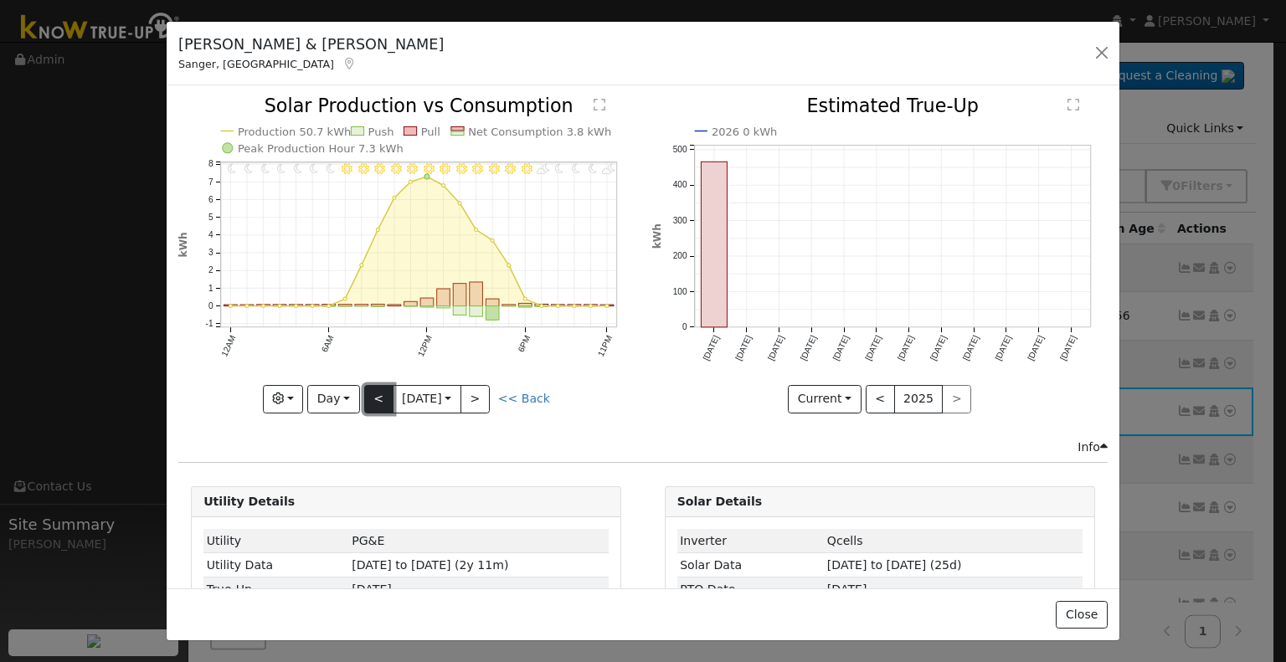
click at [378, 385] on button "<" at bounding box center [378, 399] width 29 height 28
click at [378, 388] on button "<" at bounding box center [378, 399] width 29 height 28
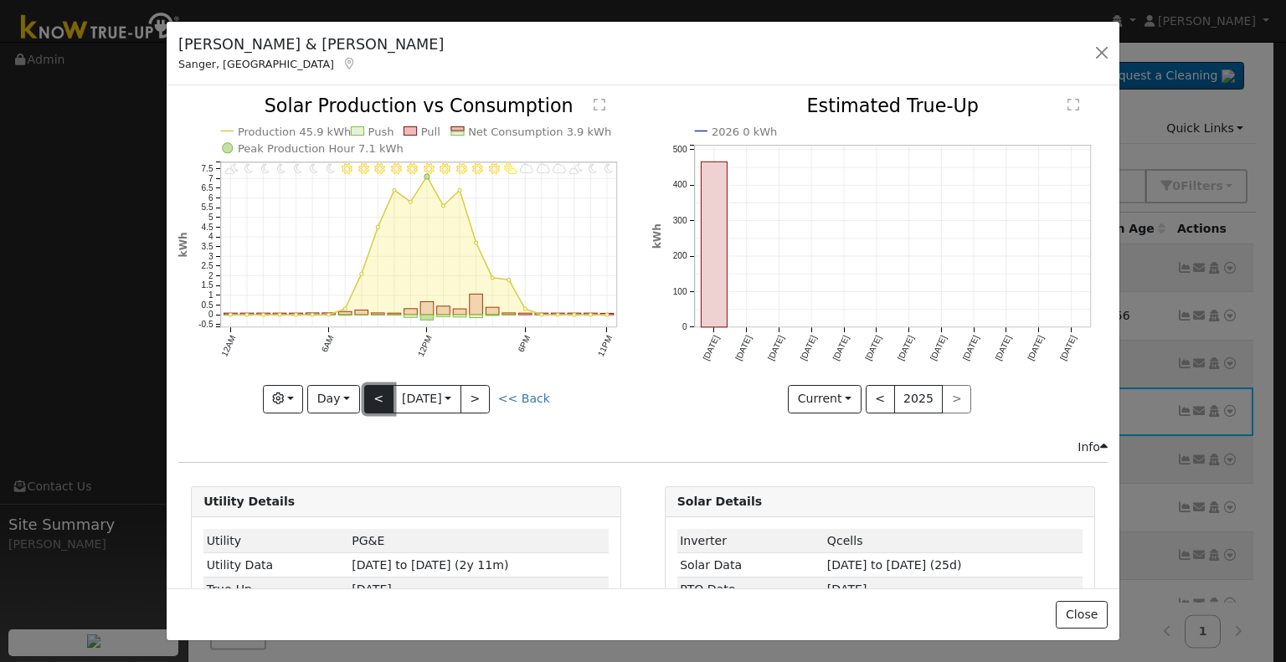
click at [378, 388] on button "<" at bounding box center [378, 399] width 29 height 28
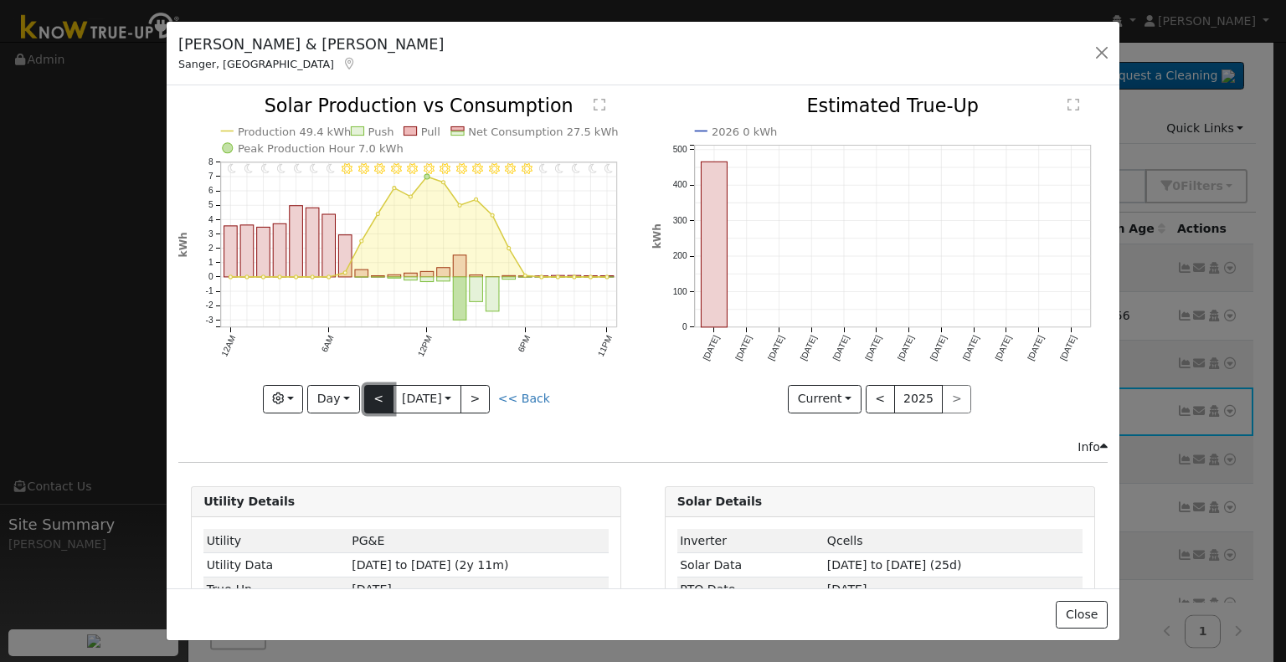
click at [378, 388] on button "<" at bounding box center [378, 399] width 29 height 28
type input "2025-09-23"
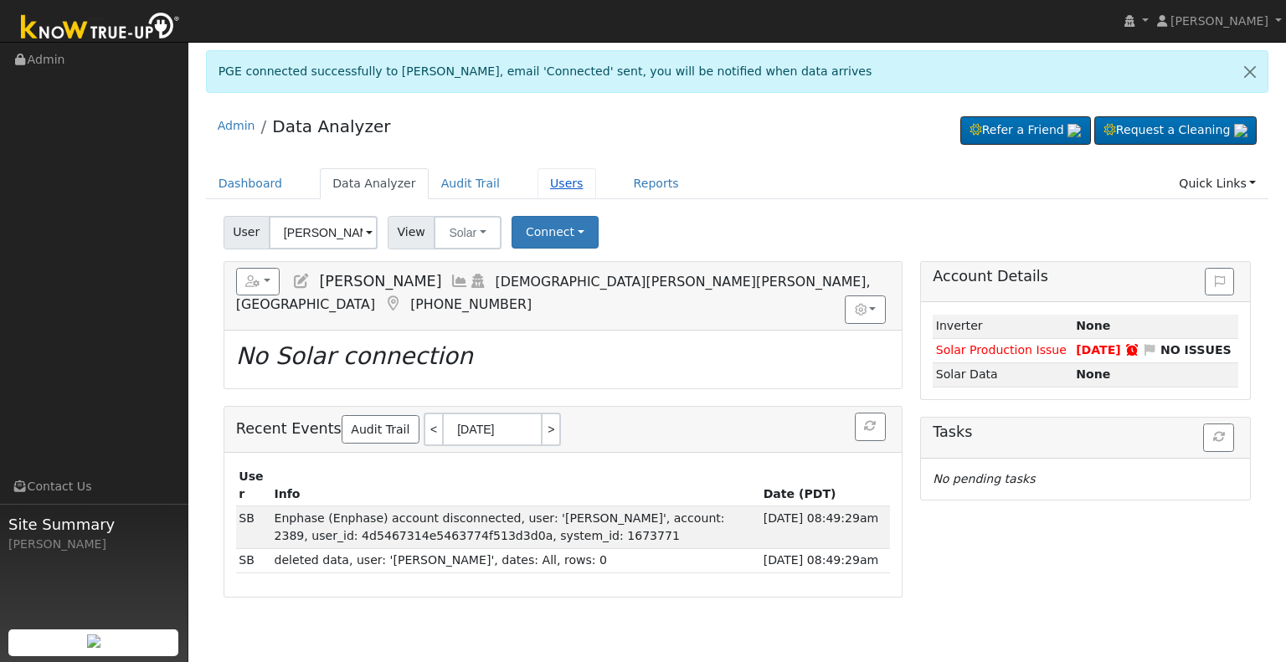
click at [537, 182] on link "Users" at bounding box center [566, 183] width 59 height 31
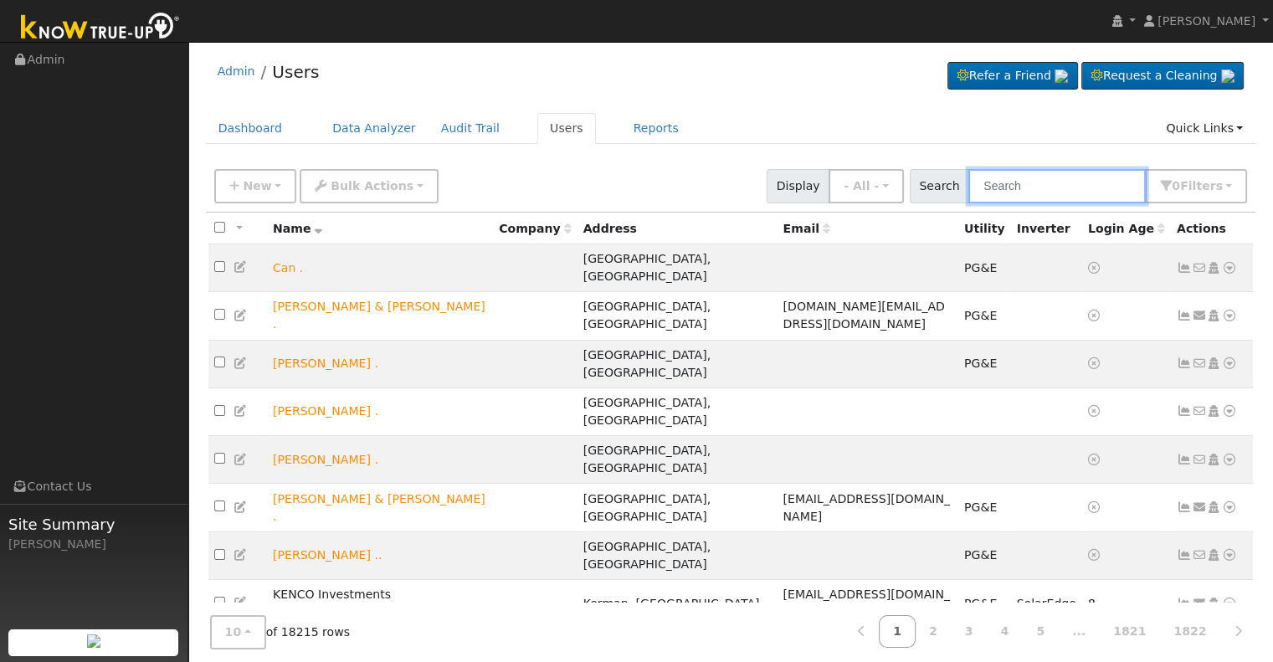
click at [1075, 182] on input "text" at bounding box center [1056, 186] width 177 height 34
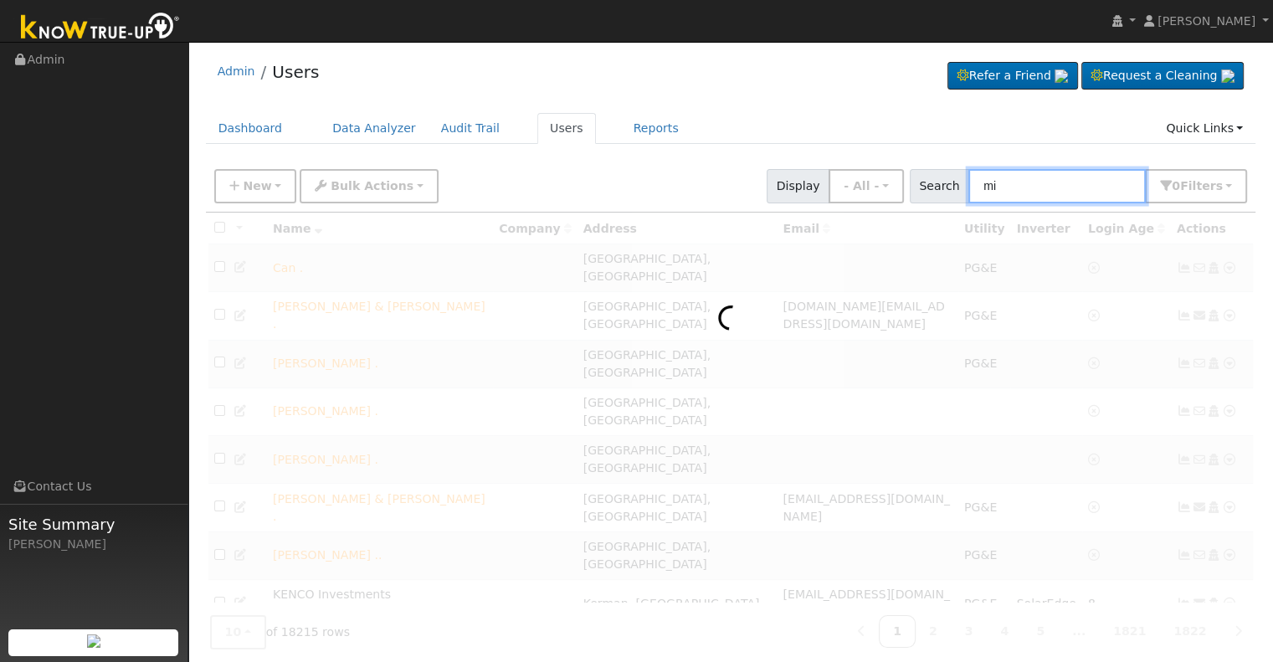
type input "m"
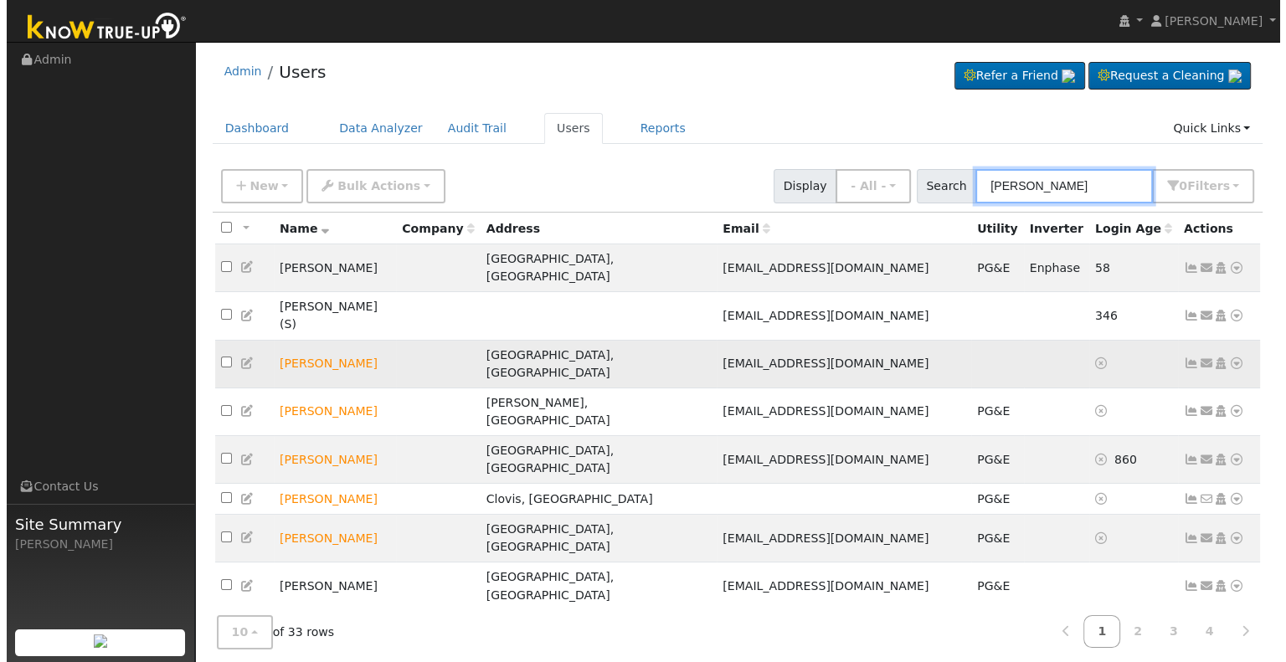
scroll to position [13, 0]
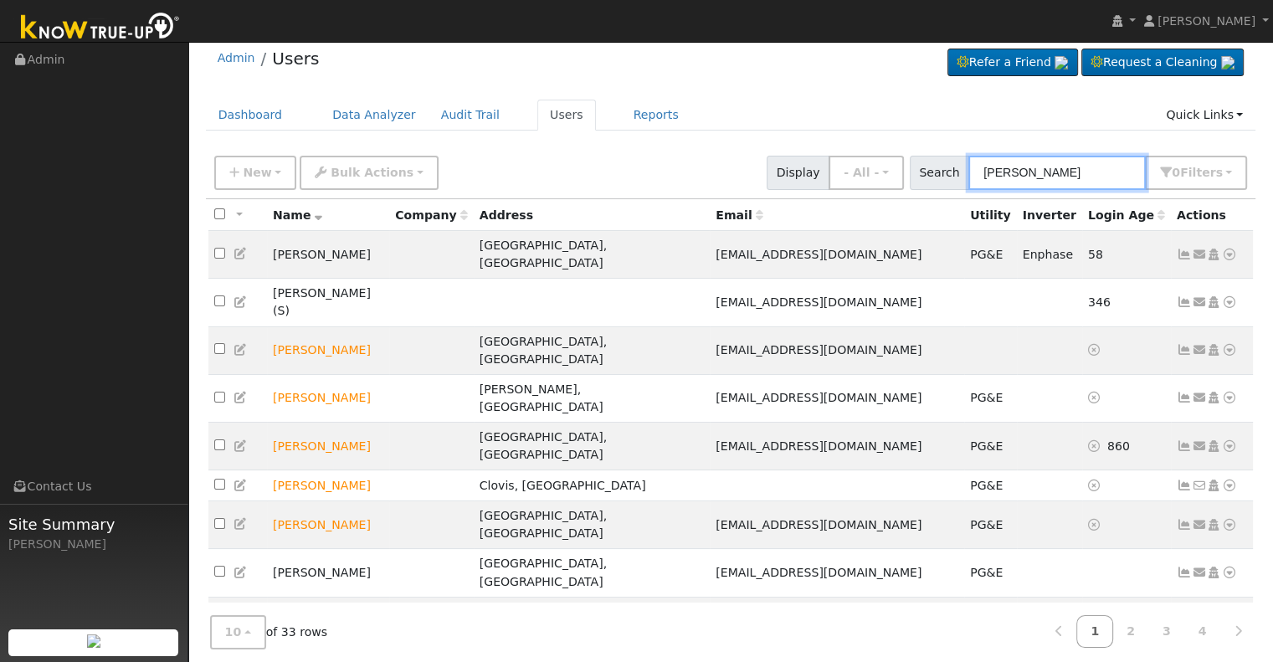
click at [984, 173] on input "nelson" at bounding box center [1056, 173] width 177 height 34
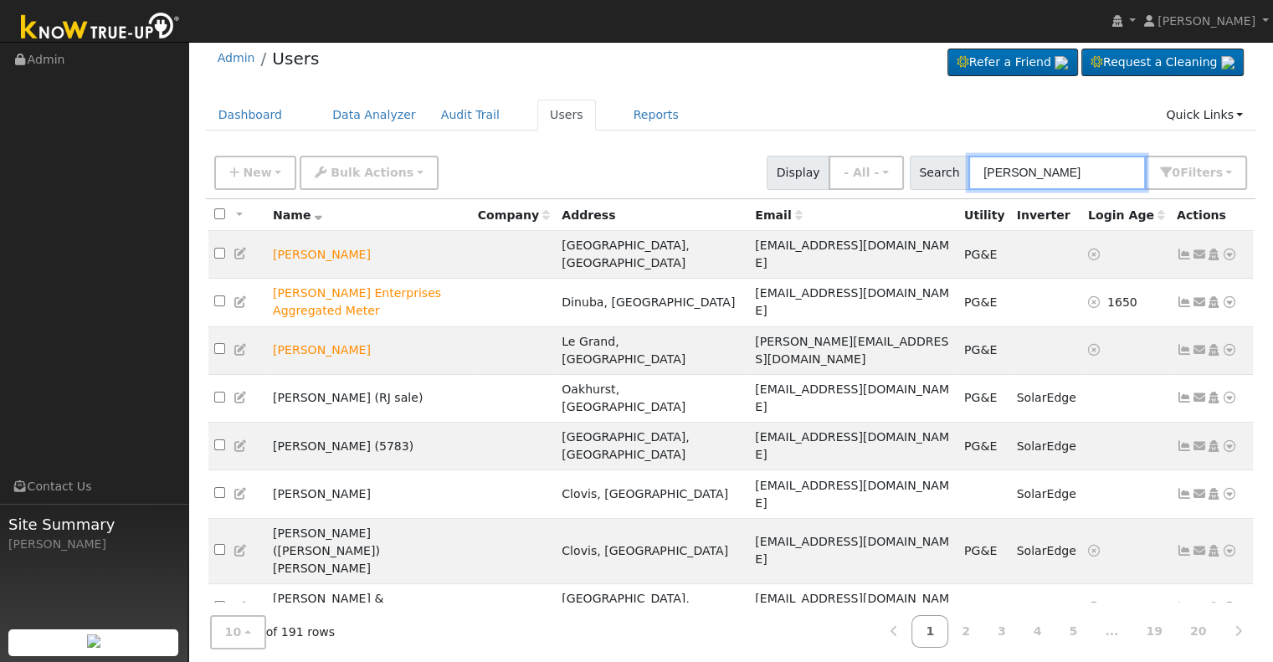
click at [999, 172] on input "m nelson" at bounding box center [1056, 173] width 177 height 34
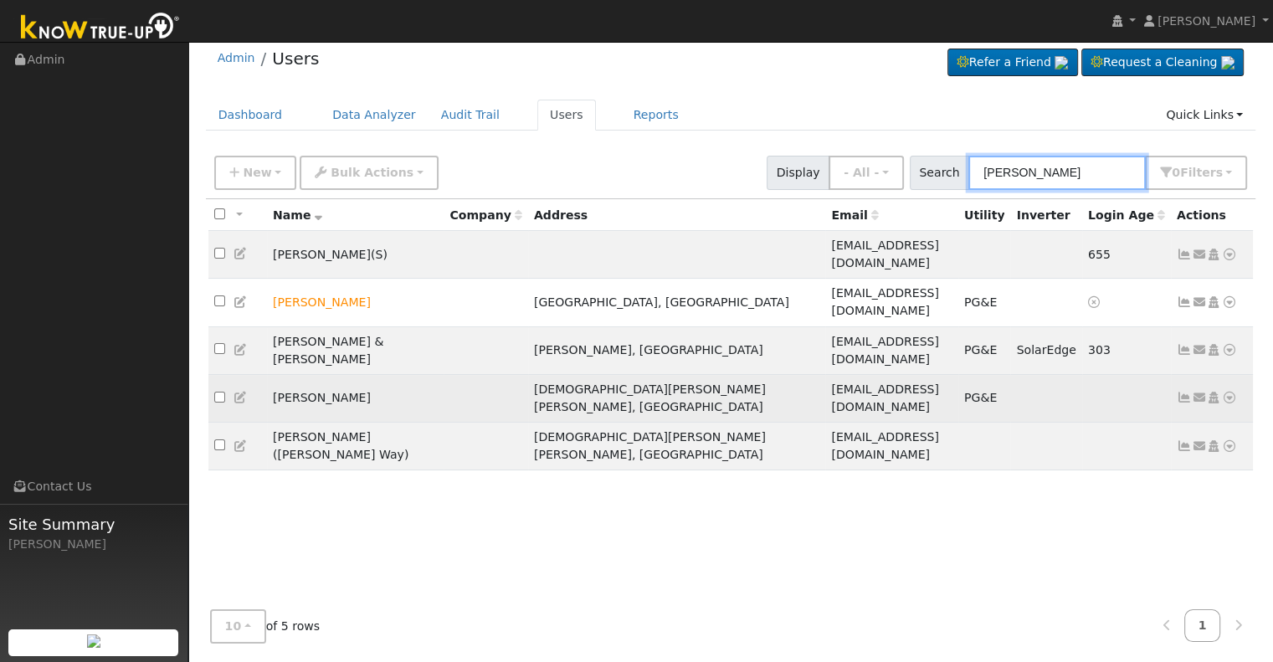
type input "mi nelson"
click at [1184, 392] on icon at bounding box center [1184, 398] width 15 height 12
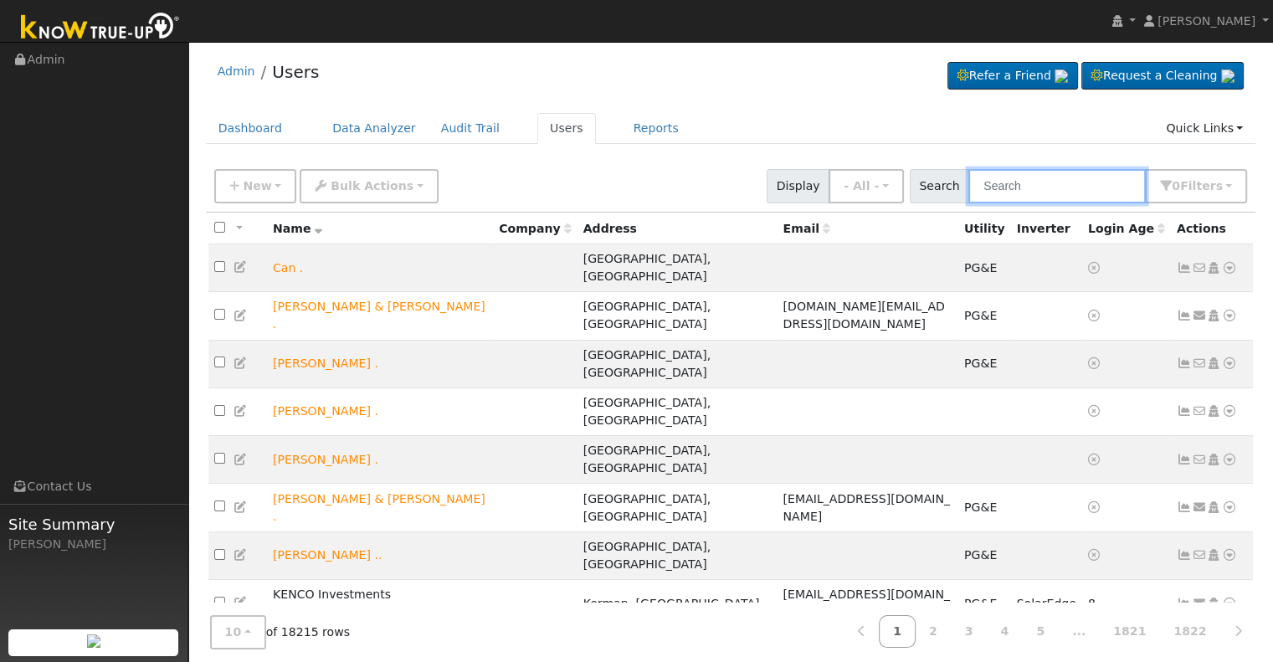
click at [1013, 183] on input "text" at bounding box center [1056, 186] width 177 height 34
paste input "[PERSON_NAME] & [PERSON_NAME]"
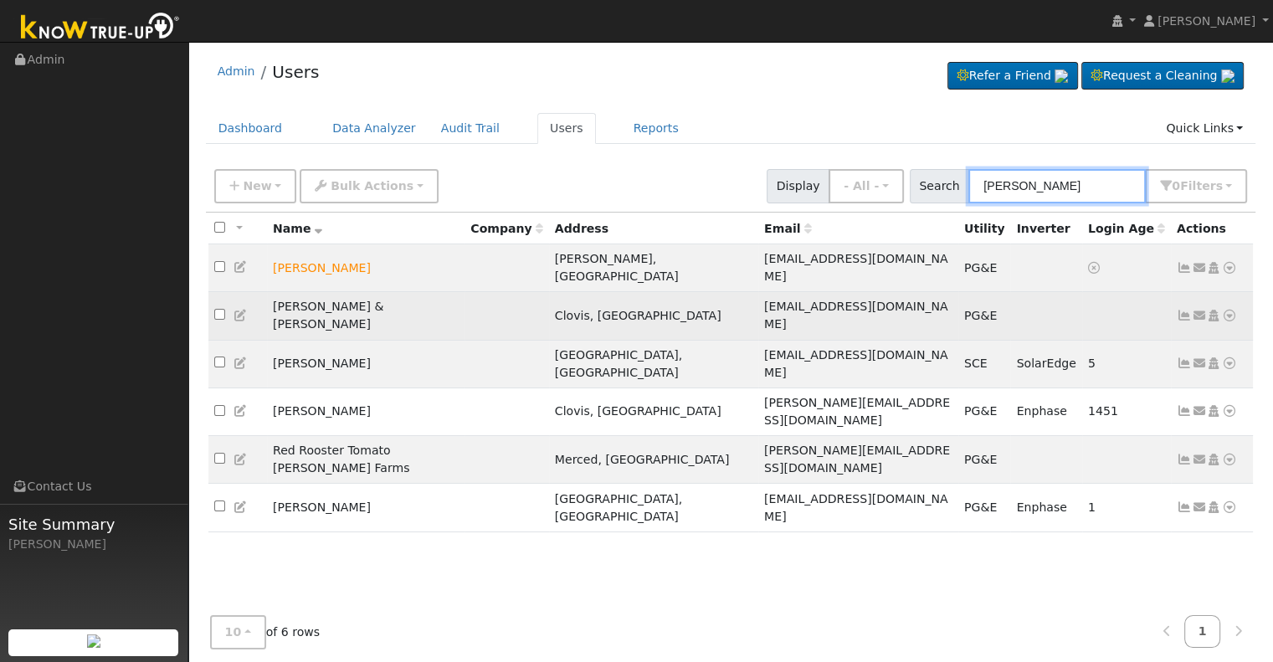
type input "[PERSON_NAME]"
click at [1181, 310] on icon at bounding box center [1184, 316] width 15 height 12
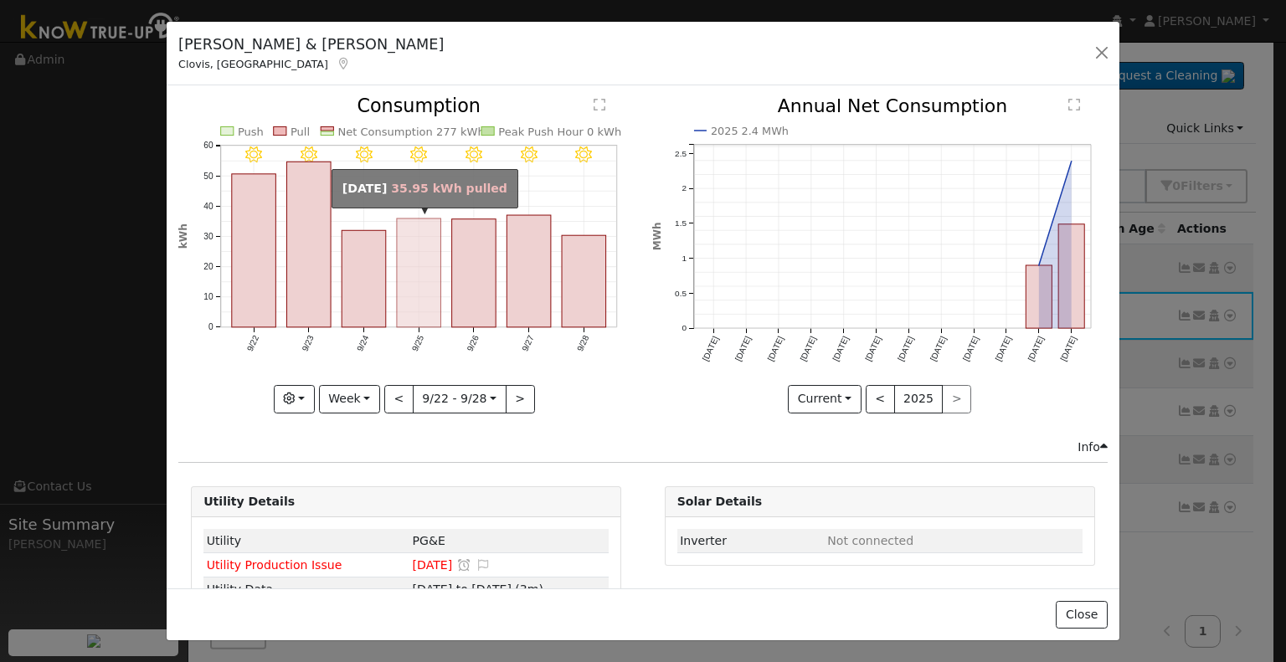
click at [408, 300] on rect "onclick=""" at bounding box center [419, 272] width 44 height 109
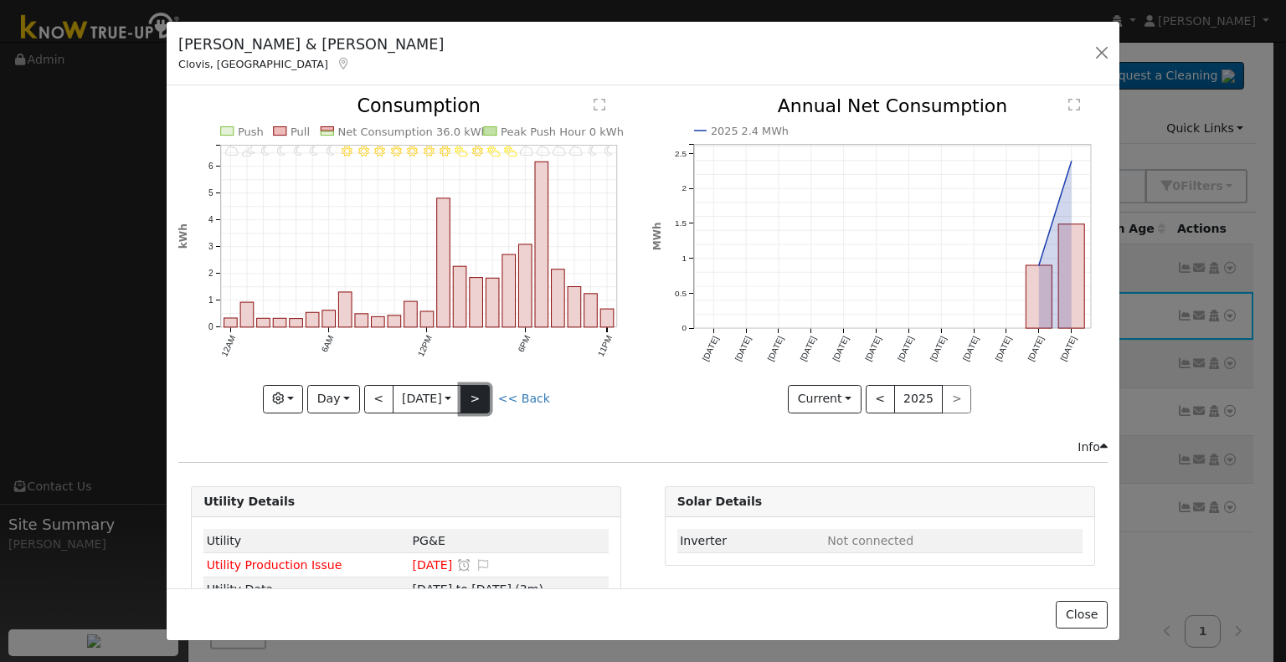
click at [475, 390] on button ">" at bounding box center [474, 399] width 29 height 28
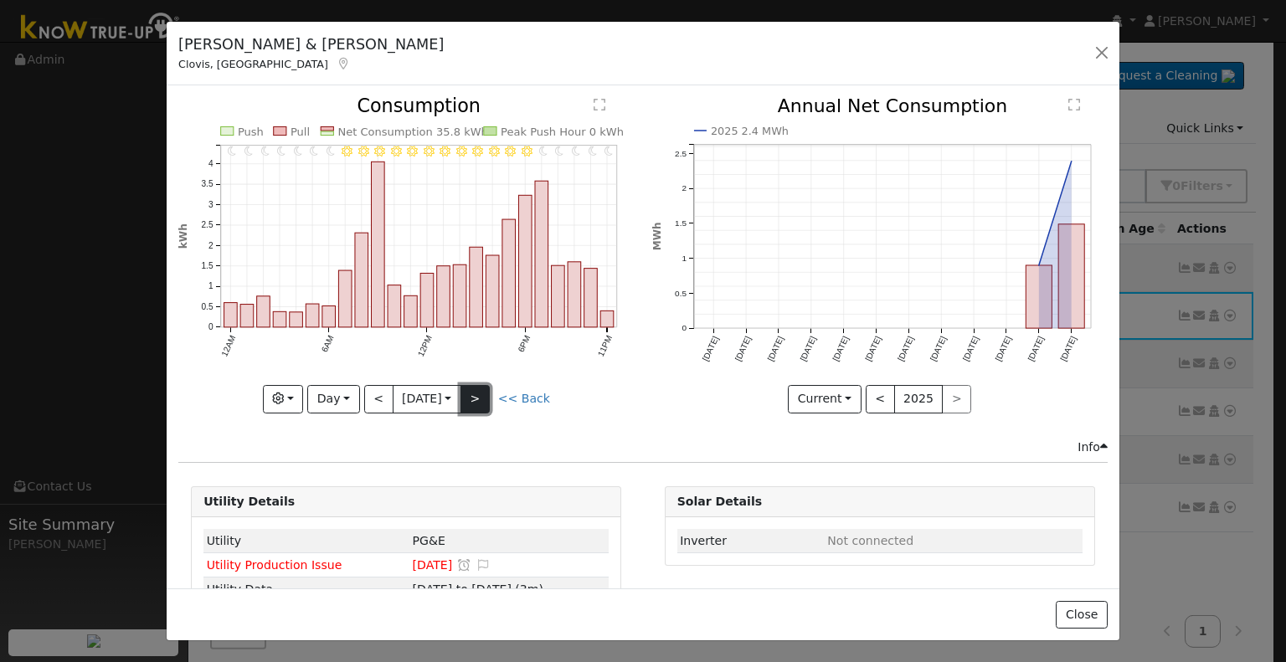
click at [475, 388] on button ">" at bounding box center [474, 399] width 29 height 28
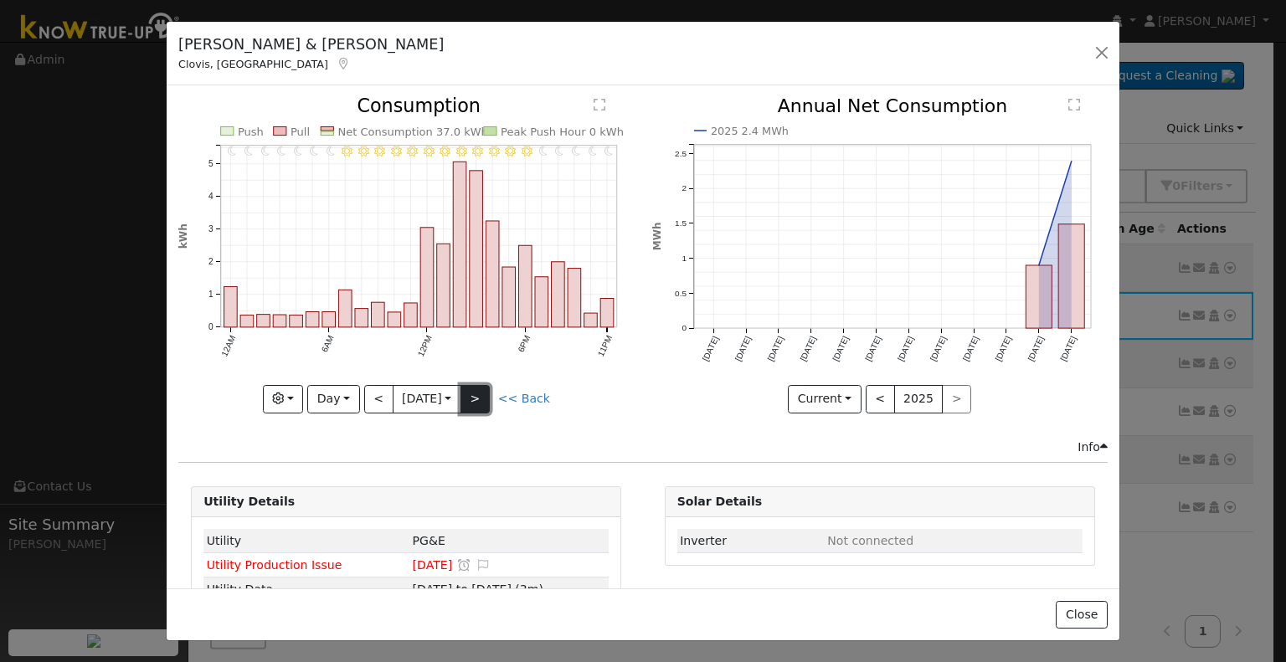
click at [475, 388] on button ">" at bounding box center [474, 399] width 29 height 28
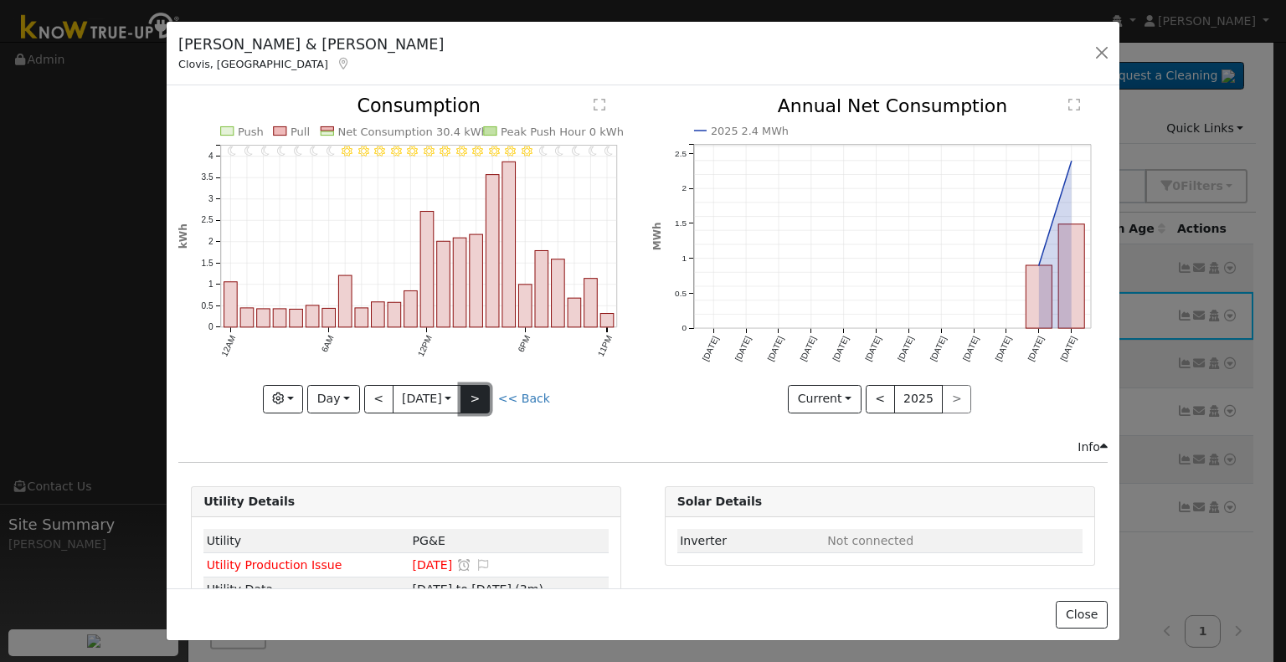
click at [475, 388] on button ">" at bounding box center [474, 399] width 29 height 28
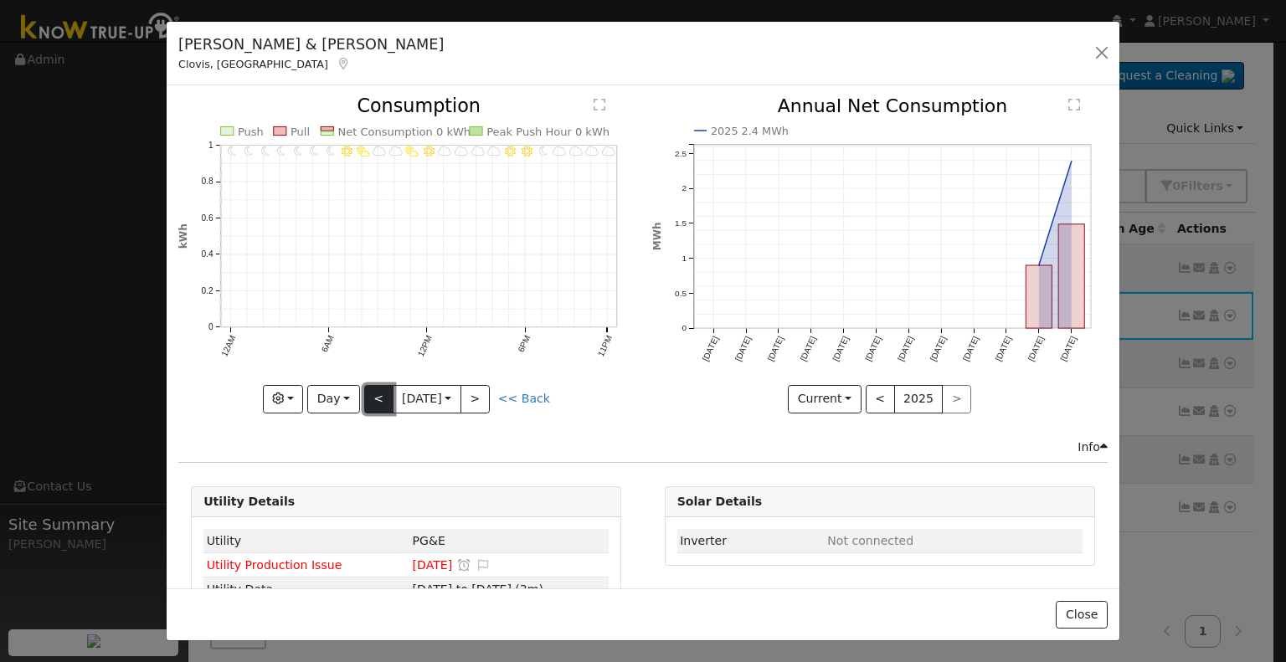
click at [367, 391] on button "<" at bounding box center [378, 399] width 29 height 28
type input "[DATE]"
